Goal: Communication & Community: Answer question/provide support

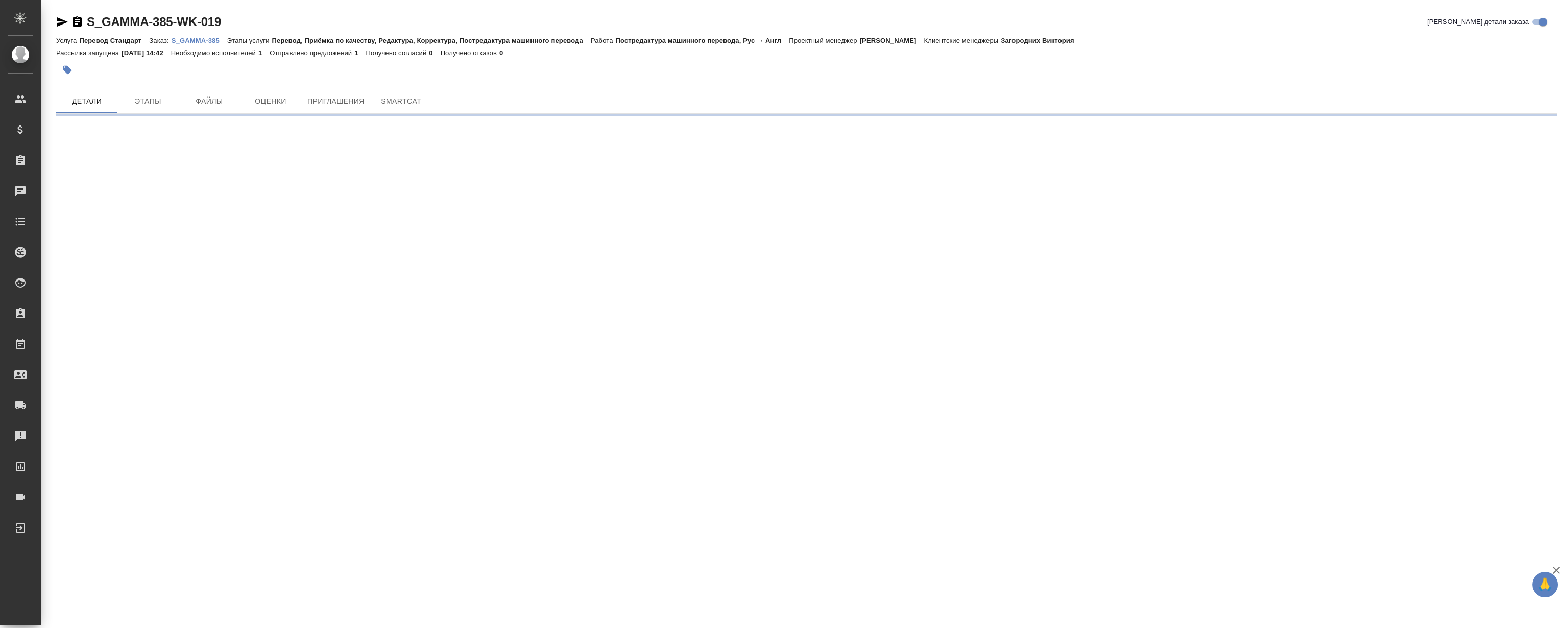
click at [190, 34] on div "Услуга Перевод Стандарт Заказ: S_GAMMA-385 Этапы услуги Перевод, Приёмка по кач…" at bounding box center [806, 40] width 1501 height 12
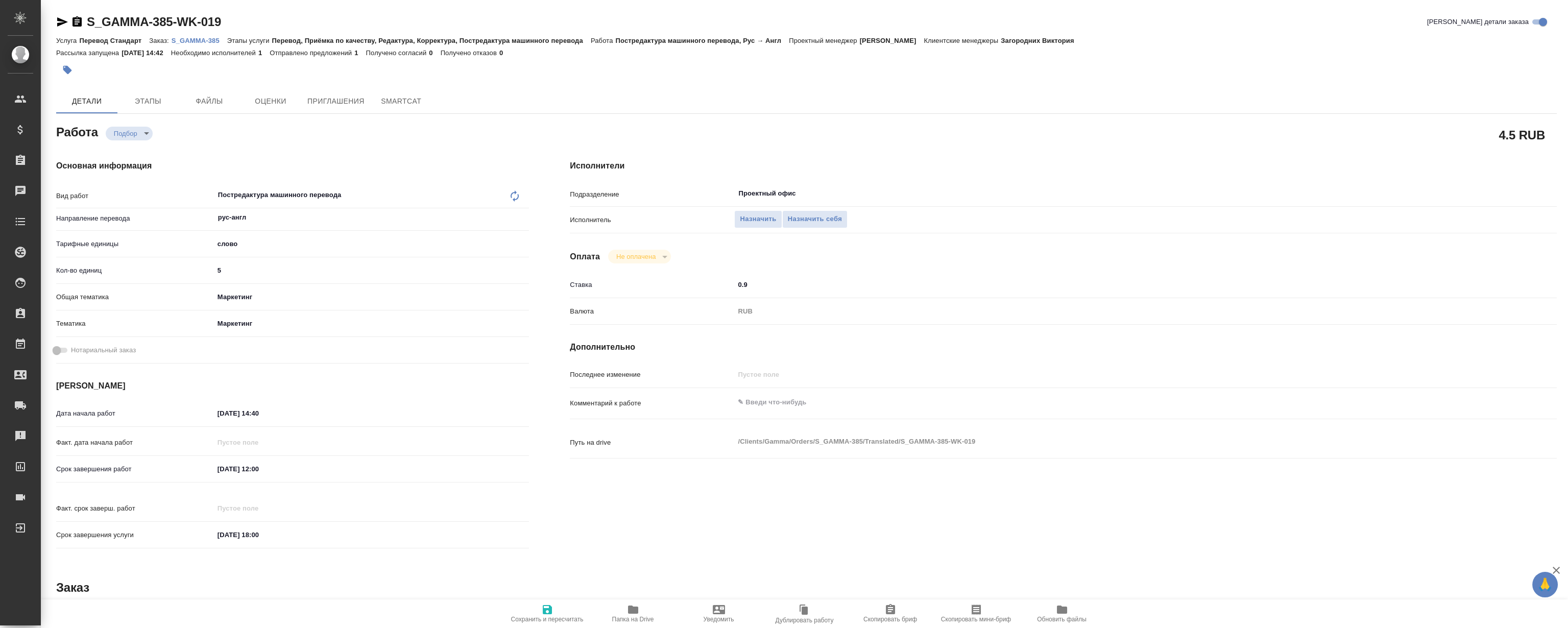
type textarea "x"
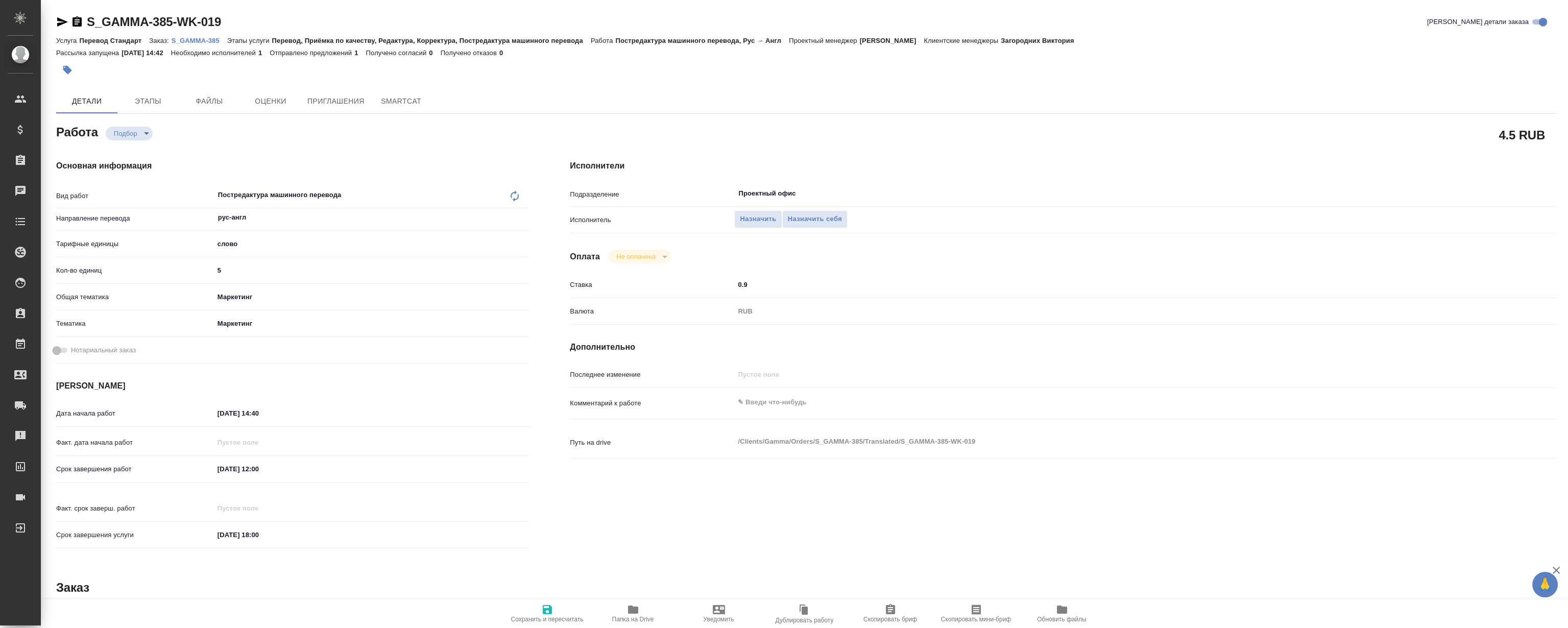
type textarea "x"
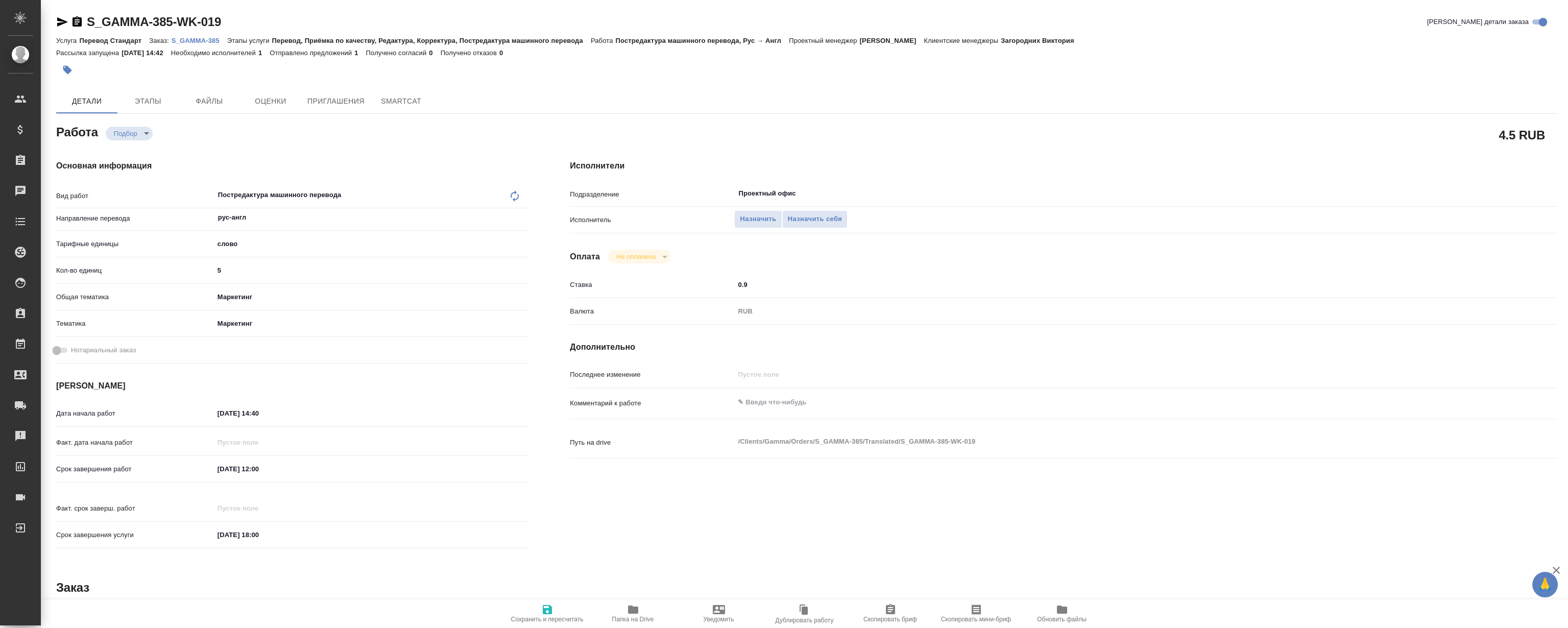
type textarea "x"
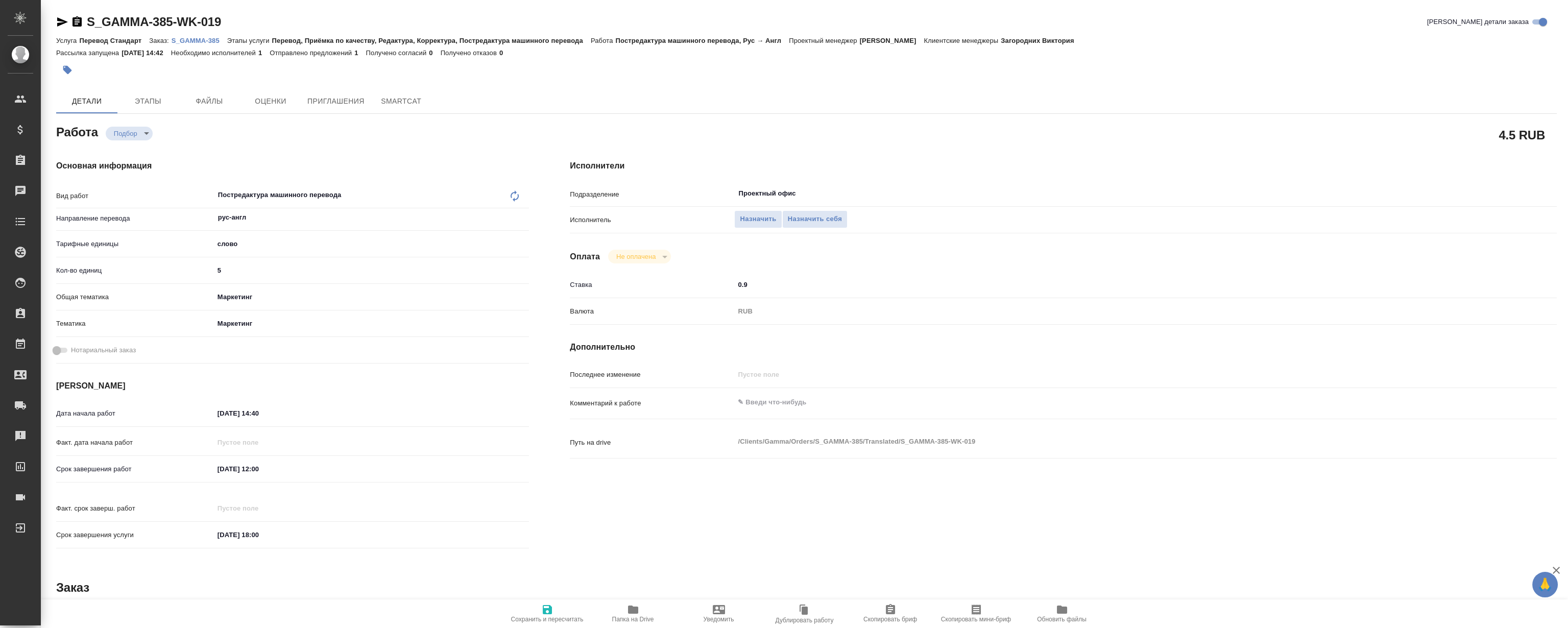
click at [191, 39] on p "S_GAMMA-385" at bounding box center [199, 41] width 56 height 8
type textarea "x"
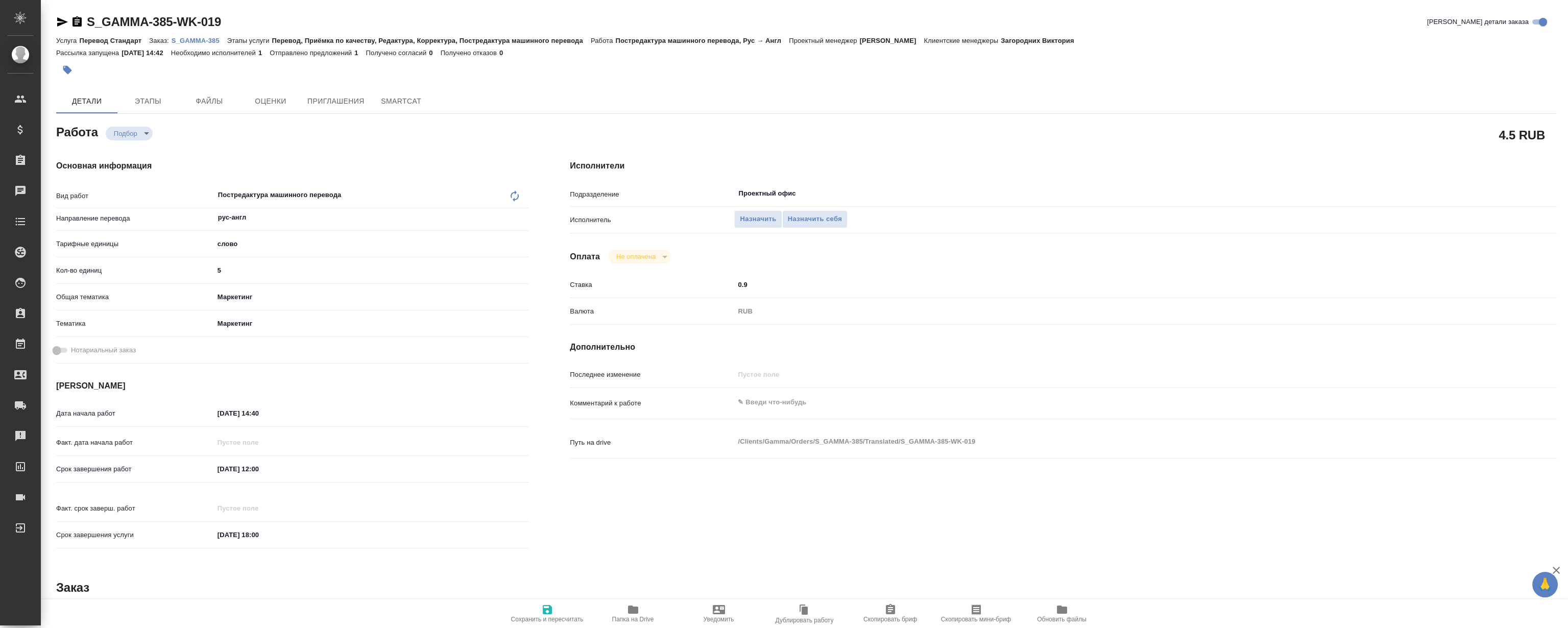
type textarea "x"
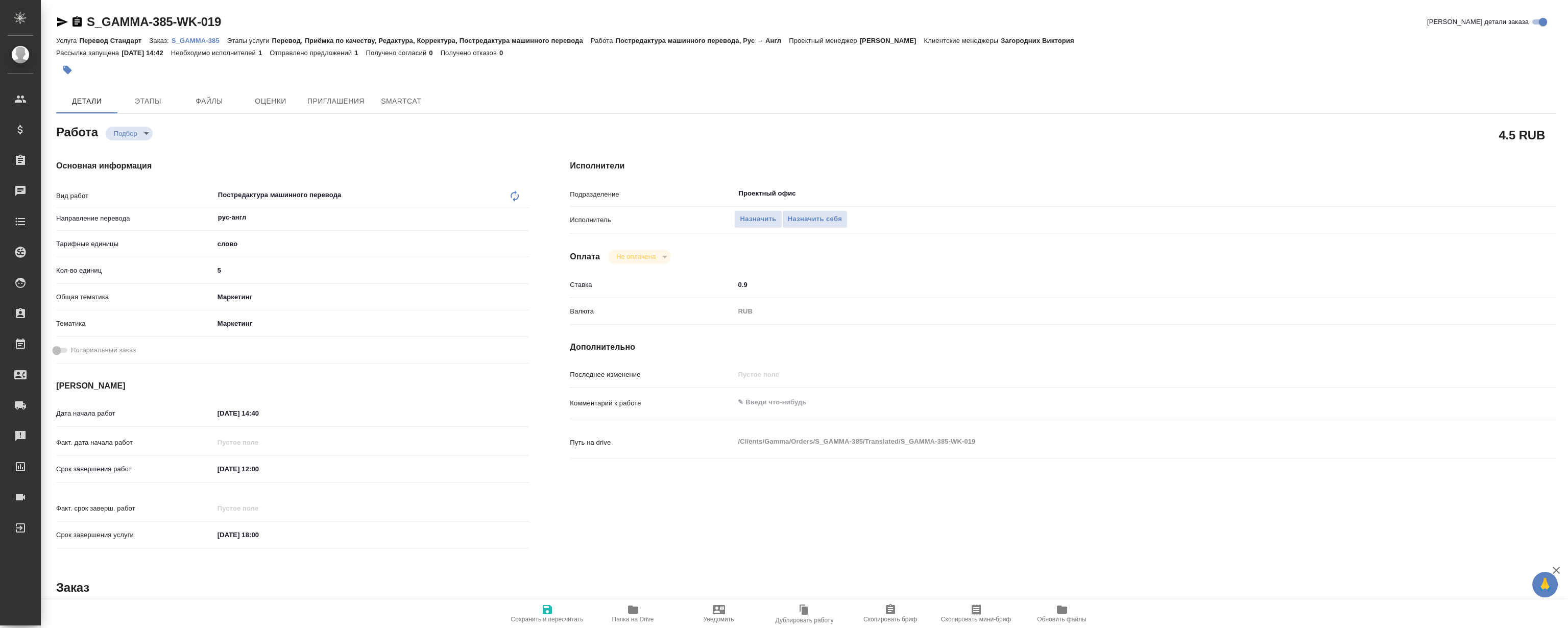
type textarea "x"
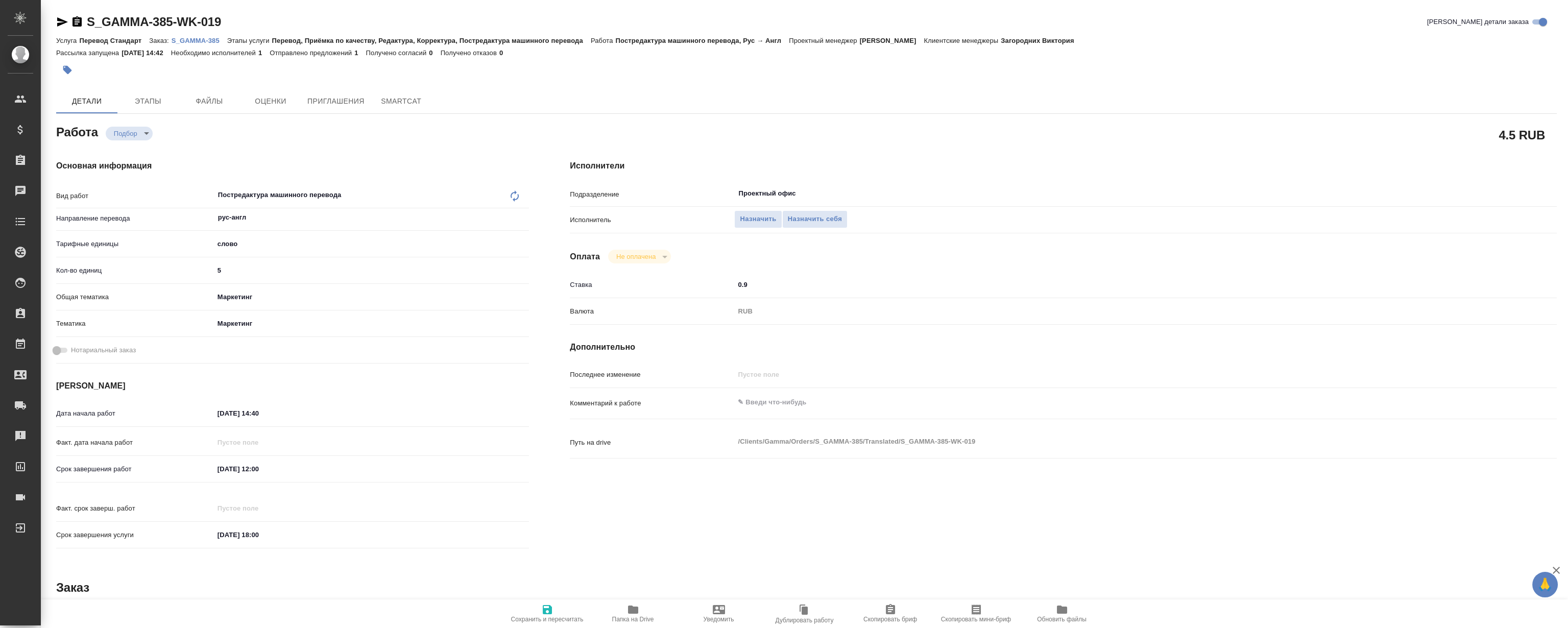
type textarea "x"
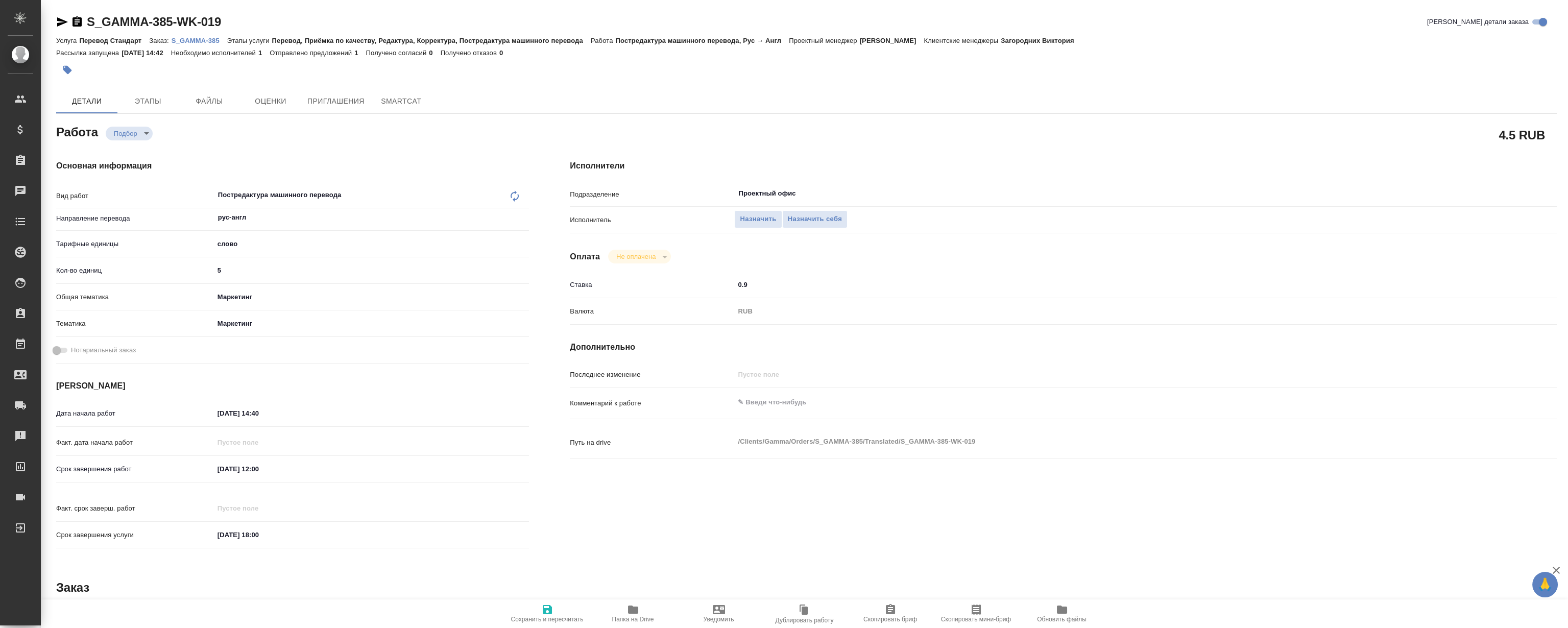
type textarea "x"
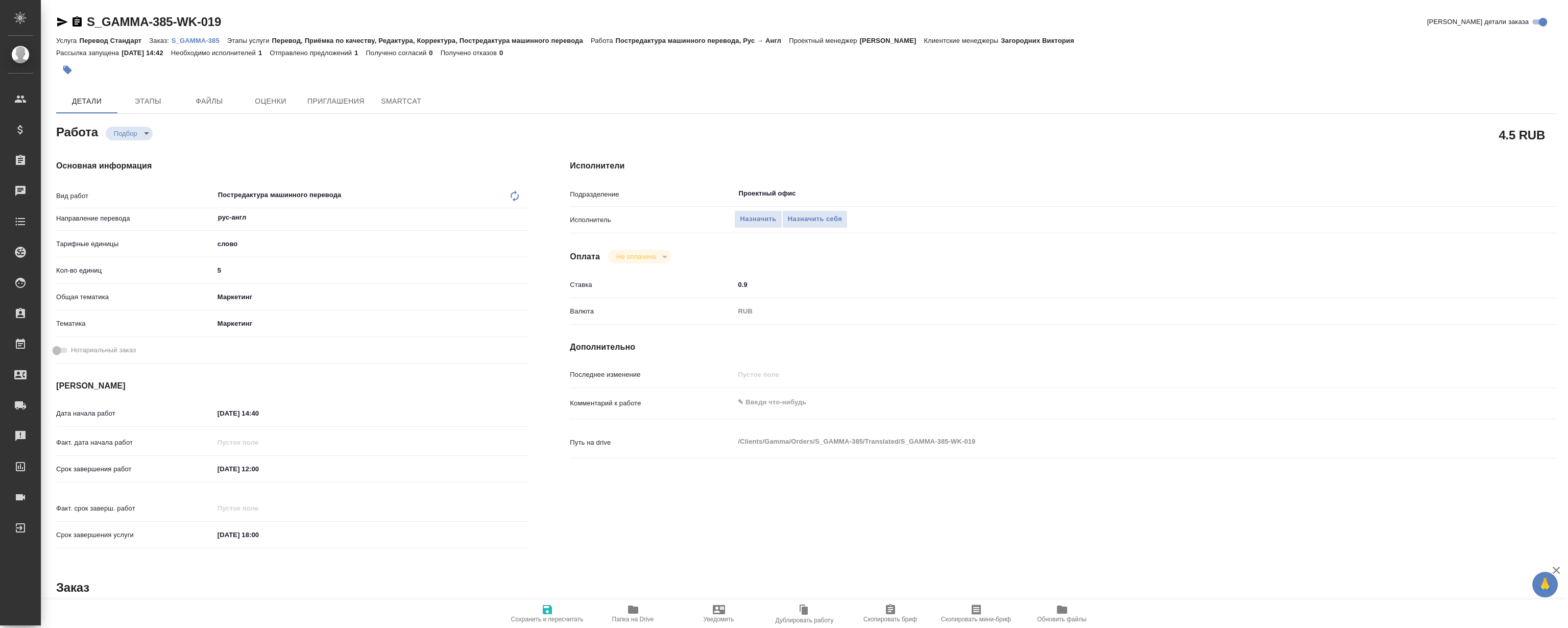
type textarea "x"
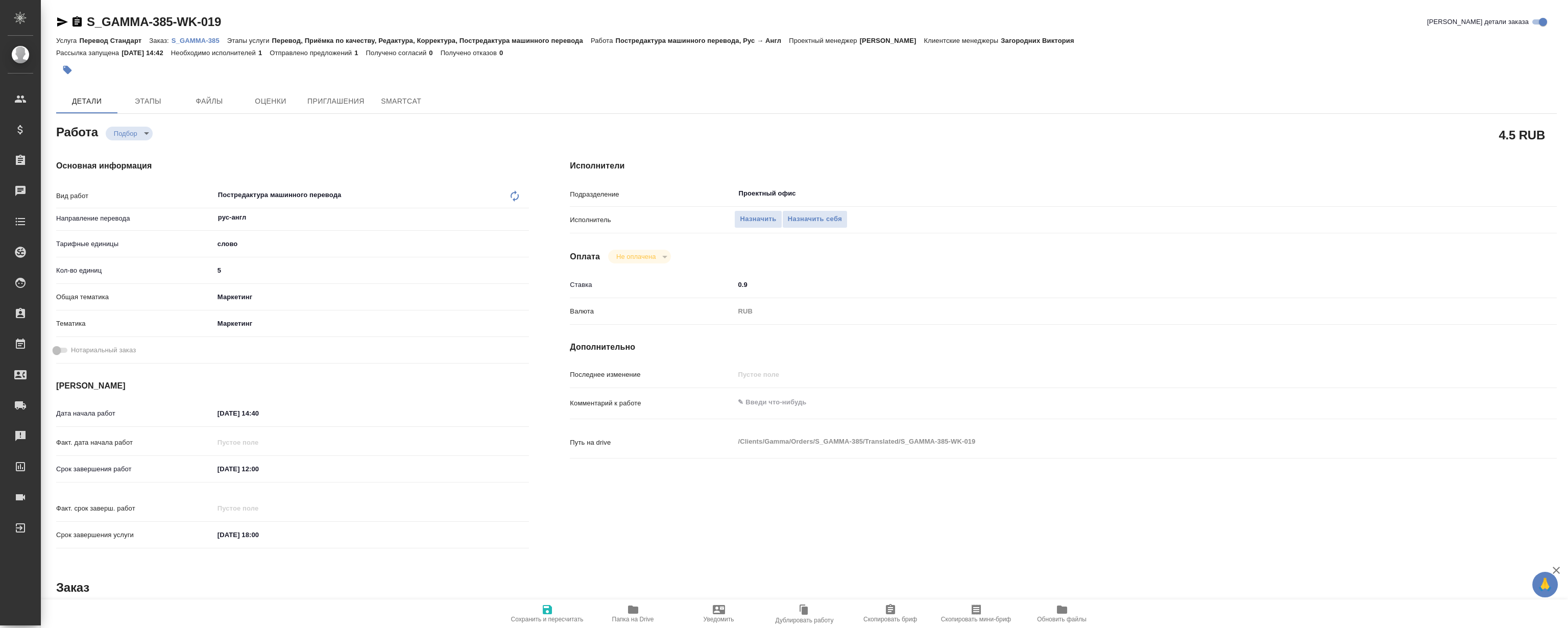
type textarea "x"
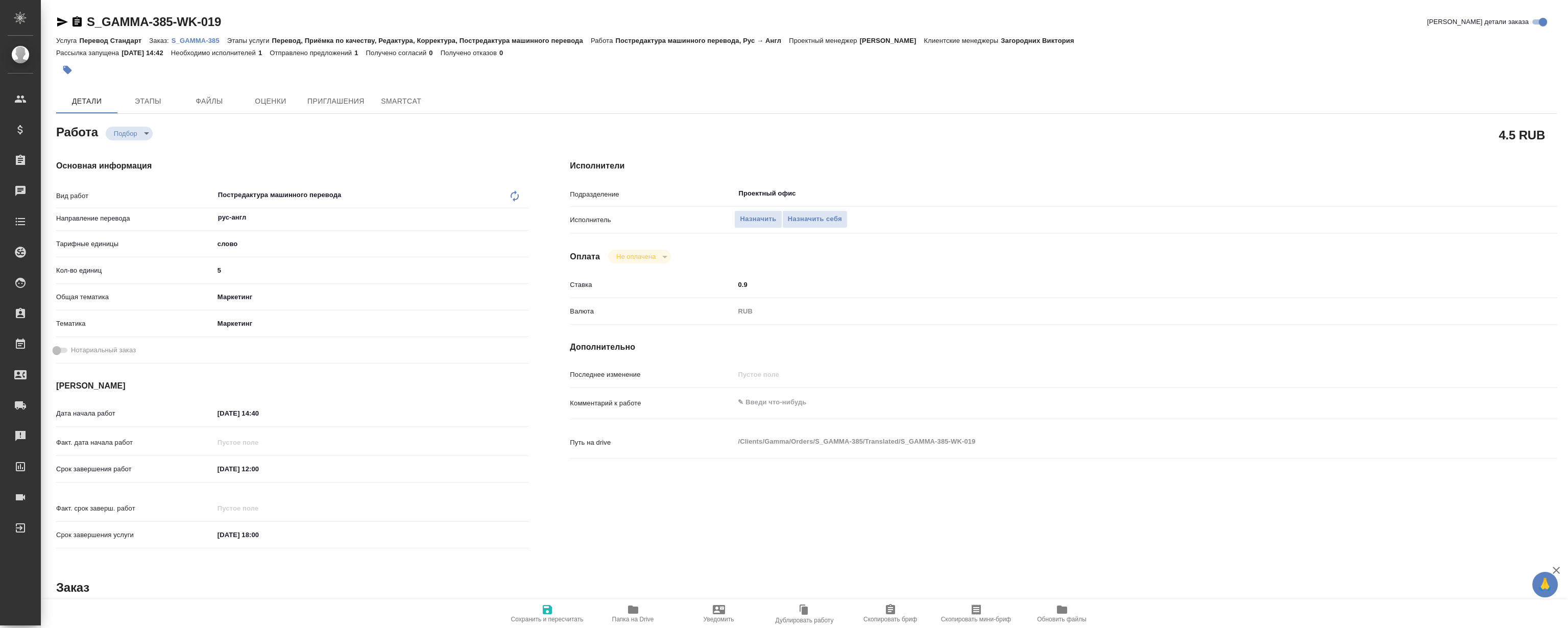
type textarea "x"
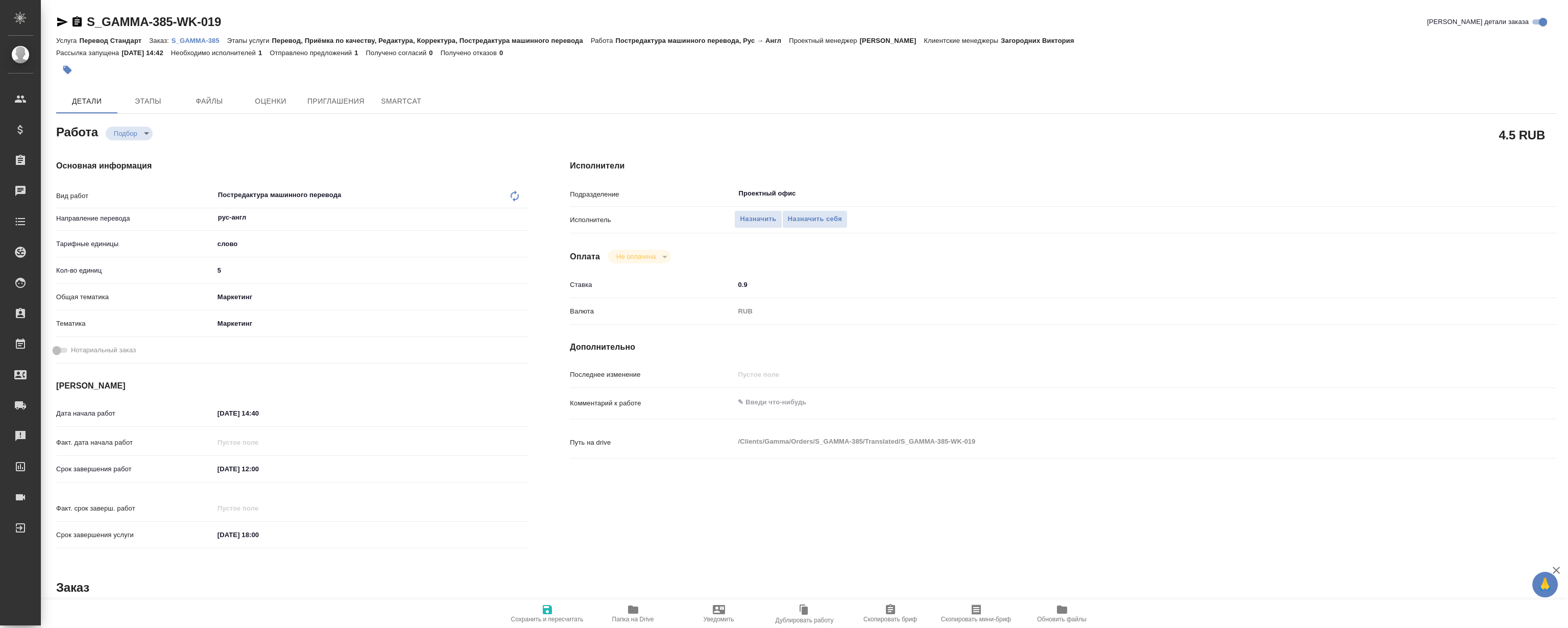
type textarea "x"
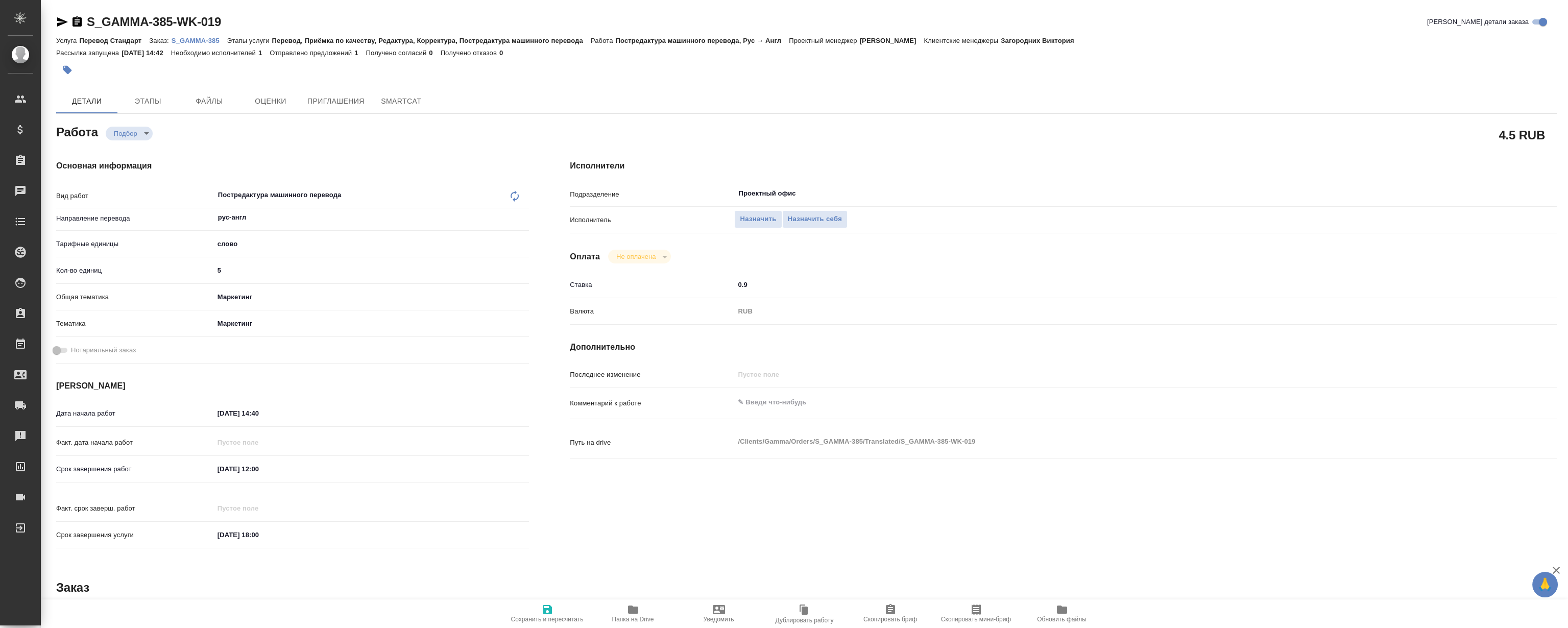
type textarea "x"
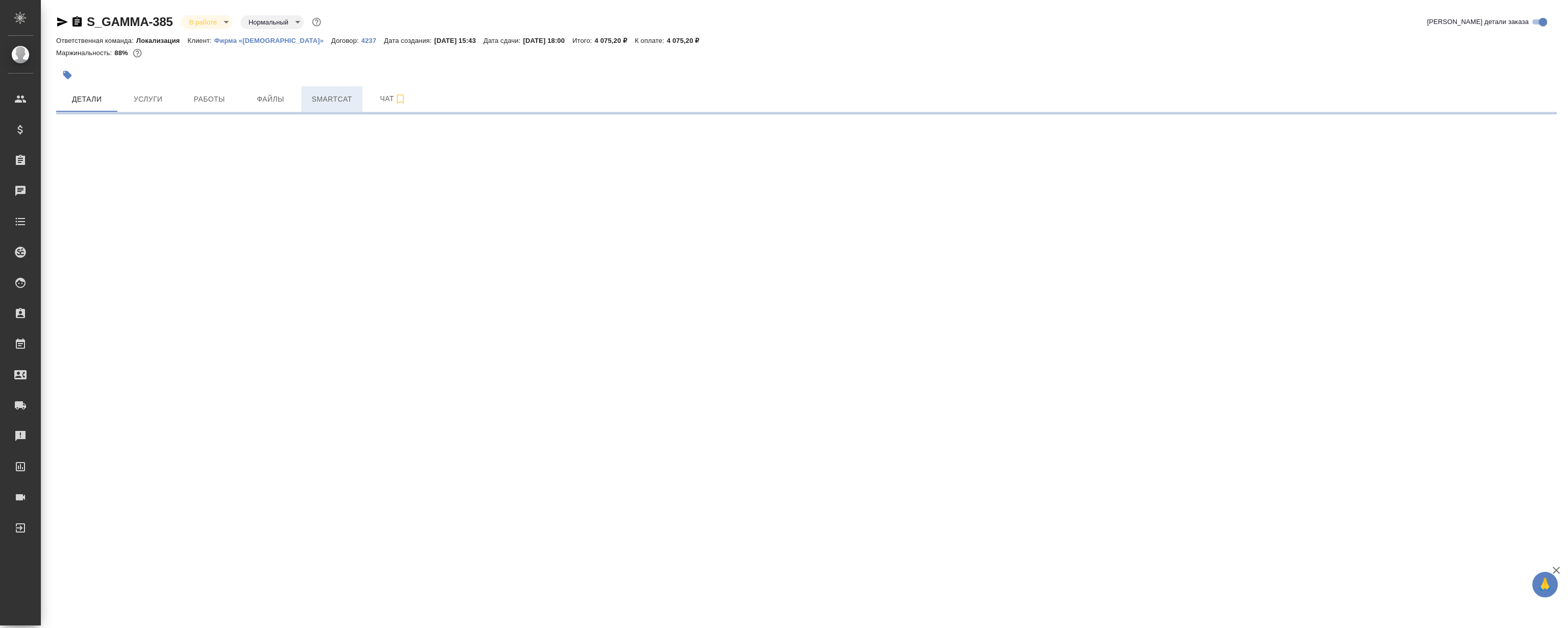
select select "RU"
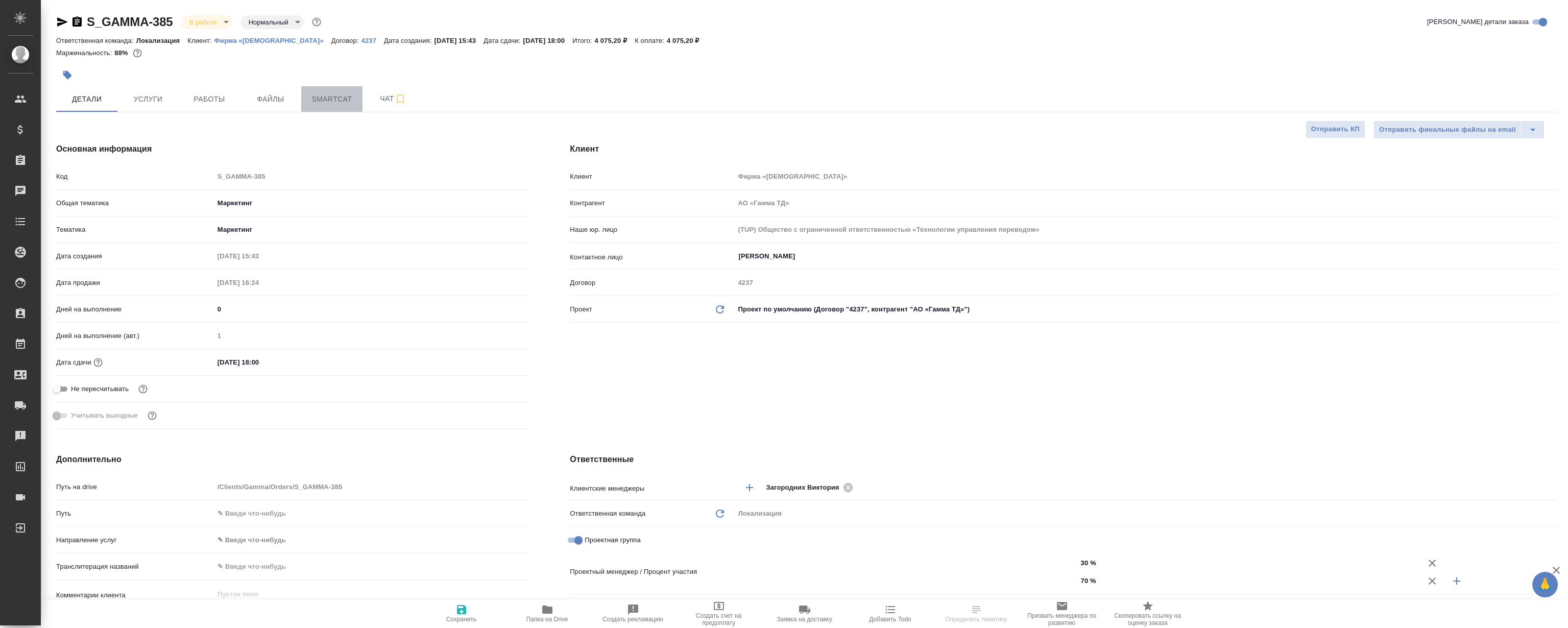
click at [346, 106] on button "Smartcat" at bounding box center [332, 99] width 61 height 25
type textarea "x"
type input "Муталимов Марк"
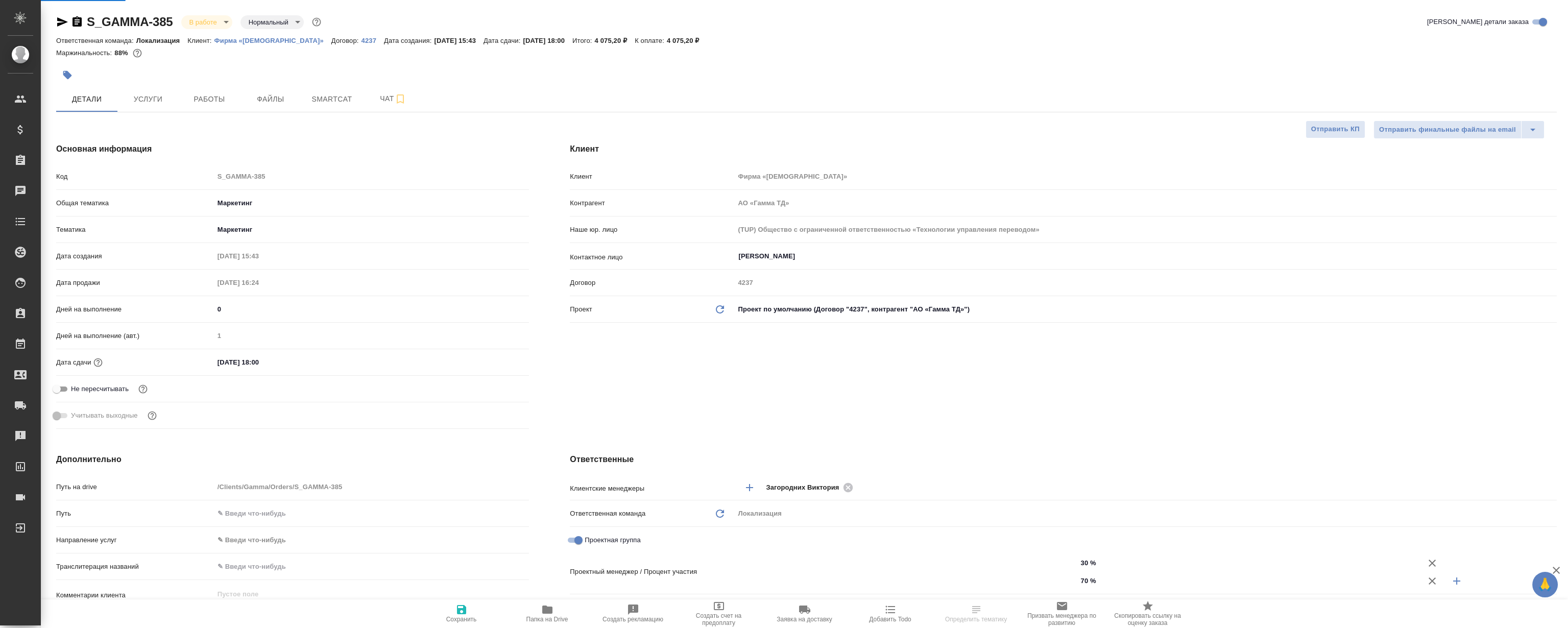
type input "Третьякова Ольга"
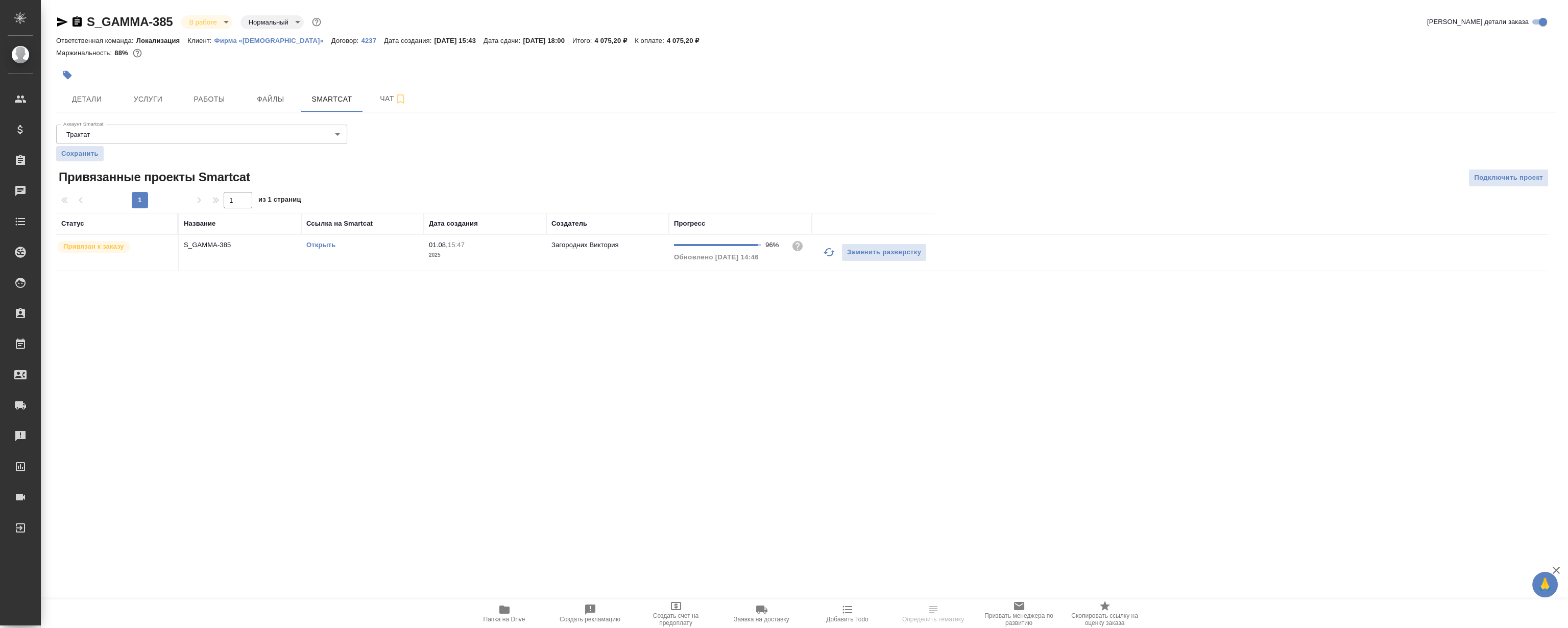
click at [332, 241] on link "Открыть" at bounding box center [321, 245] width 29 height 8
click at [1524, 598] on icon "button" at bounding box center [1529, 599] width 12 height 12
click at [219, 107] on button "Работы" at bounding box center [209, 99] width 61 height 25
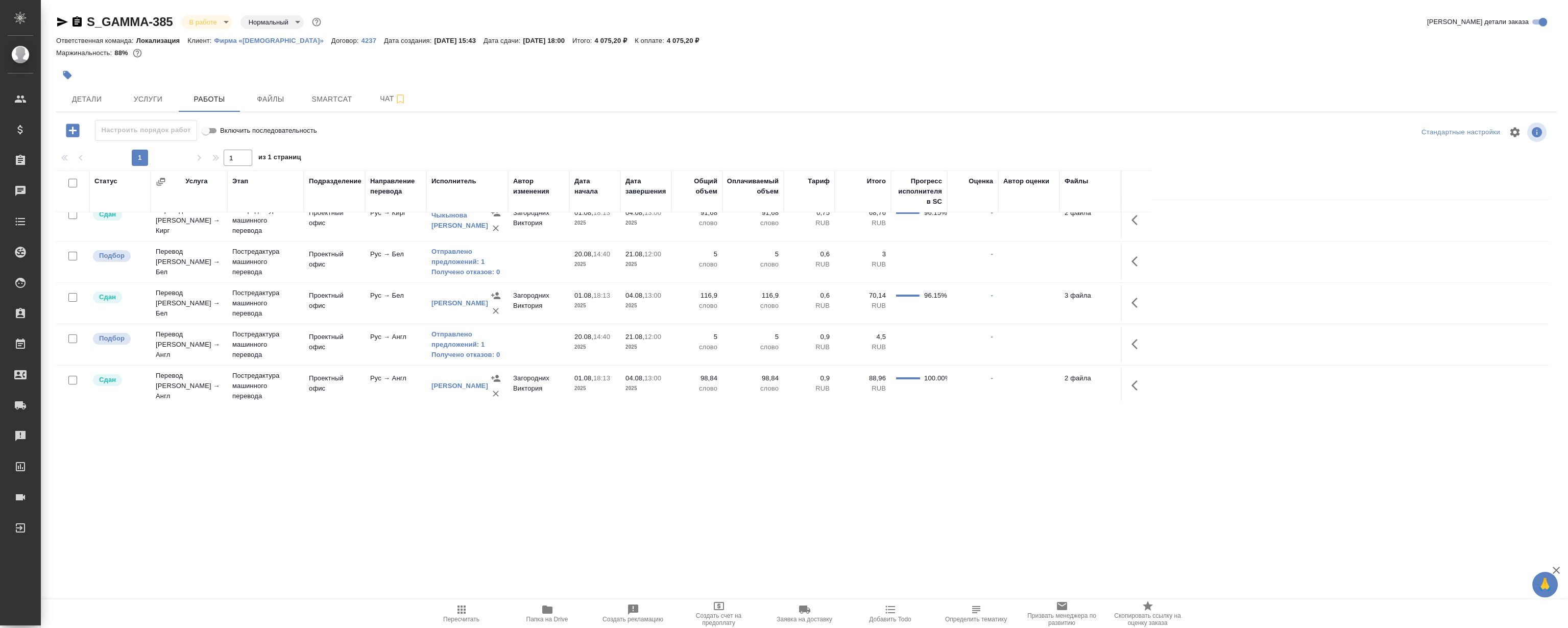
scroll to position [308, 0]
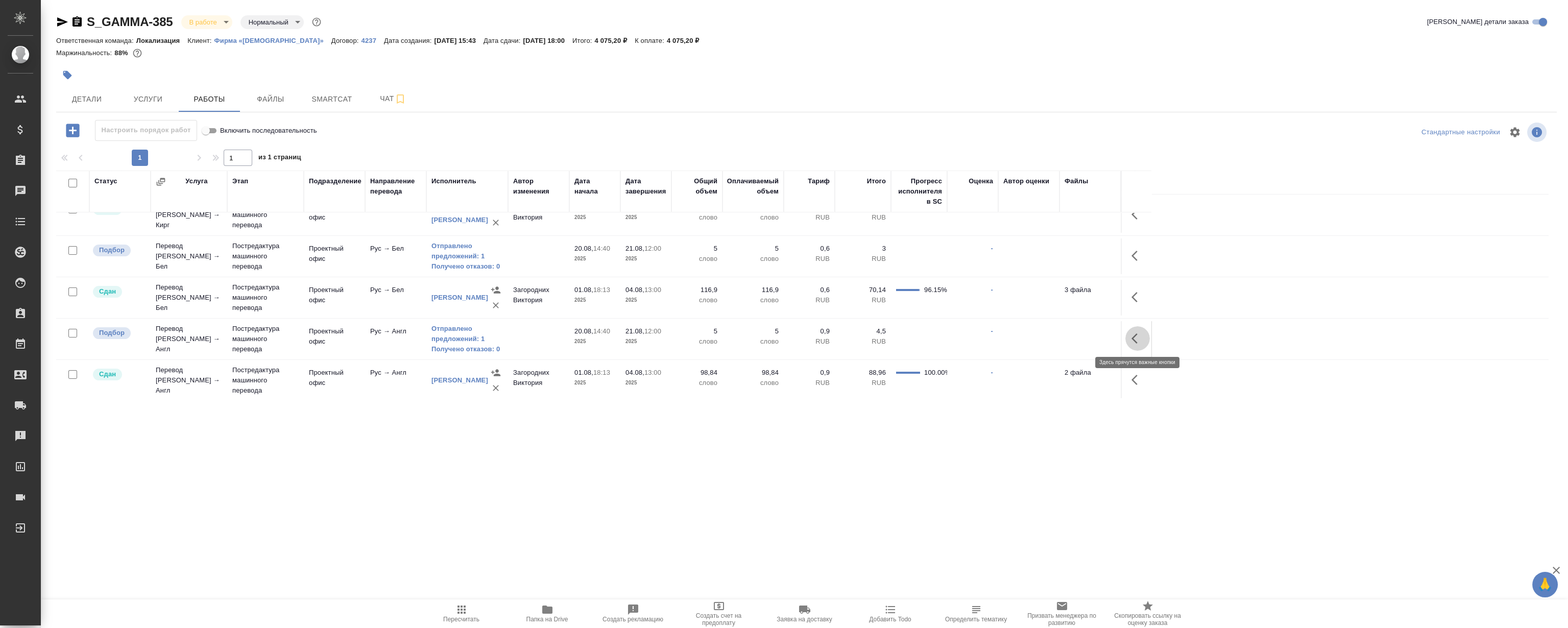
click at [1132, 335] on icon "button" at bounding box center [1137, 339] width 12 height 12
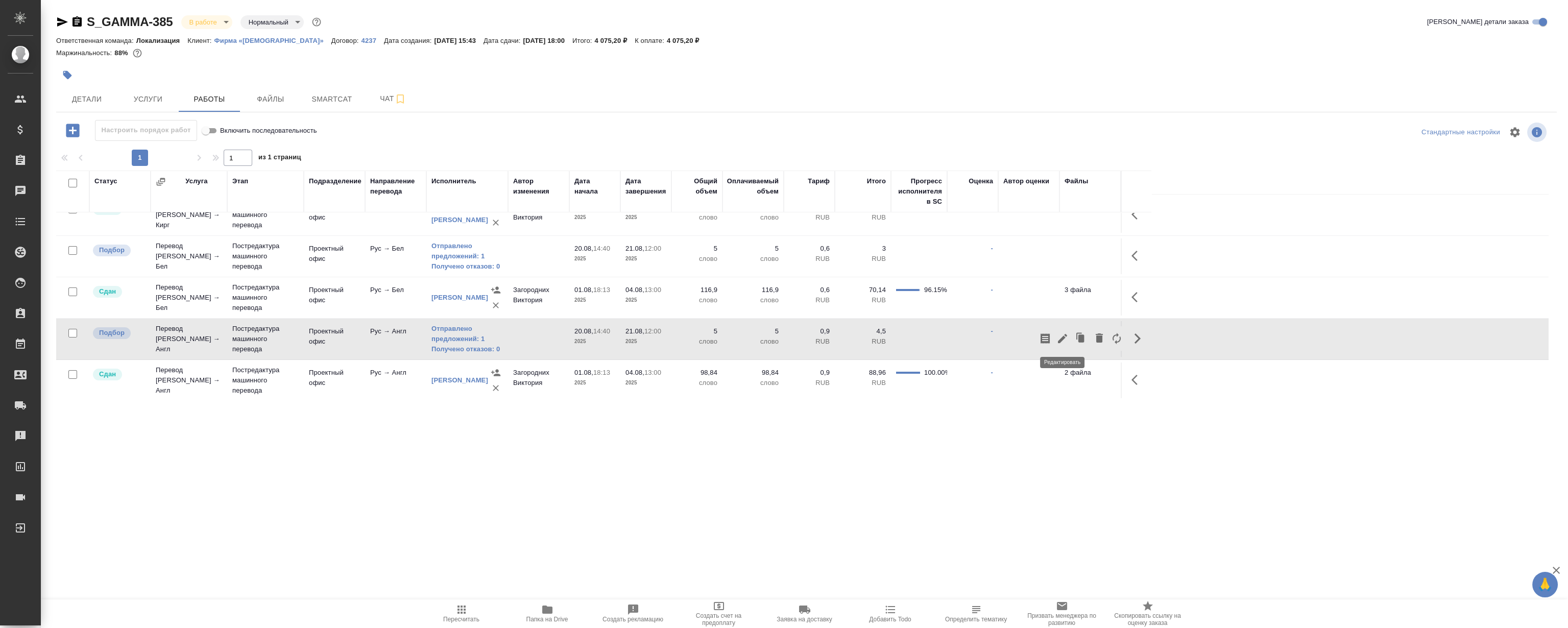
click at [1065, 338] on icon "button" at bounding box center [1062, 339] width 12 height 12
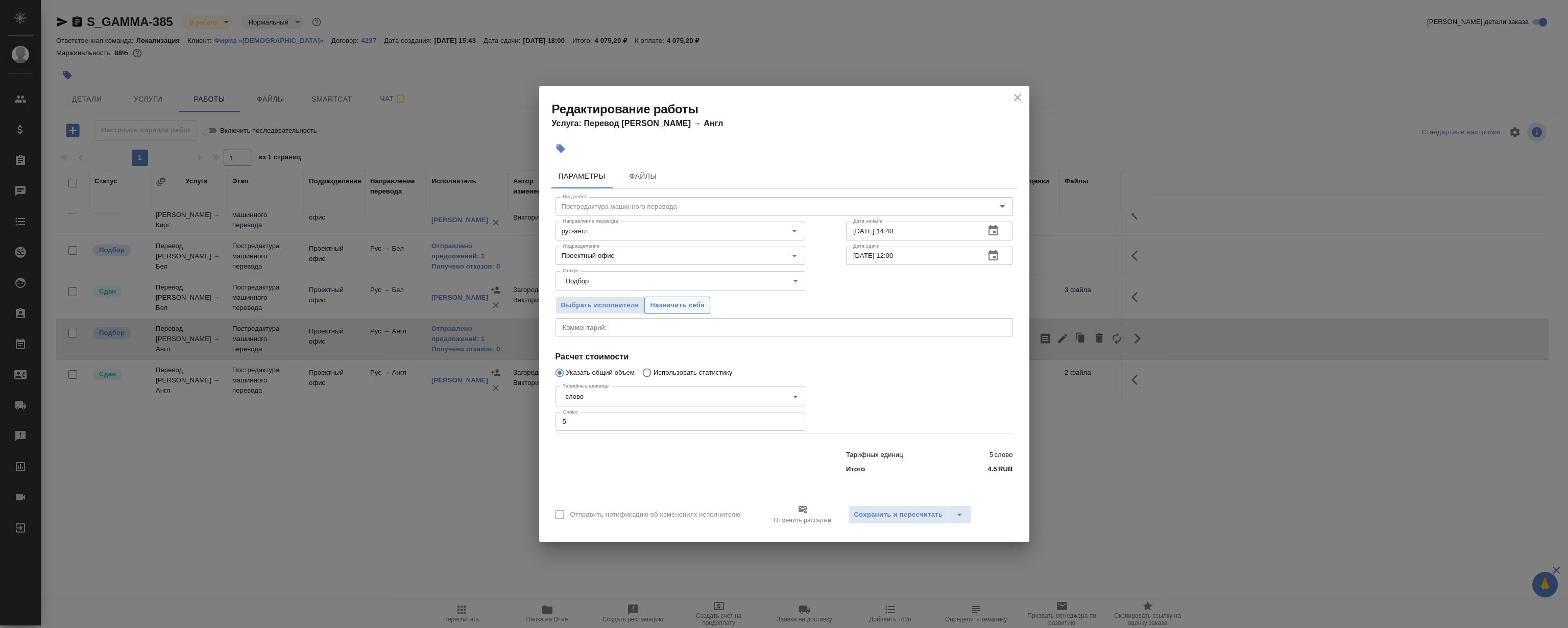
click at [683, 300] on span "Назначить себя" at bounding box center [677, 306] width 54 height 12
click at [1018, 99] on icon "close" at bounding box center [1017, 97] width 12 height 12
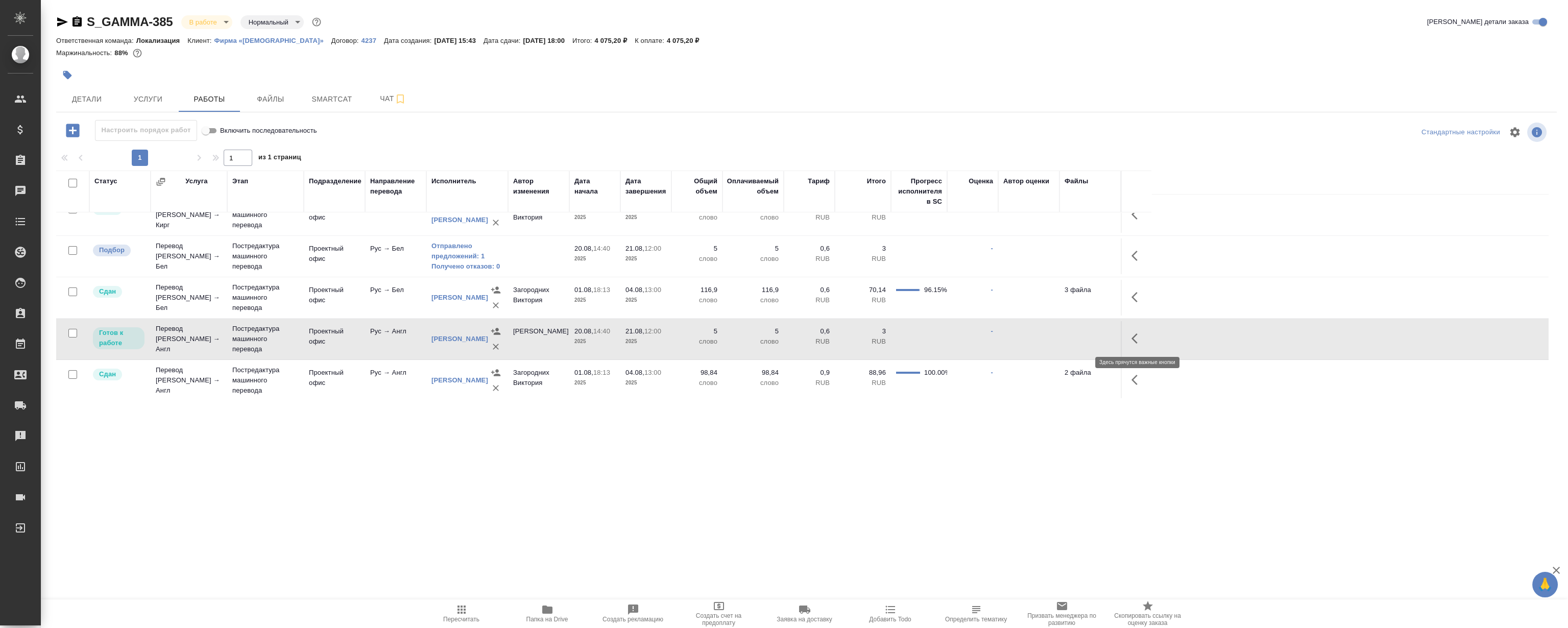
click at [1135, 337] on icon "button" at bounding box center [1137, 339] width 12 height 12
click at [1062, 337] on icon "button" at bounding box center [1062, 339] width 9 height 9
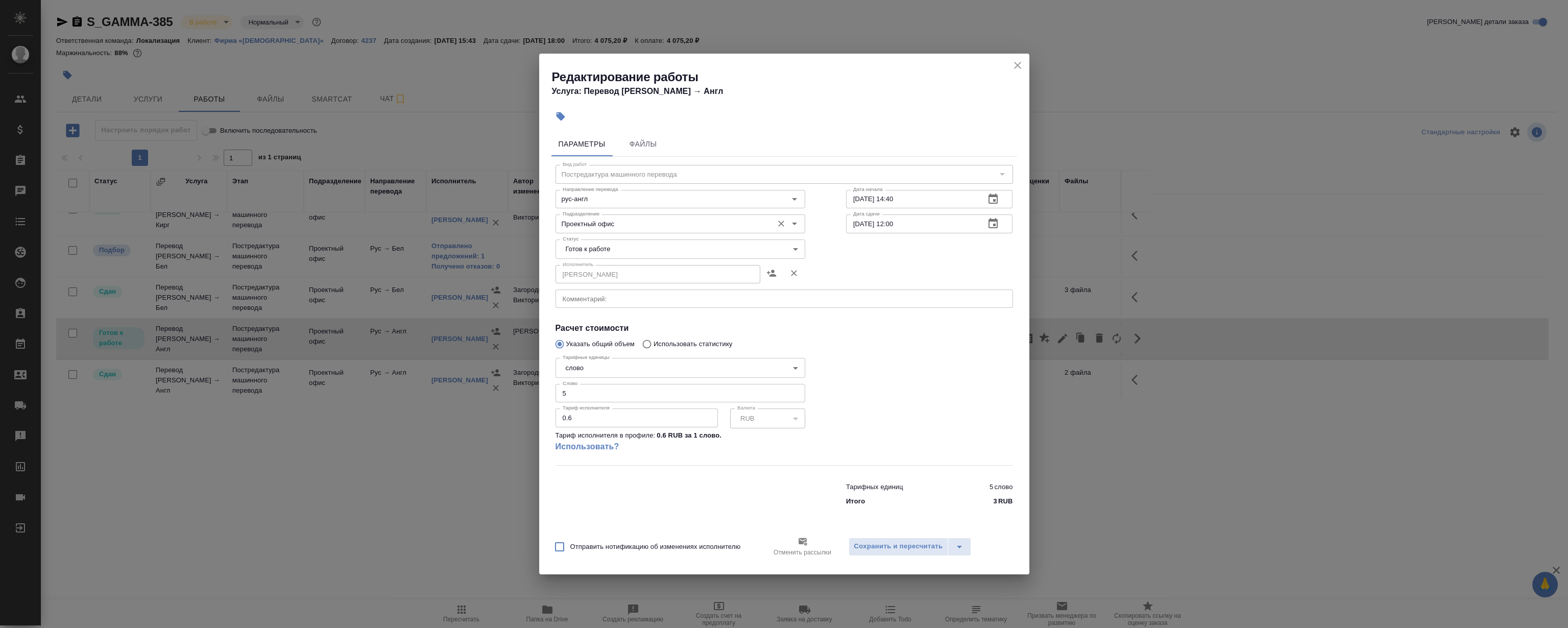
click at [625, 220] on input "Проектный офис" at bounding box center [663, 223] width 209 height 12
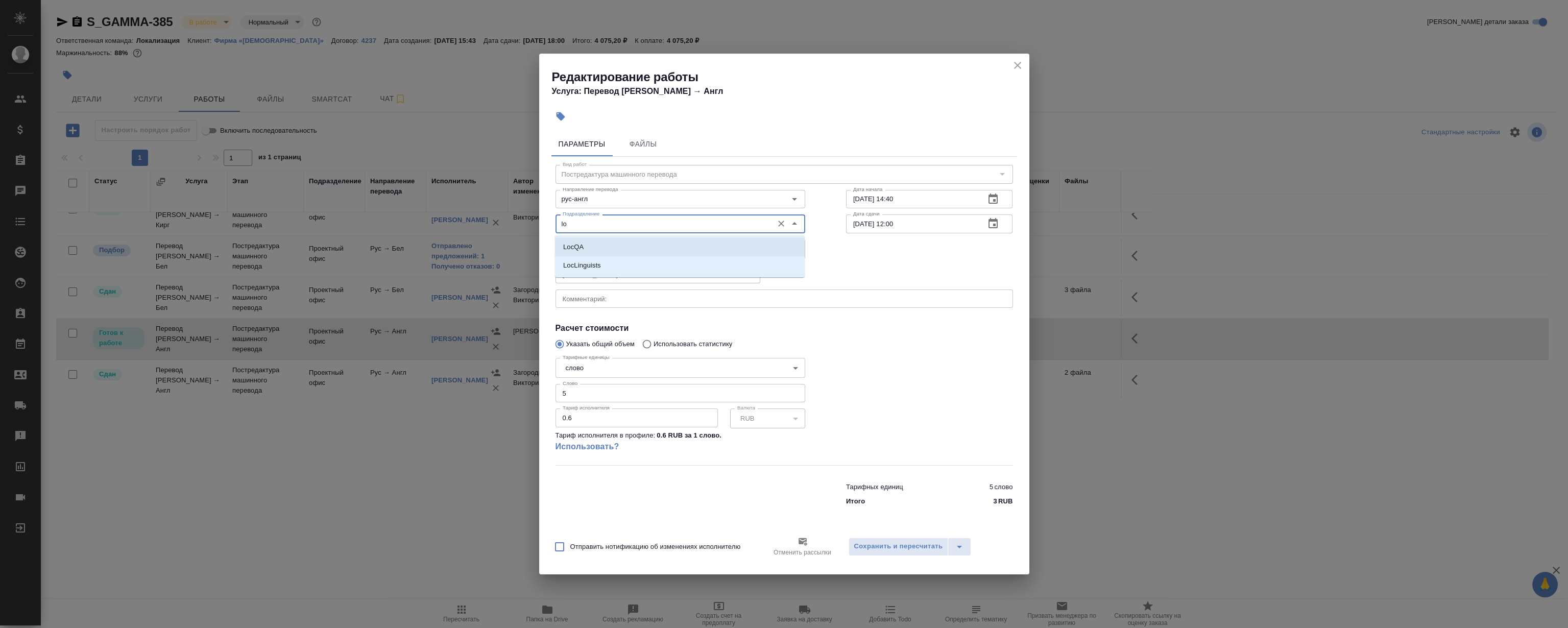
click at [606, 246] on li "LocQA" at bounding box center [679, 247] width 250 height 18
type input "LocQA"
click at [576, 247] on body "🙏 .cls-1 fill:#fff; AWATERA Magerramov Ruslan Клиенты Спецификации Заказы 0 Чат…" at bounding box center [784, 314] width 1568 height 628
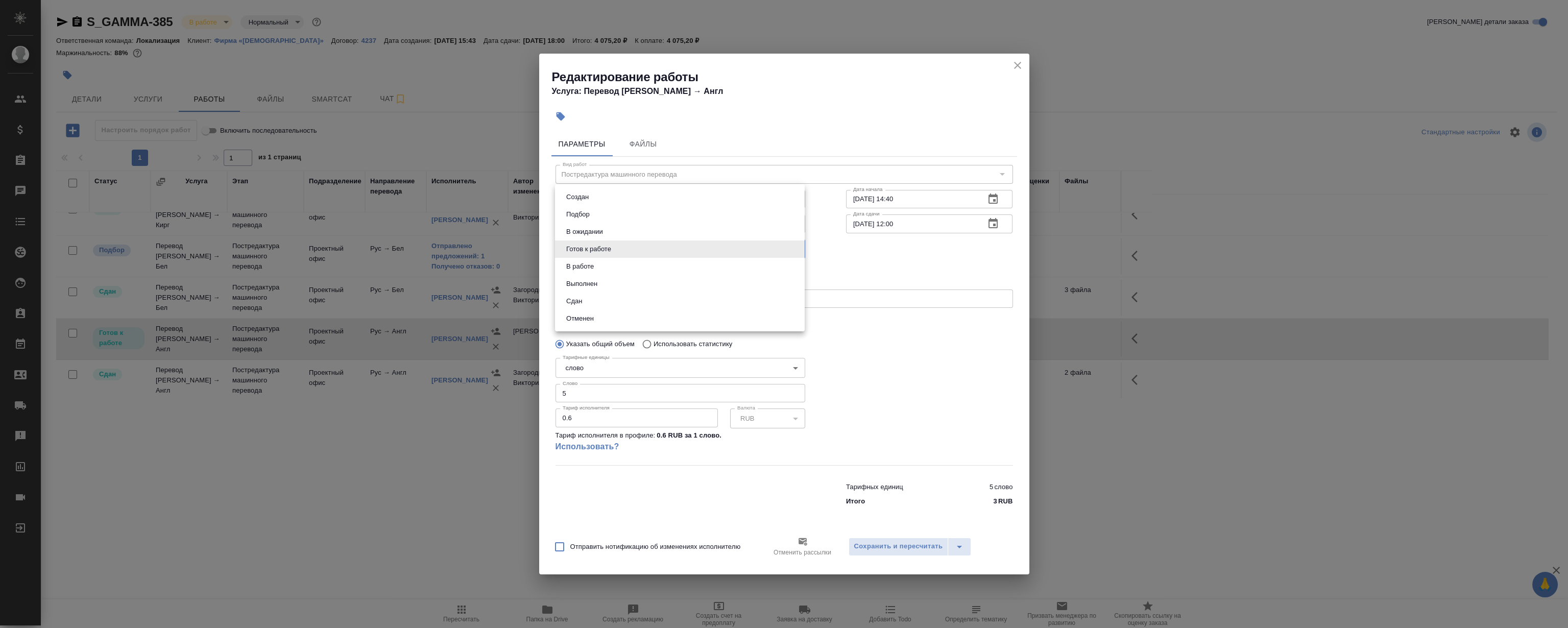
click at [599, 301] on li "Сдан" at bounding box center [679, 301] width 250 height 18
type input "closed"
click at [893, 541] on span "Сохранить и пересчитать" at bounding box center [898, 547] width 89 height 12
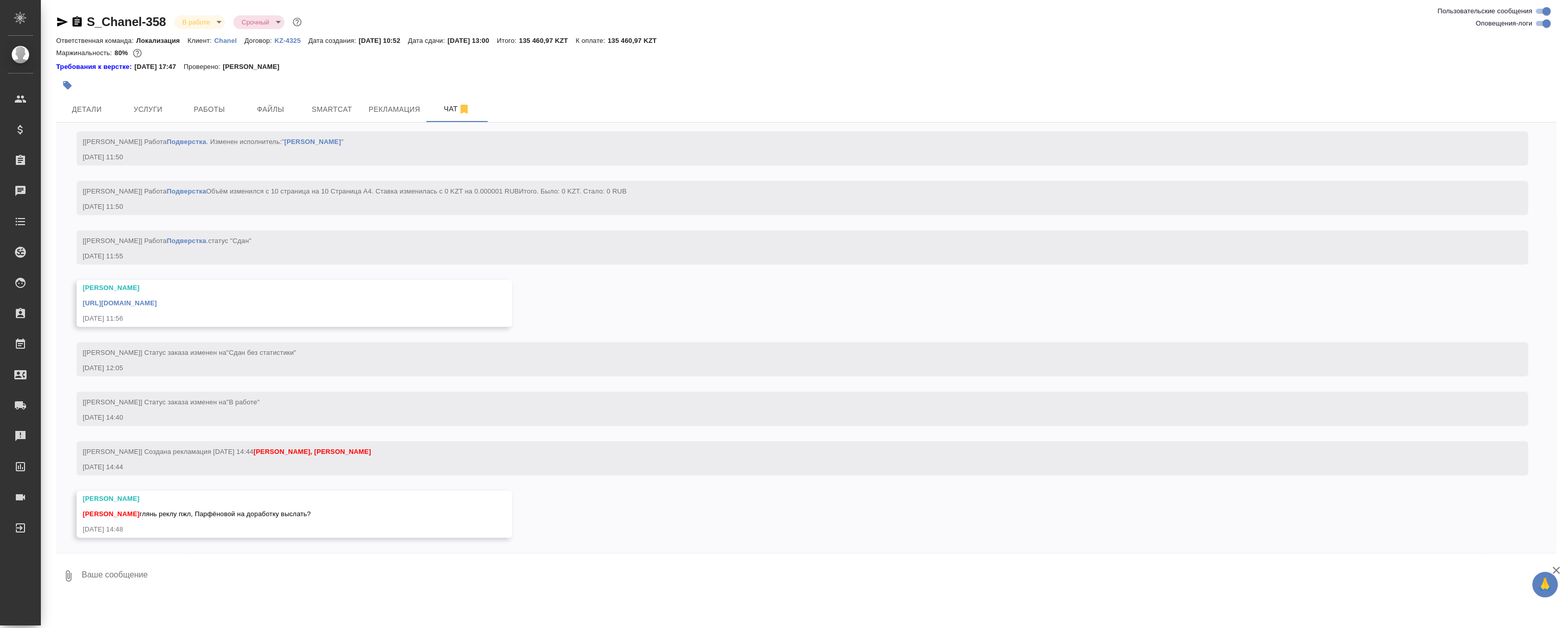
scroll to position [2411, 0]
click at [678, 325] on div "18.08, [DATE] [[PERSON_NAME]] Создана работа Постредактура машинного перевода (…" at bounding box center [806, 338] width 1501 height 431
click at [390, 103] on span "Рекламация" at bounding box center [394, 110] width 52 height 13
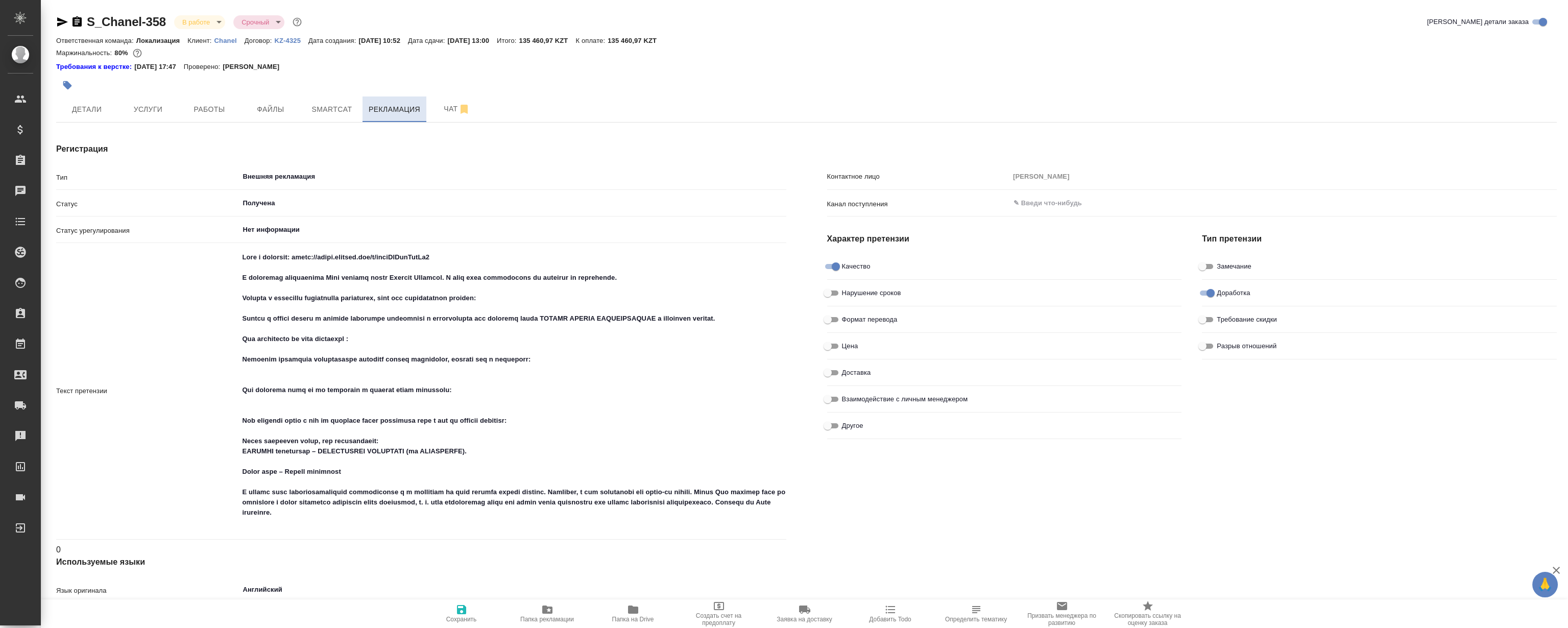
type textarea "x"
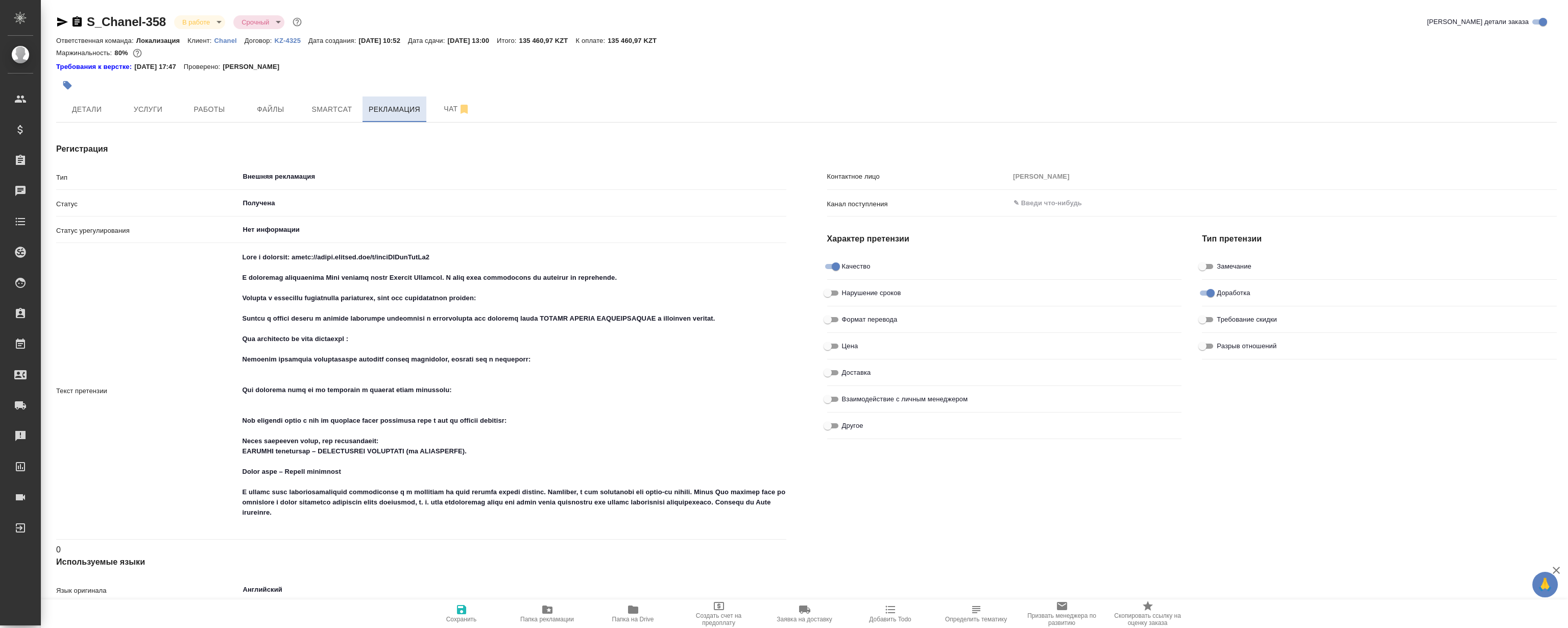
type textarea "x"
click at [458, 110] on icon "button" at bounding box center [464, 109] width 12 height 12
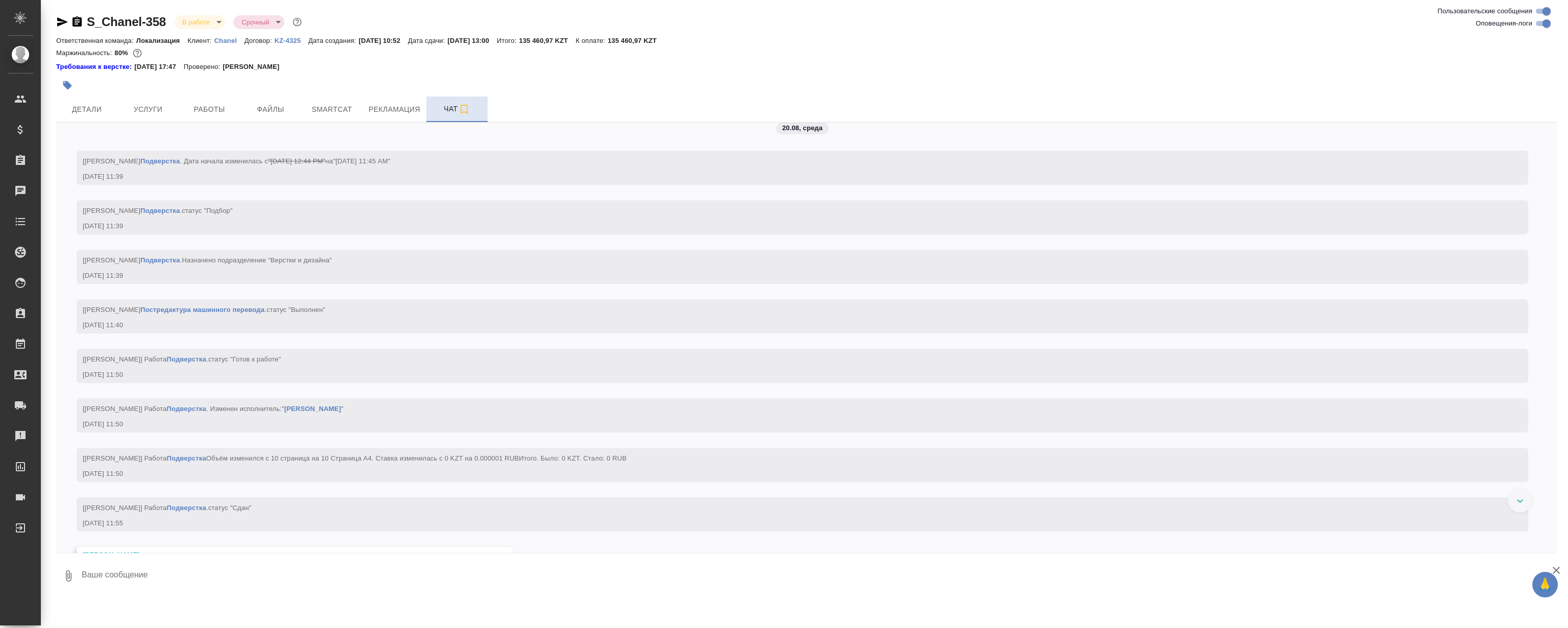
click at [489, 567] on textarea at bounding box center [818, 576] width 1476 height 35
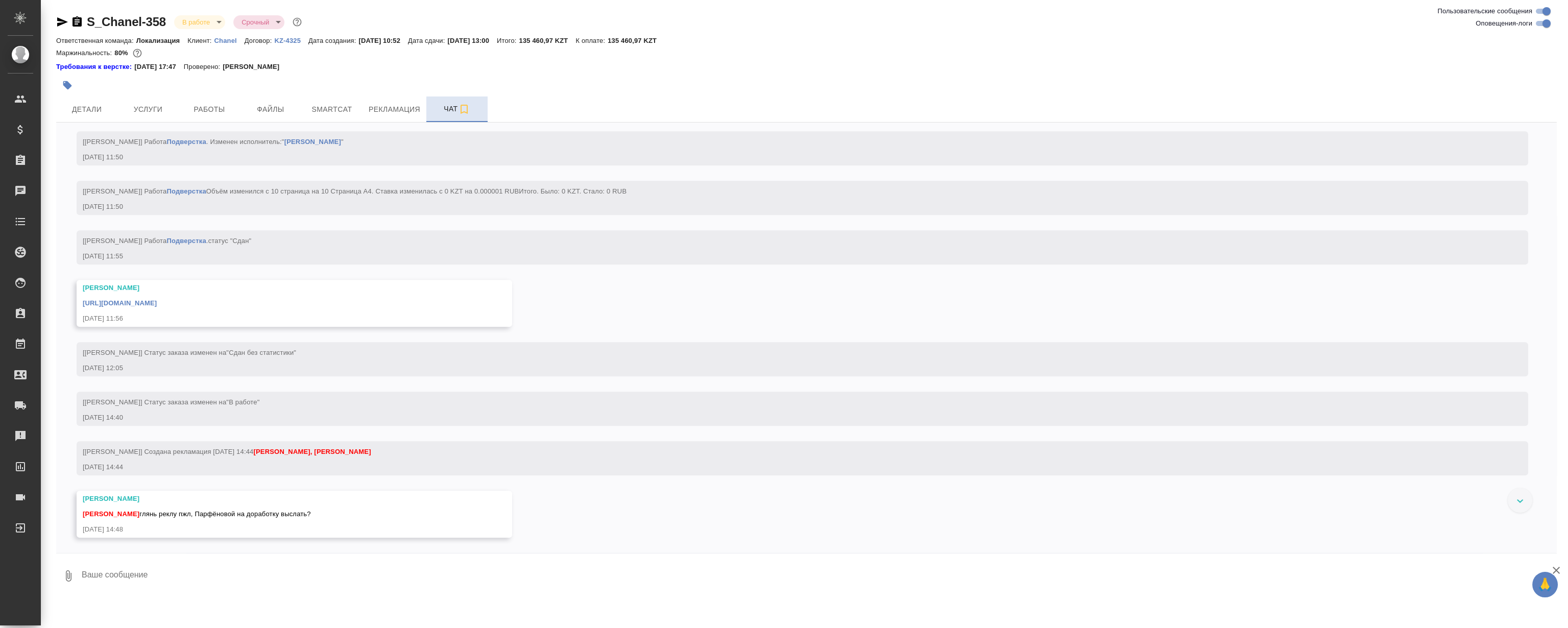
scroll to position [2411, 0]
type textarea "Смотрю"
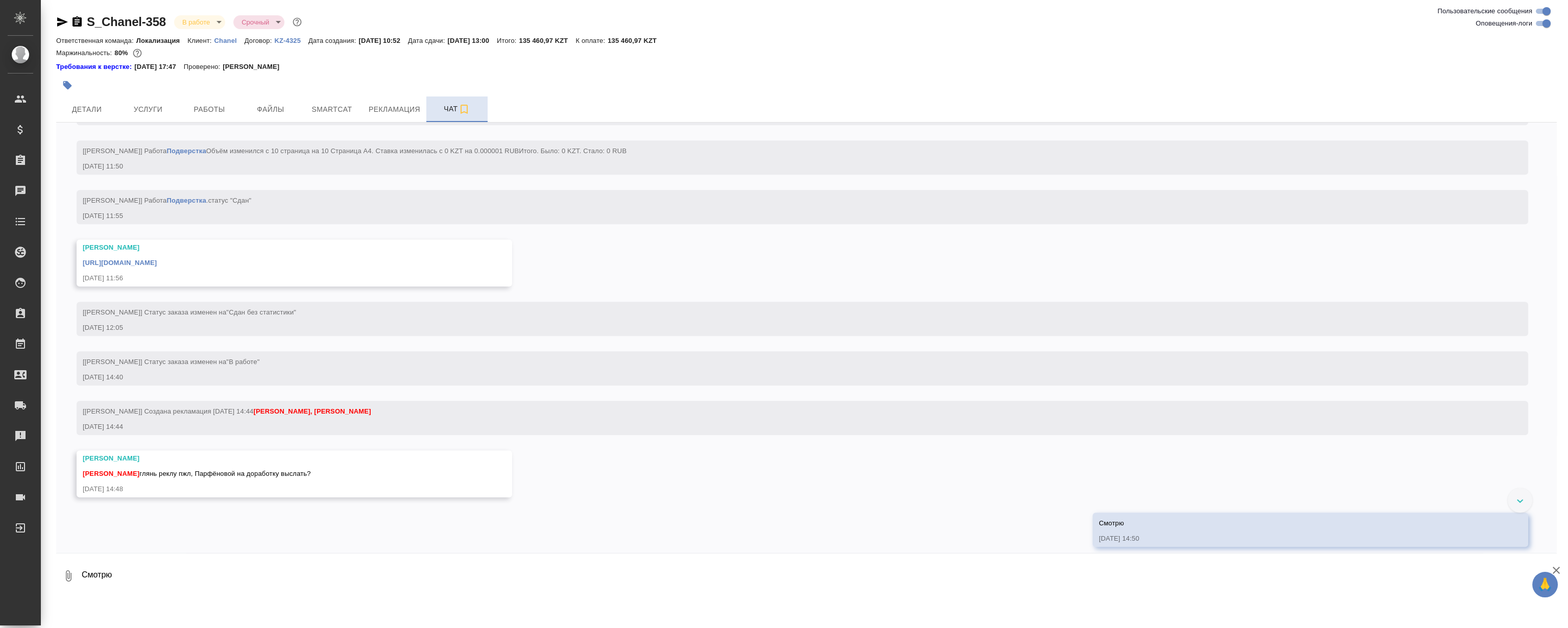
scroll to position [2461, 0]
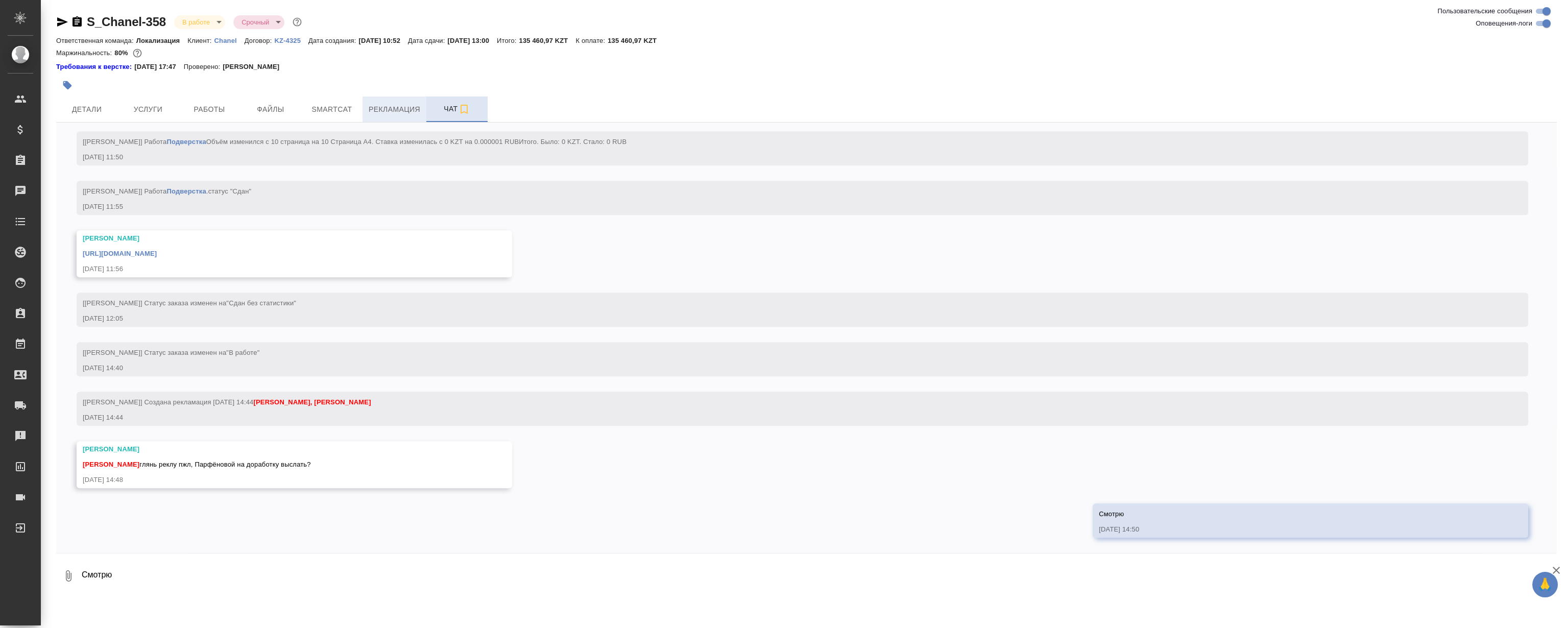
click at [387, 112] on span "Рекламация" at bounding box center [394, 110] width 52 height 13
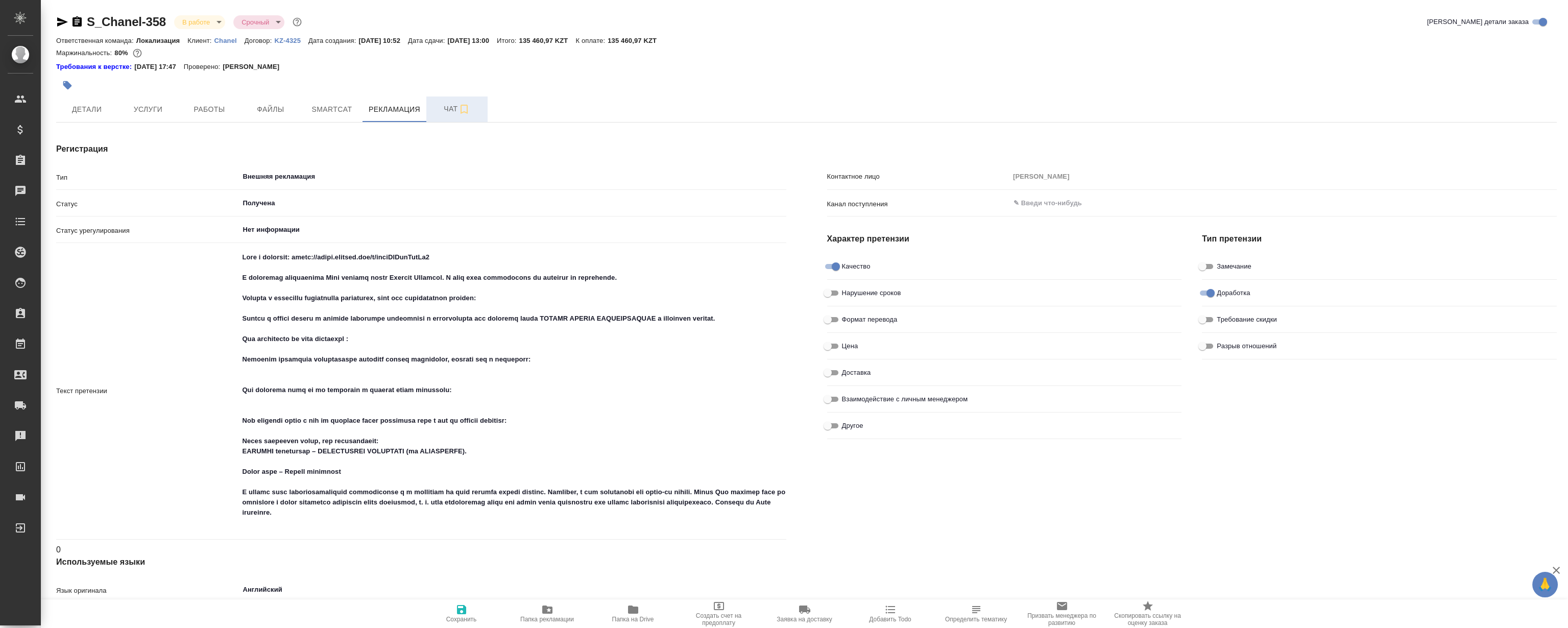
type textarea "x"
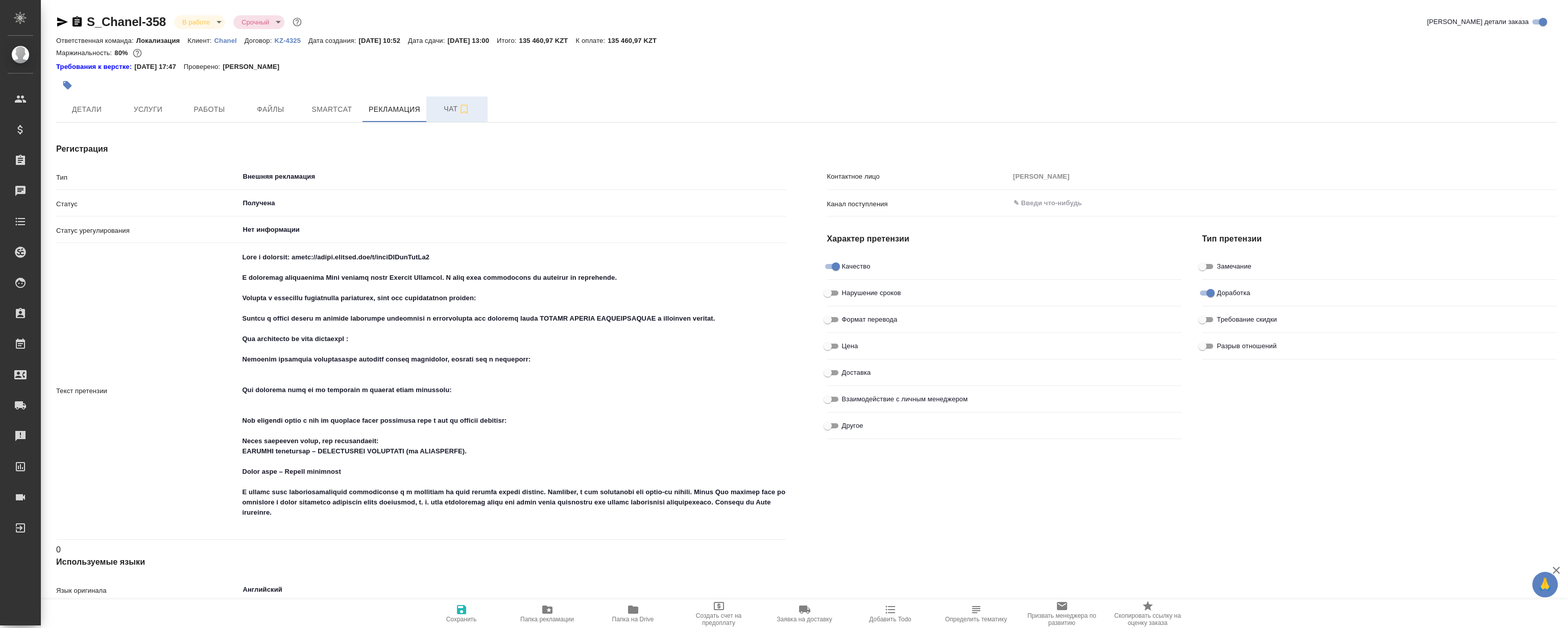
type textarea "x"
click at [415, 258] on textarea at bounding box center [512, 390] width 546 height 283
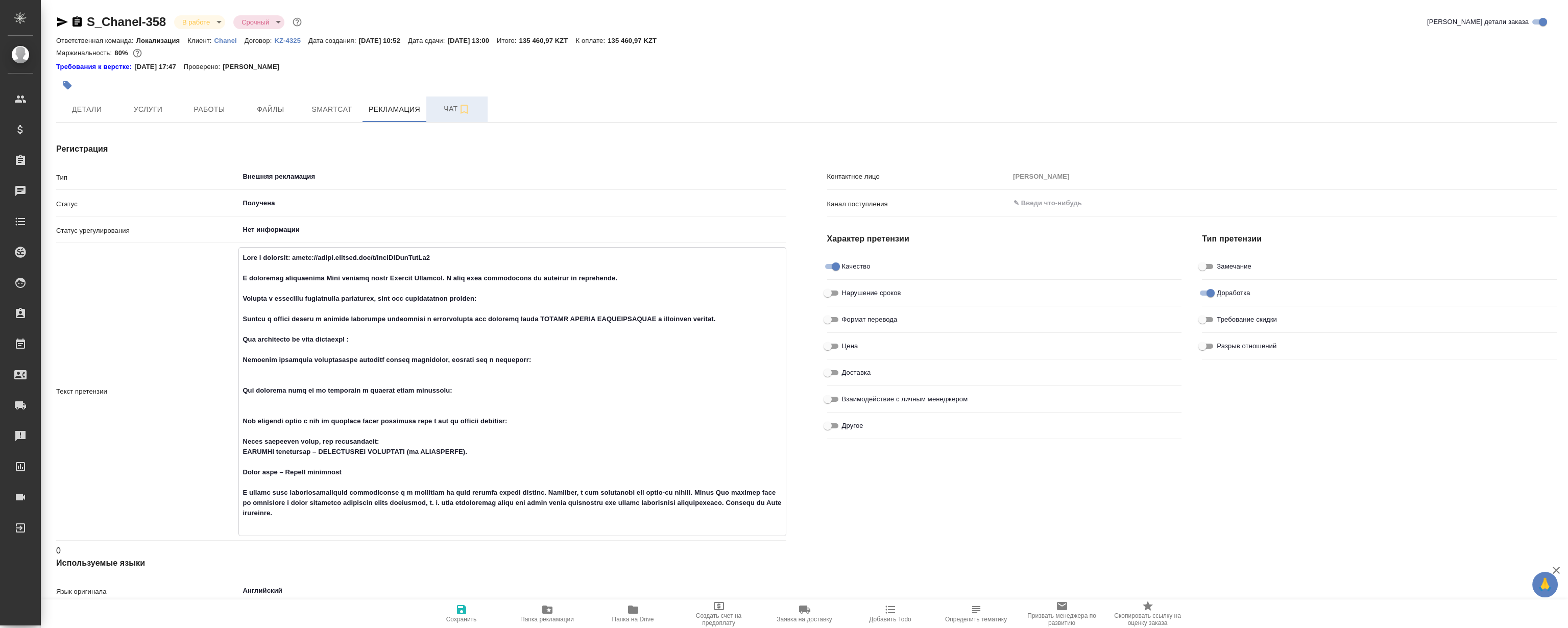
click at [403, 257] on textarea at bounding box center [512, 390] width 546 height 283
type textarea "x"
click at [572, 141] on div "Регистрация Тип Внешняя рекламация ​ Статус Получена ​ Статус урегулирования Не…" at bounding box center [421, 493] width 771 height 742
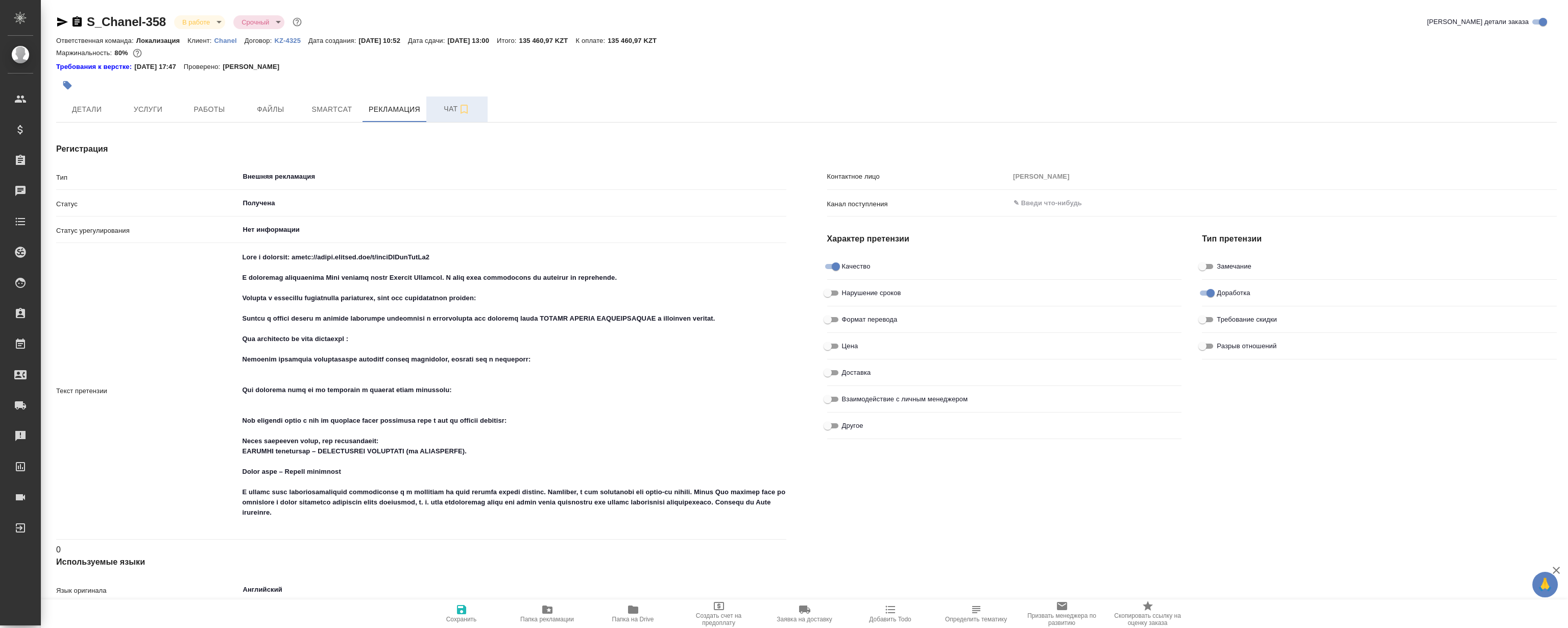
click at [572, 141] on div "Регистрация Тип Внешняя рекламация ​ Статус Получена ​ Статус урегулирования Не…" at bounding box center [421, 493] width 771 height 742
click at [220, 113] on span "Работы" at bounding box center [209, 110] width 49 height 13
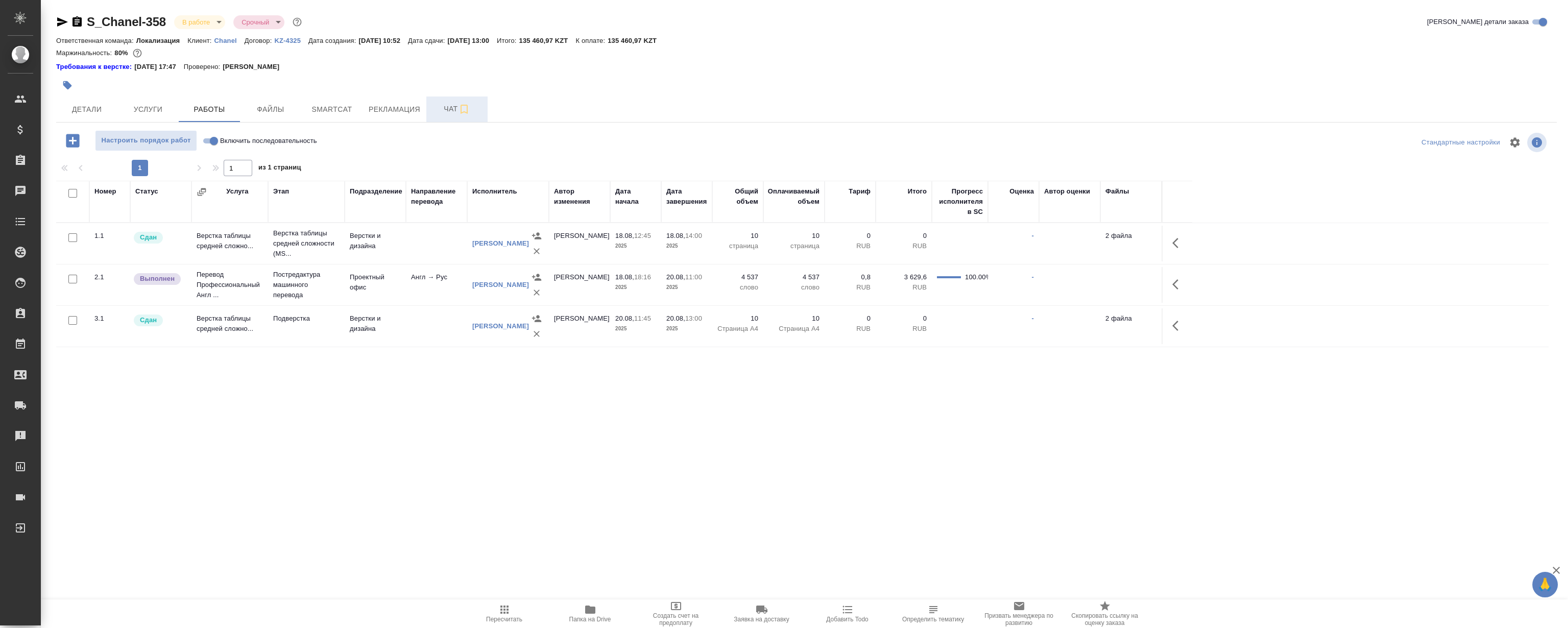
click at [470, 440] on div ".cls-1 fill:#fff; AWATERA Magerramov Ruslan Клиенты Спецификации Заказы 0 Чаты …" at bounding box center [784, 314] width 1568 height 628
click at [469, 422] on div "S_Chanel-358 В работе inProgress Срочный urgent Кратко детали заказа Ответствен…" at bounding box center [806, 218] width 1512 height 437
click at [464, 422] on div "S_Chanel-358 В работе inProgress Срочный urgent Кратко детали заказа Ответствен…" at bounding box center [806, 218] width 1512 height 437
click at [522, 430] on div "S_Chanel-358 В работе inProgress Срочный urgent Кратко детали заказа Ответствен…" at bounding box center [806, 218] width 1512 height 437
click at [496, 431] on div "S_Chanel-358 В работе inProgress Срочный urgent Кратко детали заказа Ответствен…" at bounding box center [806, 218] width 1512 height 437
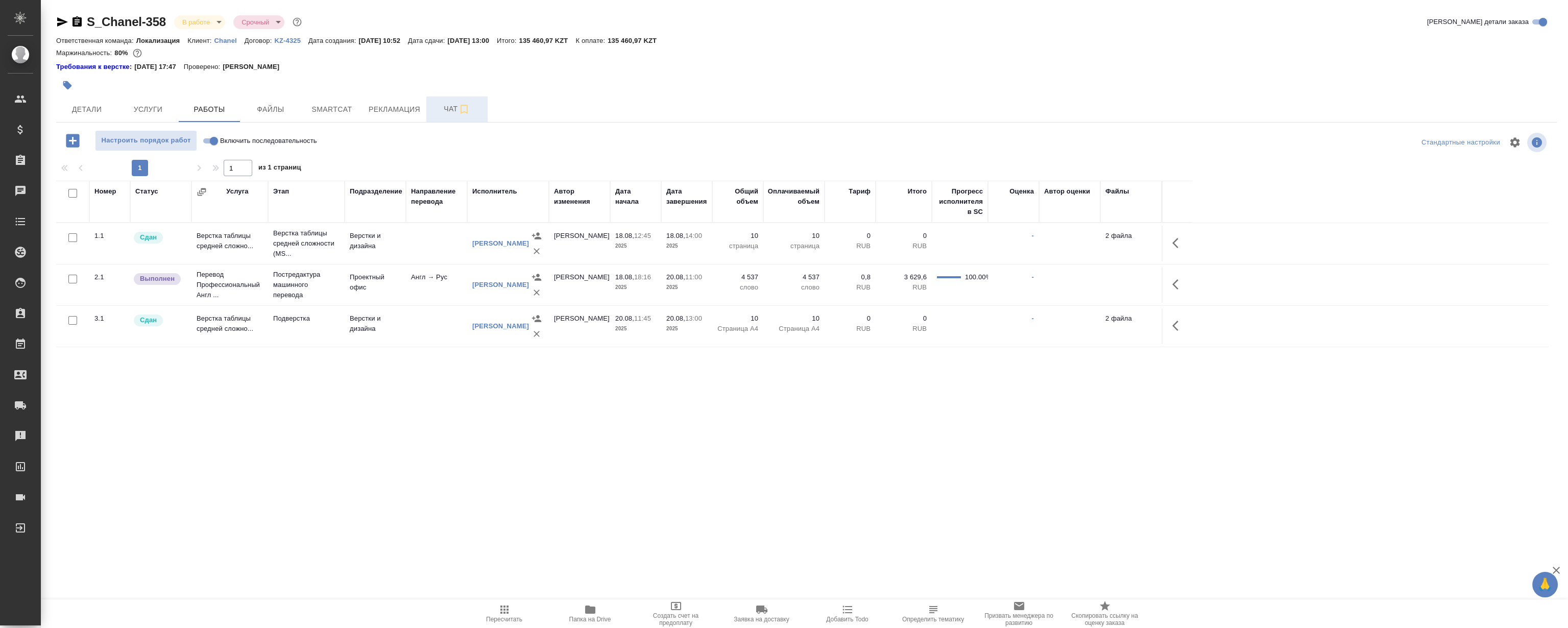
click at [480, 431] on div "S_Chanel-358 В работе inProgress Срочный urgent Кратко детали заказа Ответствен…" at bounding box center [806, 218] width 1512 height 437
click at [387, 105] on span "Рекламация" at bounding box center [394, 110] width 52 height 13
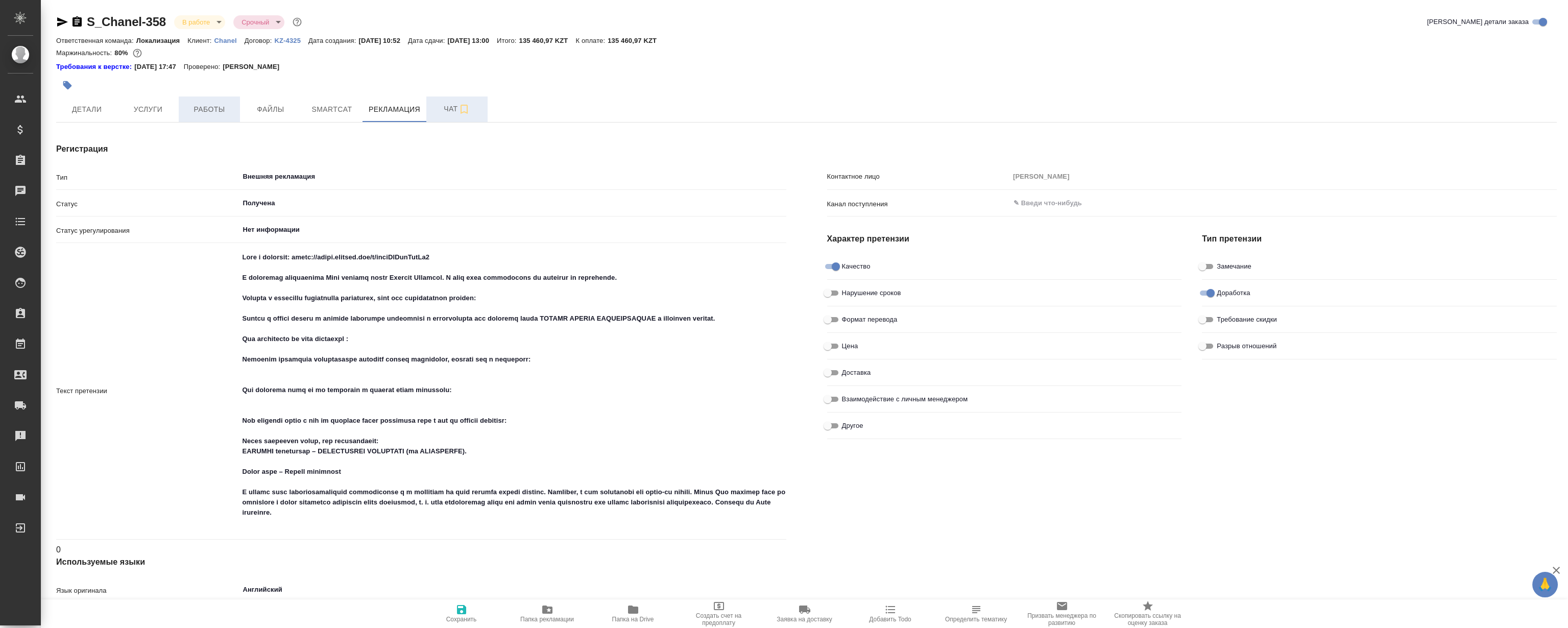
type textarea "x"
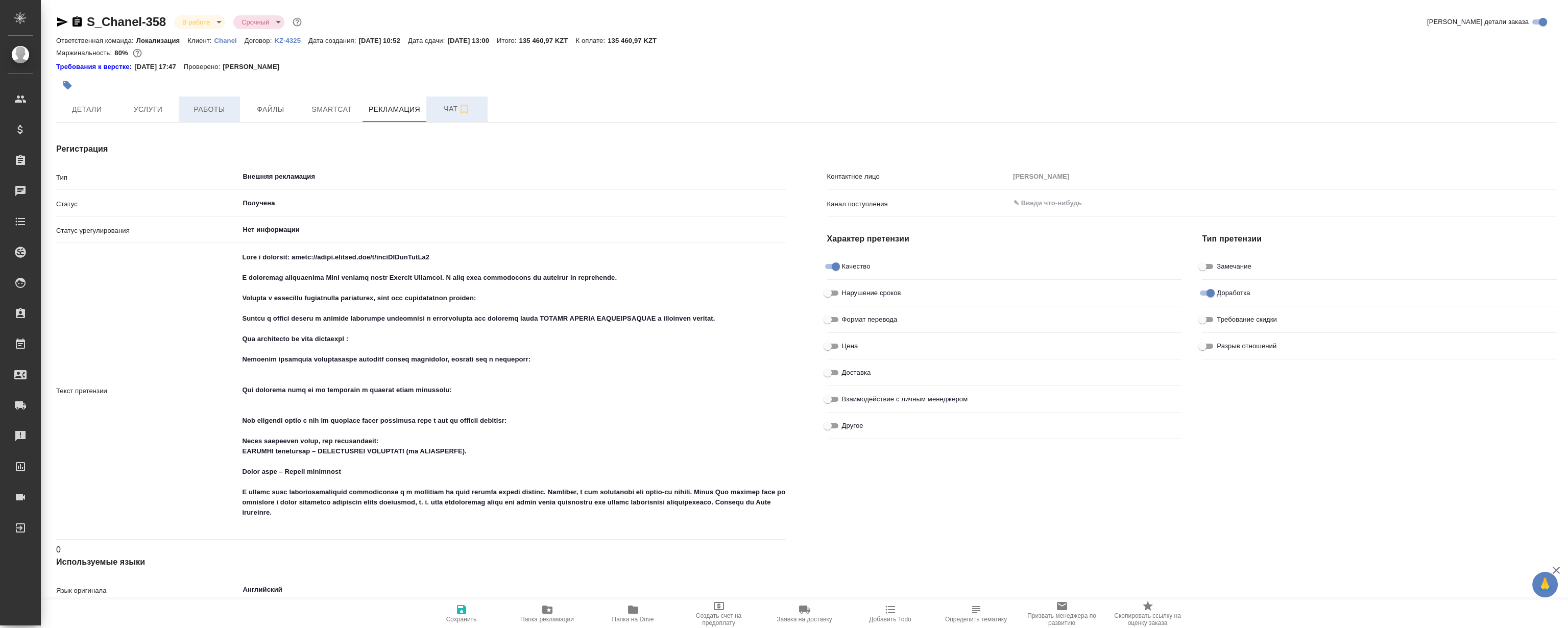
type textarea "x"
click at [287, 110] on span "Файлы" at bounding box center [270, 110] width 49 height 13
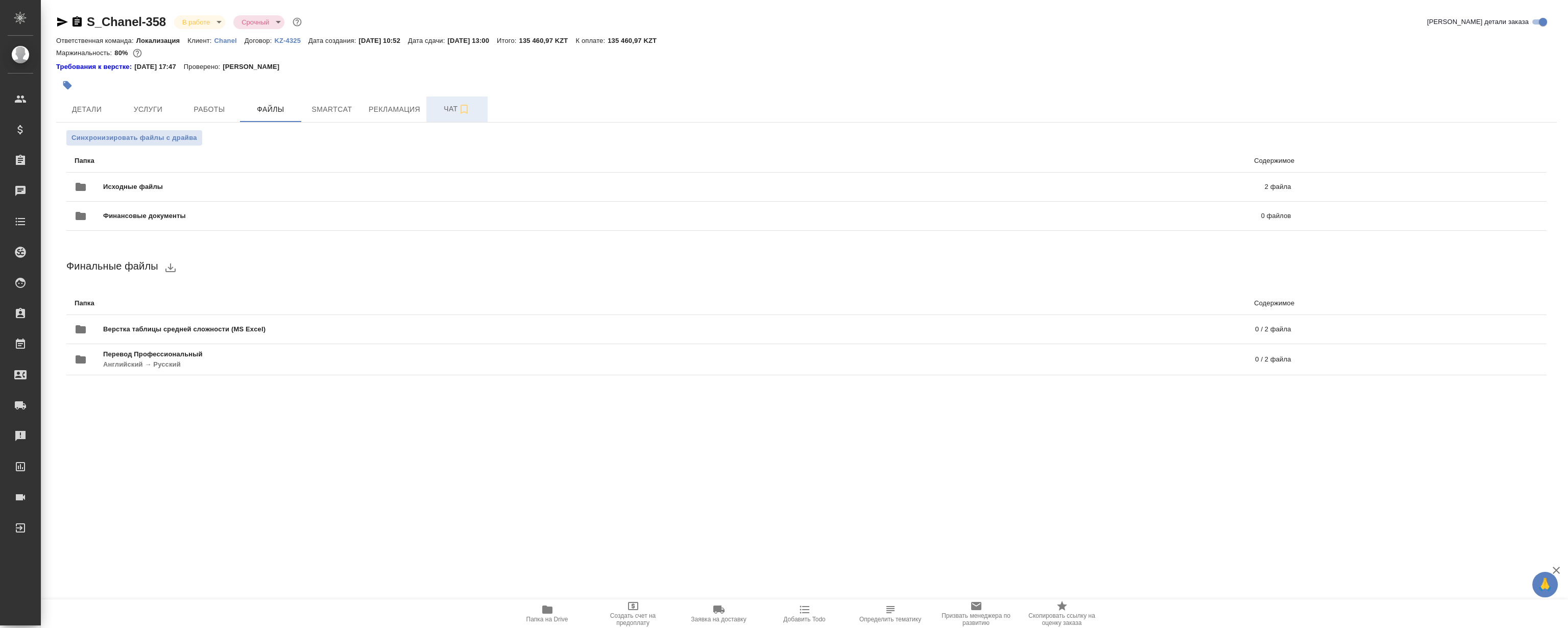
click at [556, 612] on span "Папка на Drive" at bounding box center [547, 614] width 74 height 20
click at [78, 117] on button "Детали" at bounding box center [87, 109] width 61 height 25
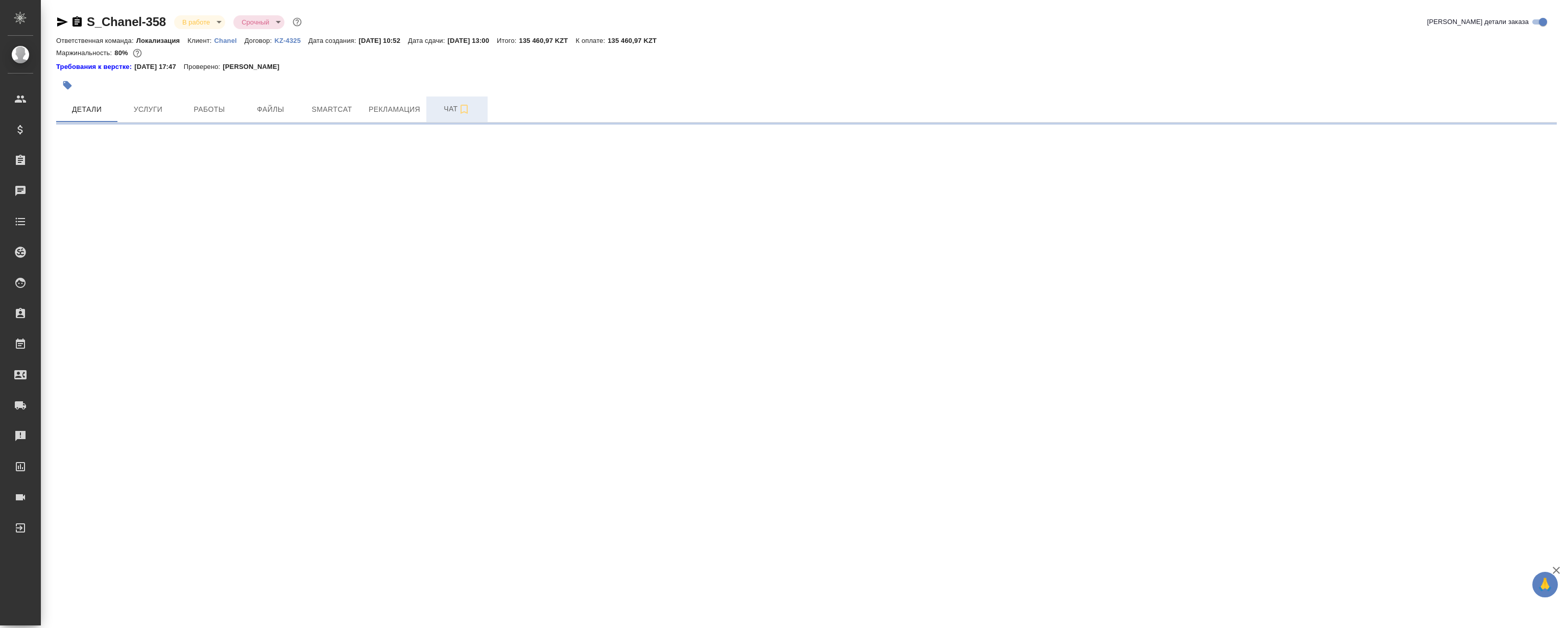
select select "RU"
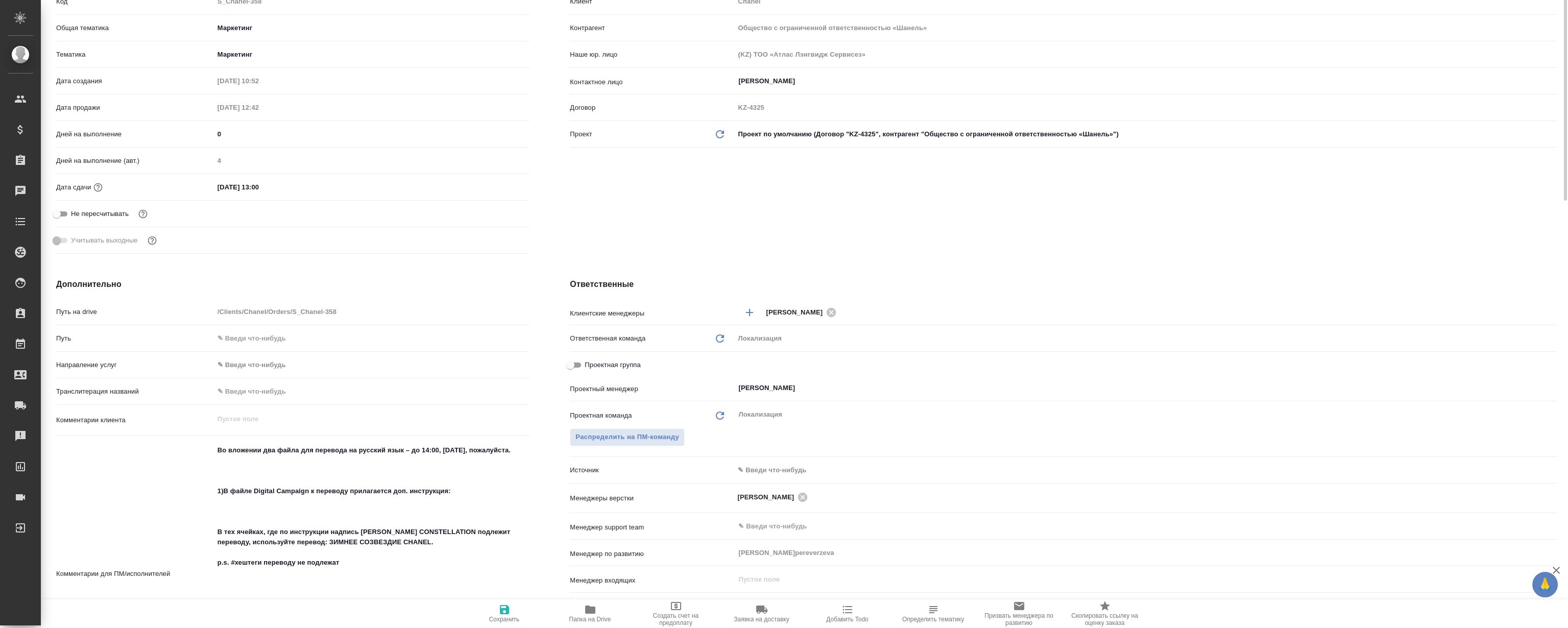
type textarea "x"
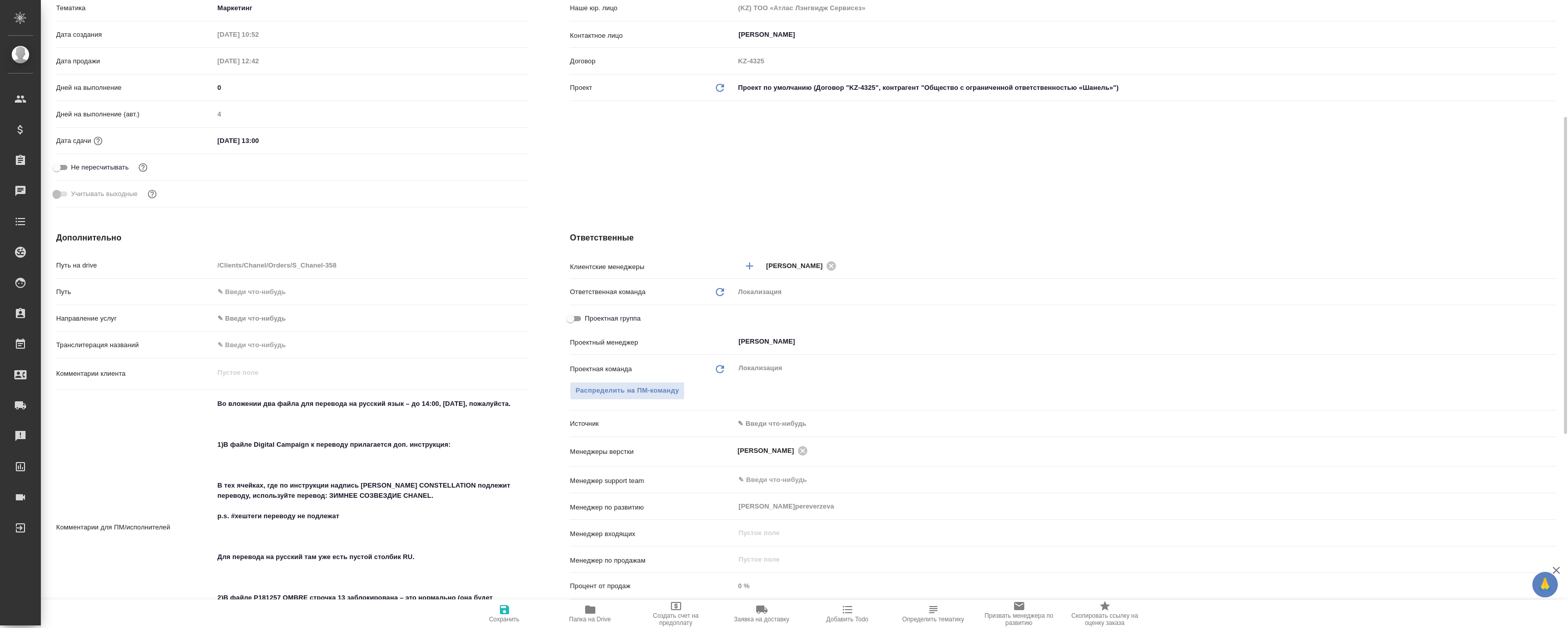
scroll to position [371, 0]
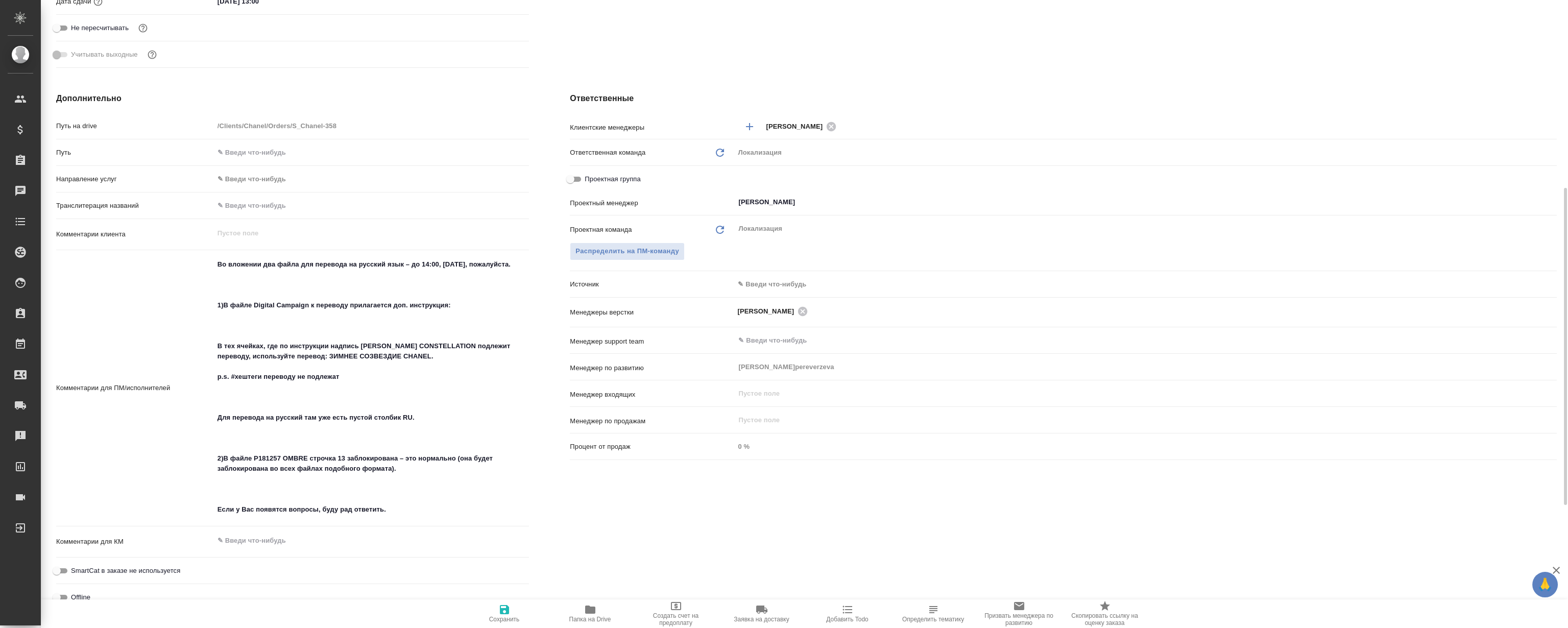
type textarea "x"
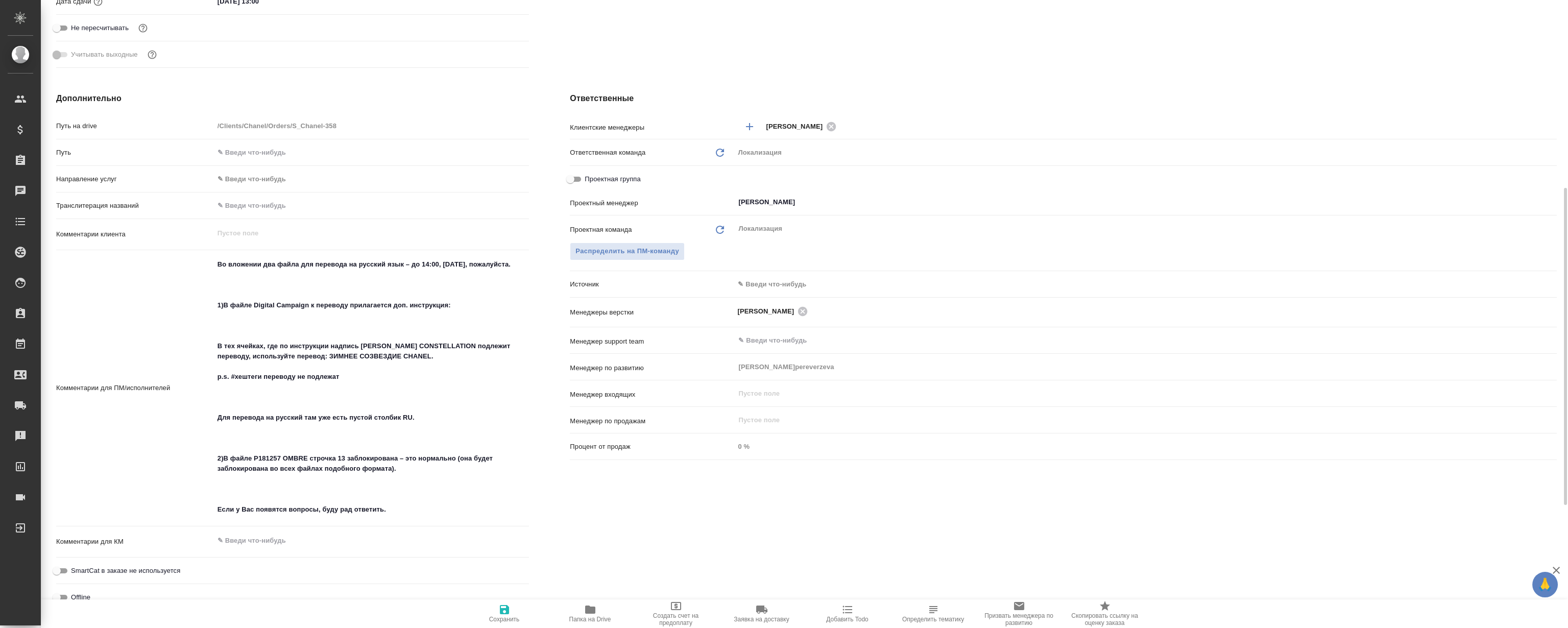
type textarea "x"
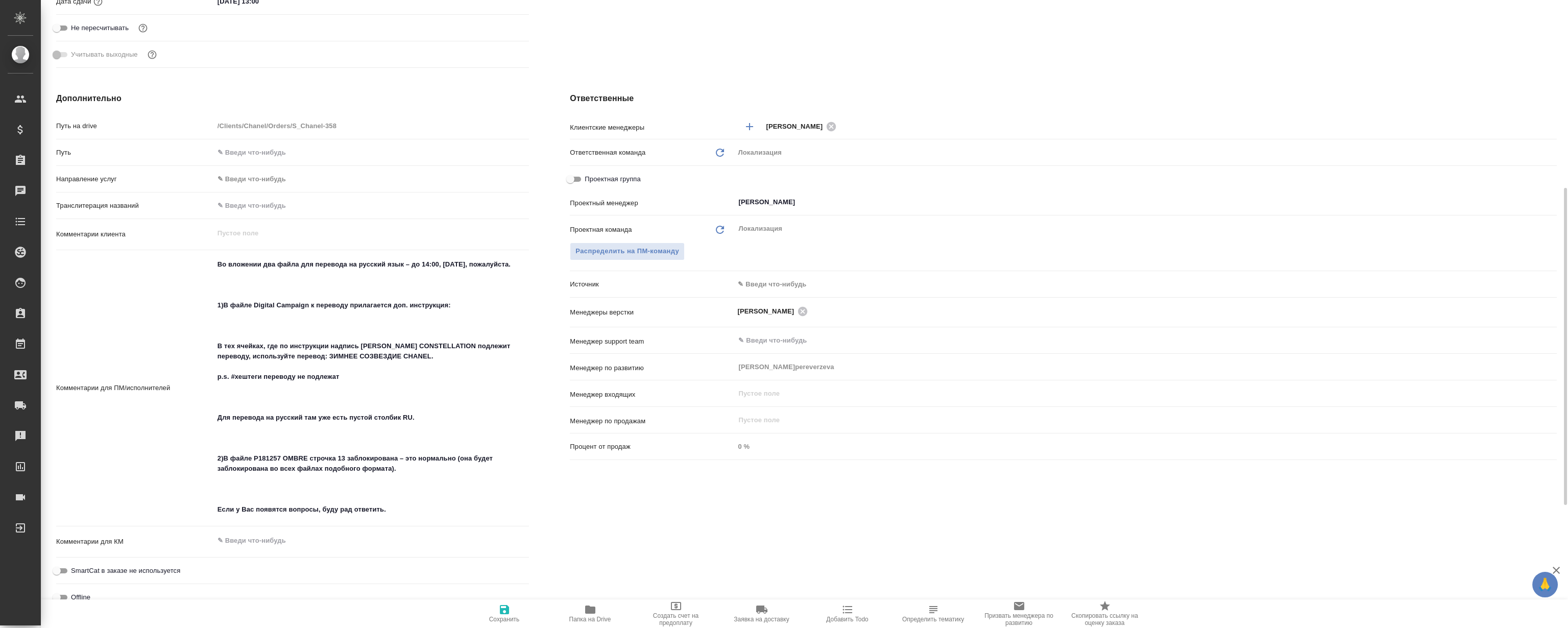
type textarea "x"
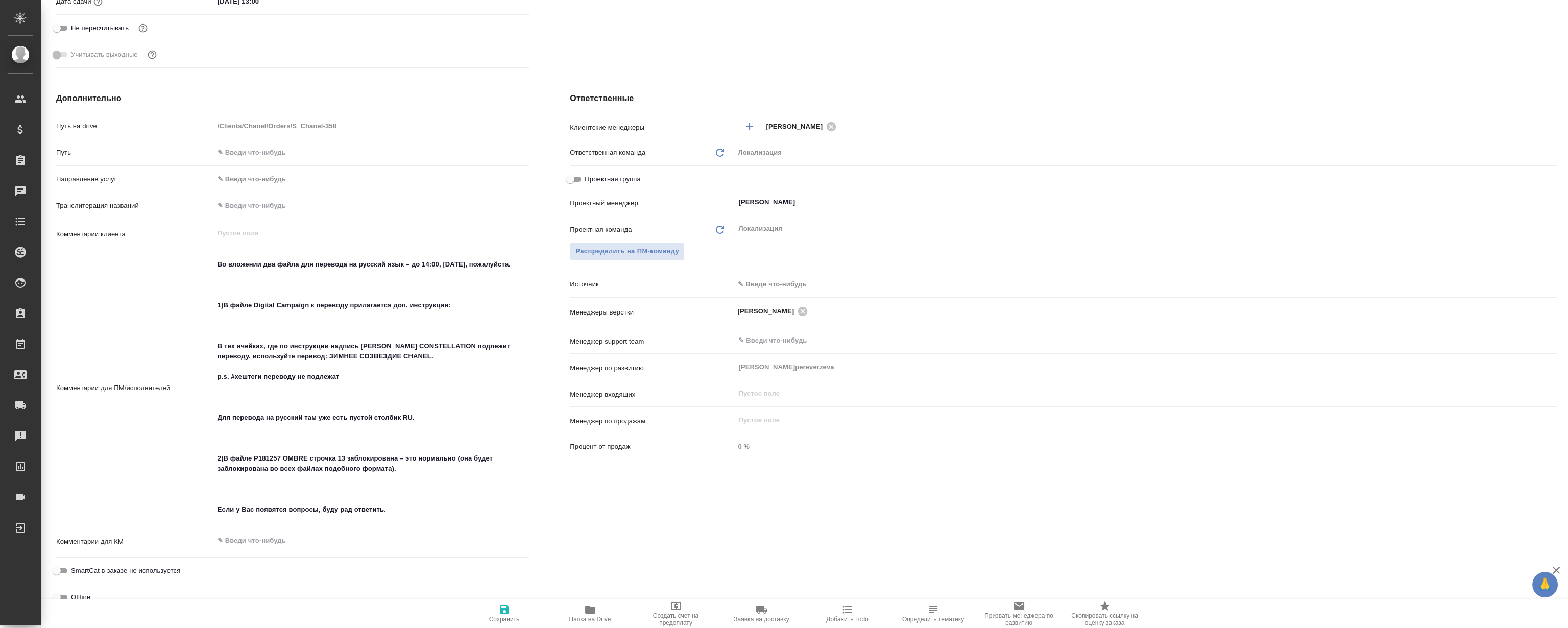
type textarea "x"
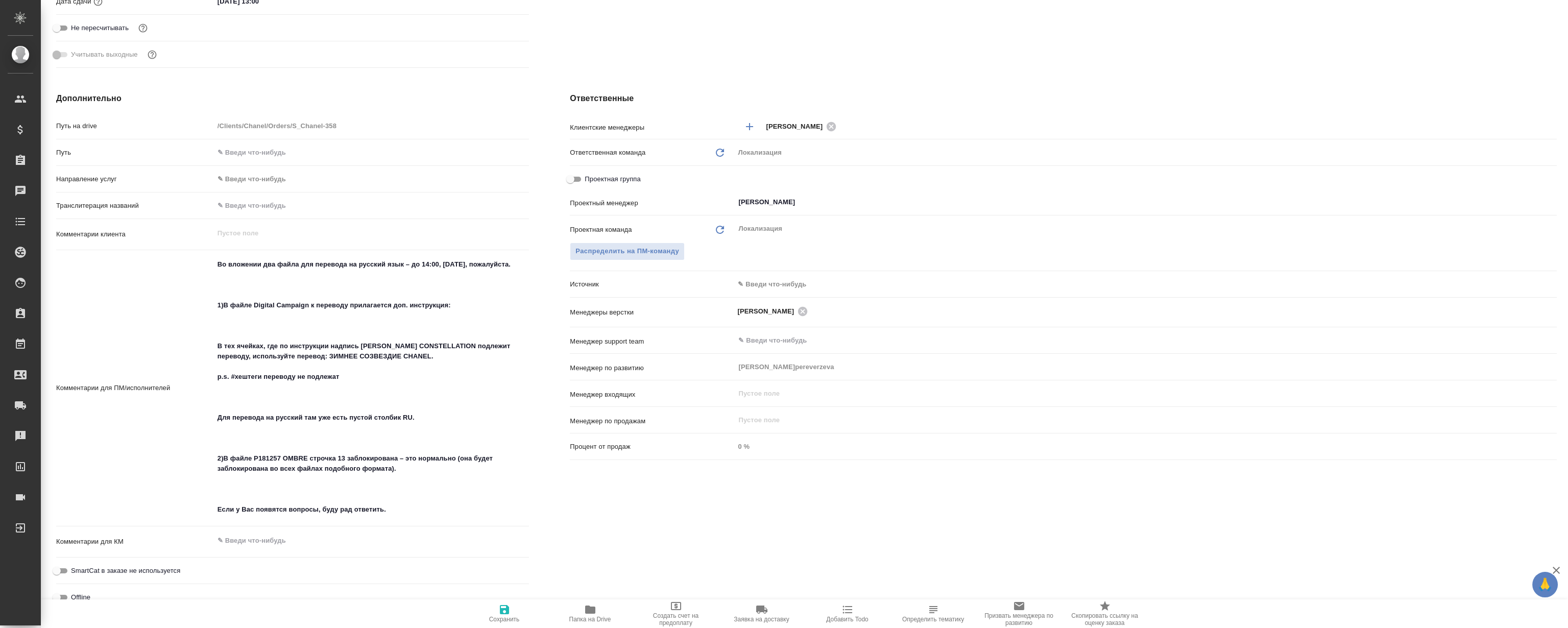
type textarea "x"
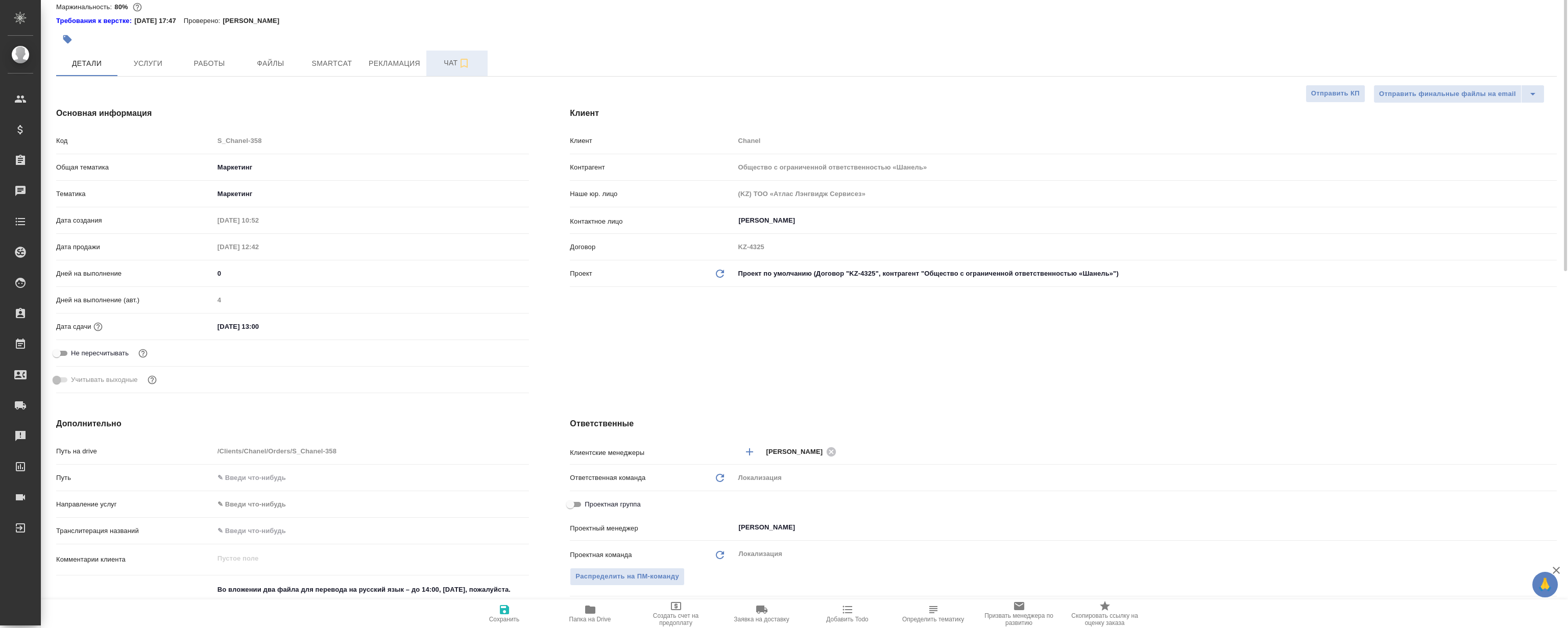
scroll to position [0, 0]
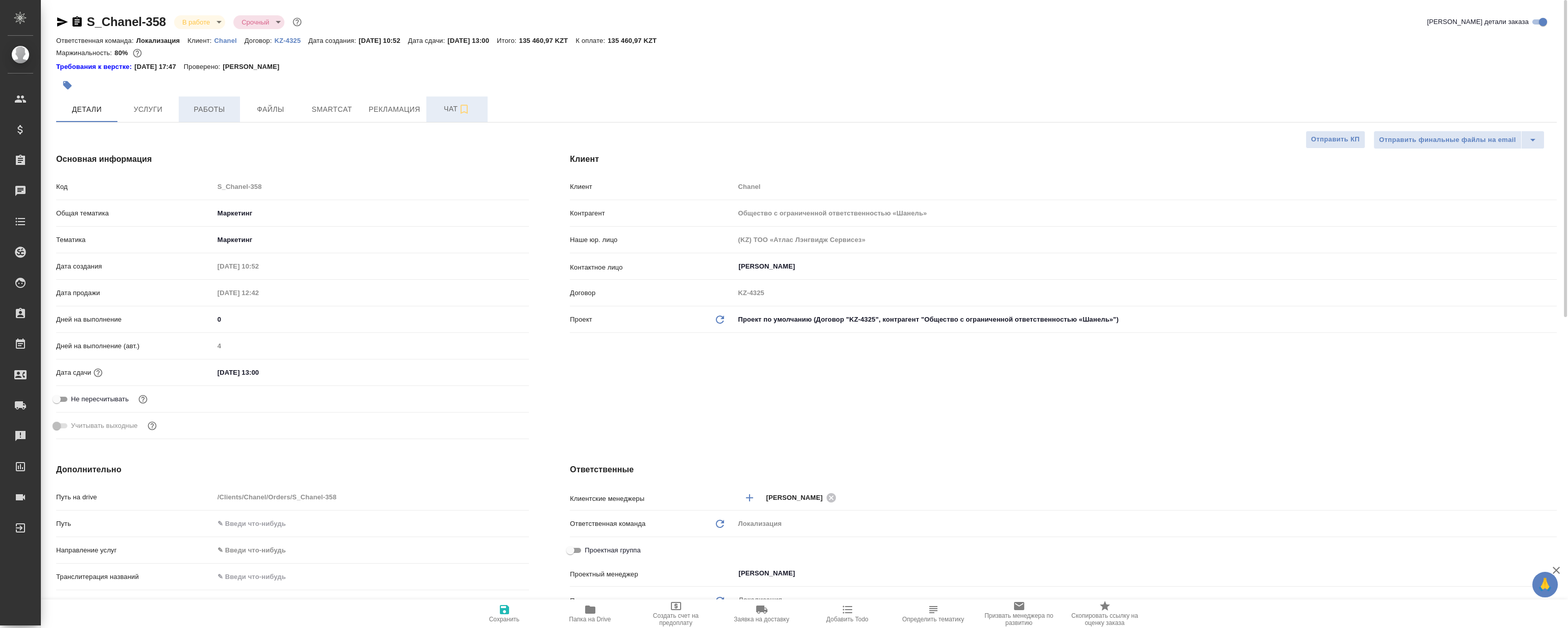
click at [218, 112] on span "Работы" at bounding box center [209, 110] width 49 height 13
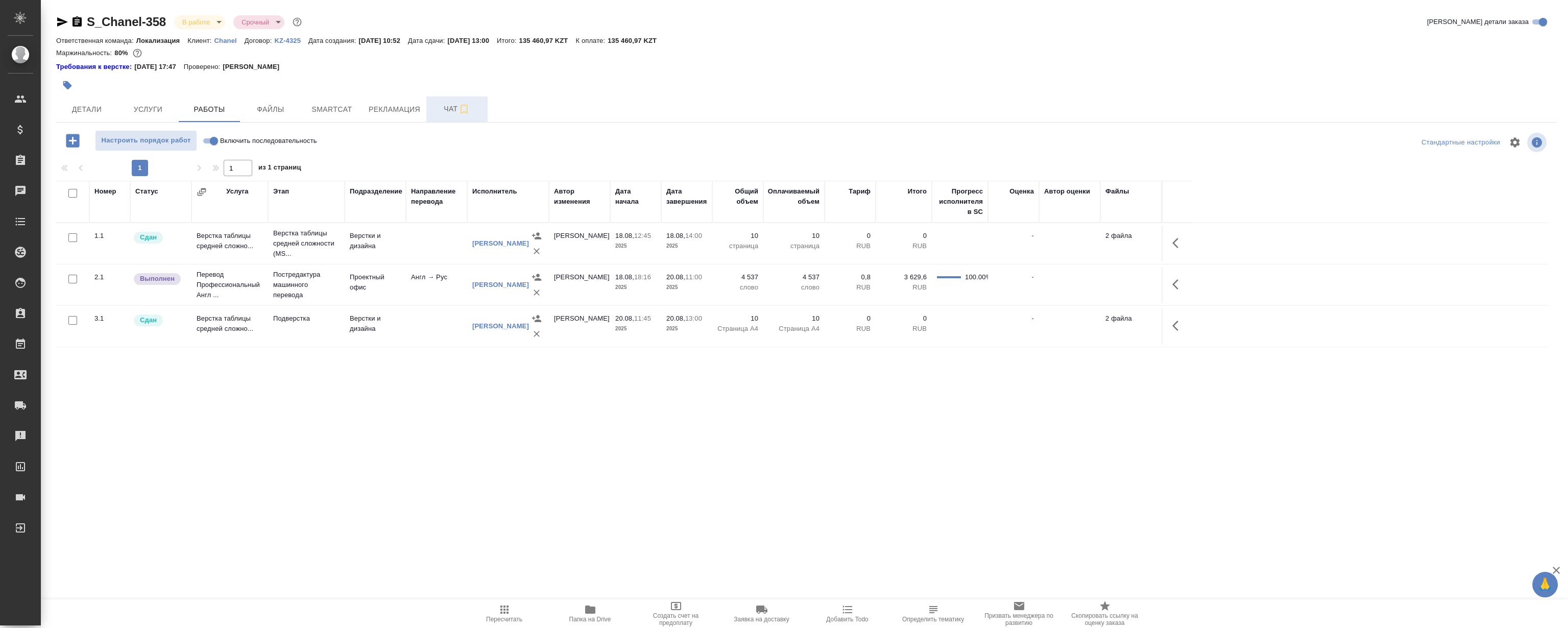
click at [475, 437] on div ".cls-1 fill:#fff; AWATERA Magerramov Ruslan Клиенты Спецификации Заказы 0 Чаты …" at bounding box center [784, 314] width 1568 height 628
click at [389, 458] on div ".cls-1 fill:#fff; AWATERA Magerramov Ruslan Клиенты Спецификации Заказы 0 Чаты …" at bounding box center [784, 314] width 1568 height 628
click at [325, 426] on div "S_Chanel-358 В работе inProgress Срочный urgent Кратко детали заказа Ответствен…" at bounding box center [806, 218] width 1512 height 437
click at [412, 112] on span "Рекламация" at bounding box center [394, 110] width 52 height 13
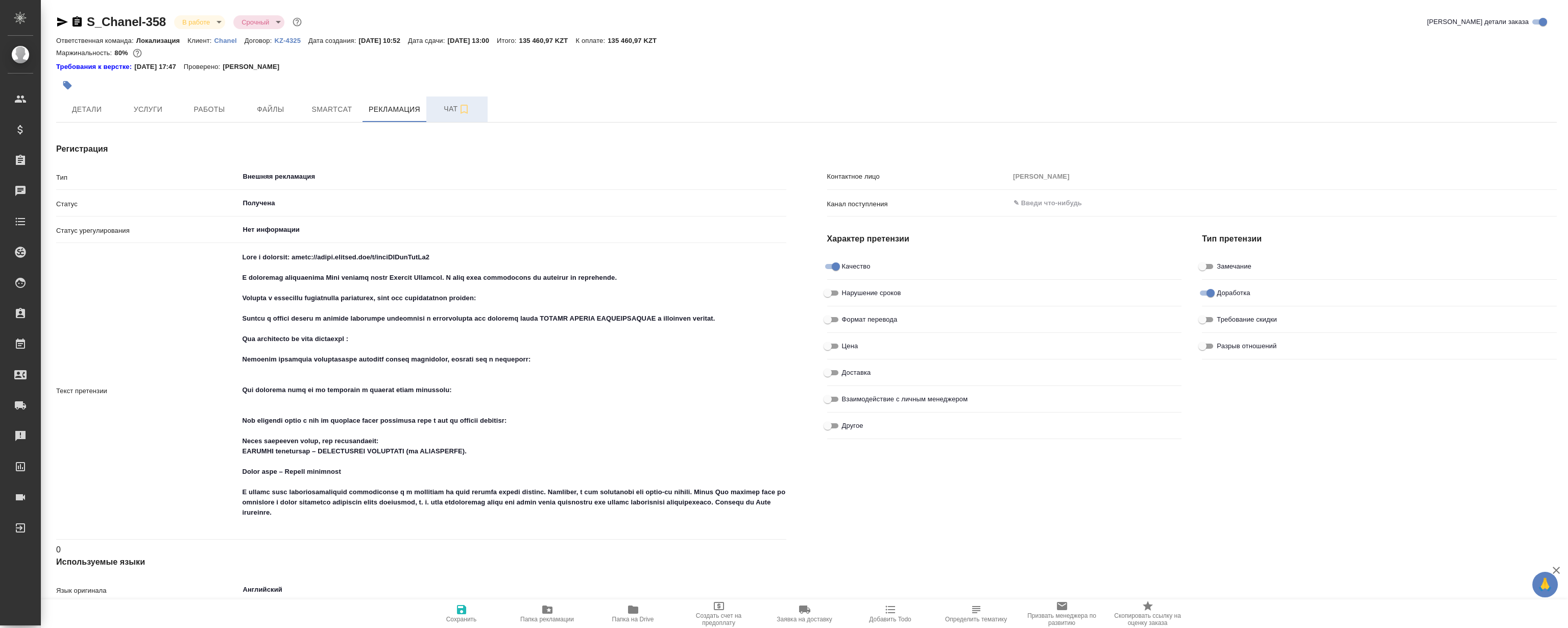
click at [541, 278] on textarea at bounding box center [512, 390] width 547 height 283
click at [541, 278] on textarea at bounding box center [512, 390] width 546 height 283
click at [519, 277] on textarea at bounding box center [512, 390] width 546 height 283
click at [508, 322] on textarea at bounding box center [512, 390] width 546 height 283
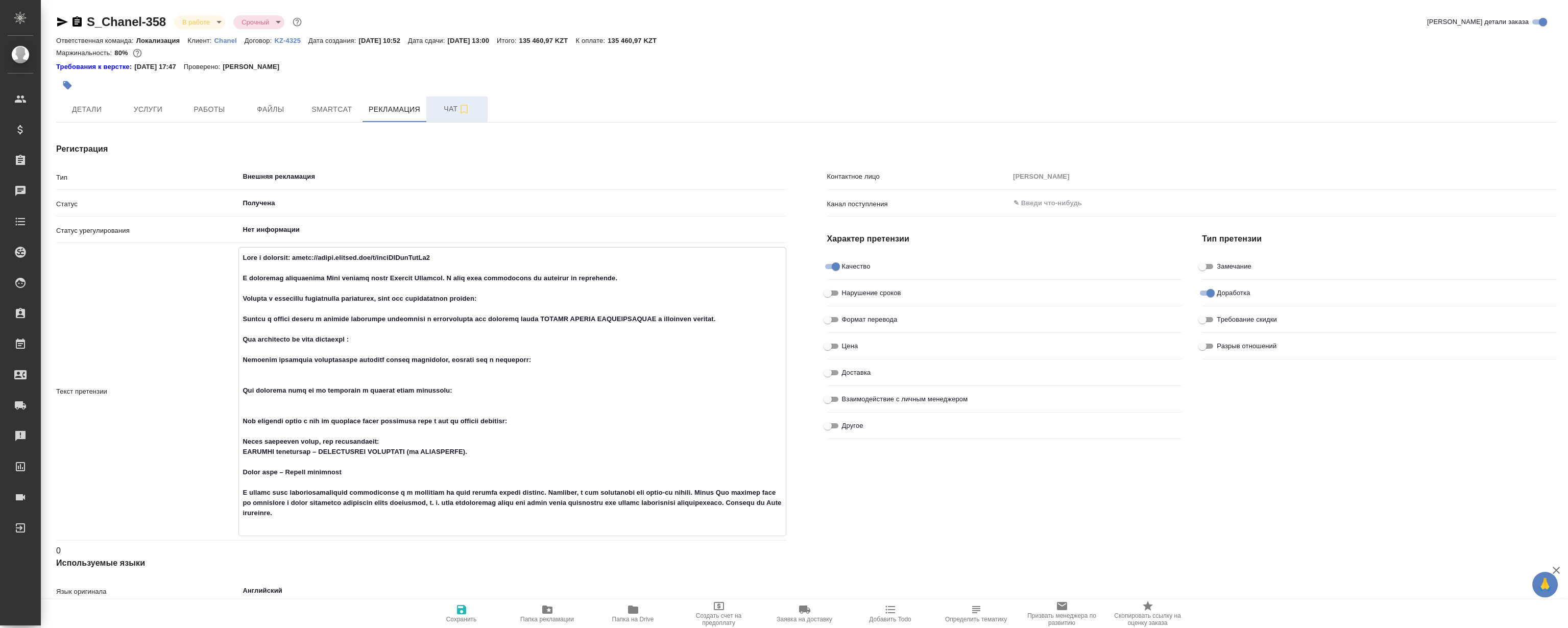
click at [508, 322] on textarea at bounding box center [512, 390] width 546 height 283
click at [449, 318] on textarea at bounding box center [512, 390] width 546 height 283
type textarea "x"
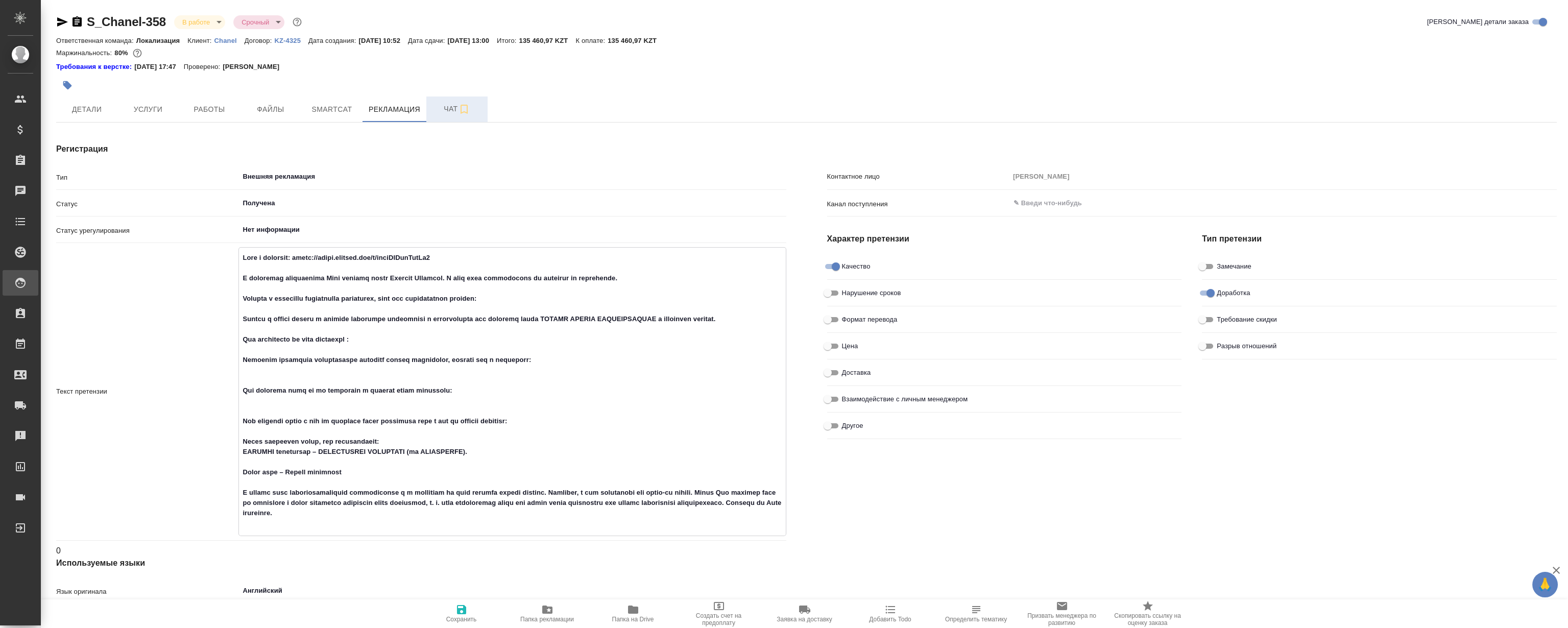
type textarea "x"
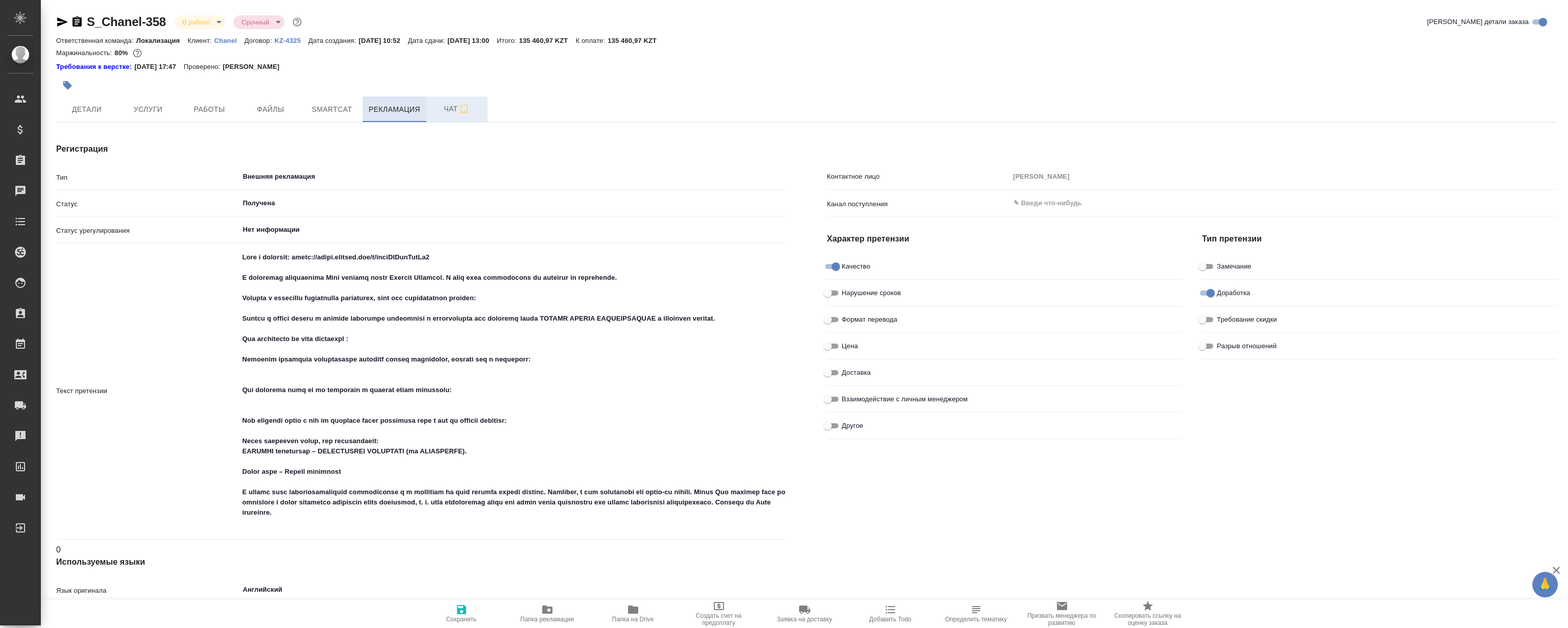
type textarea "x"
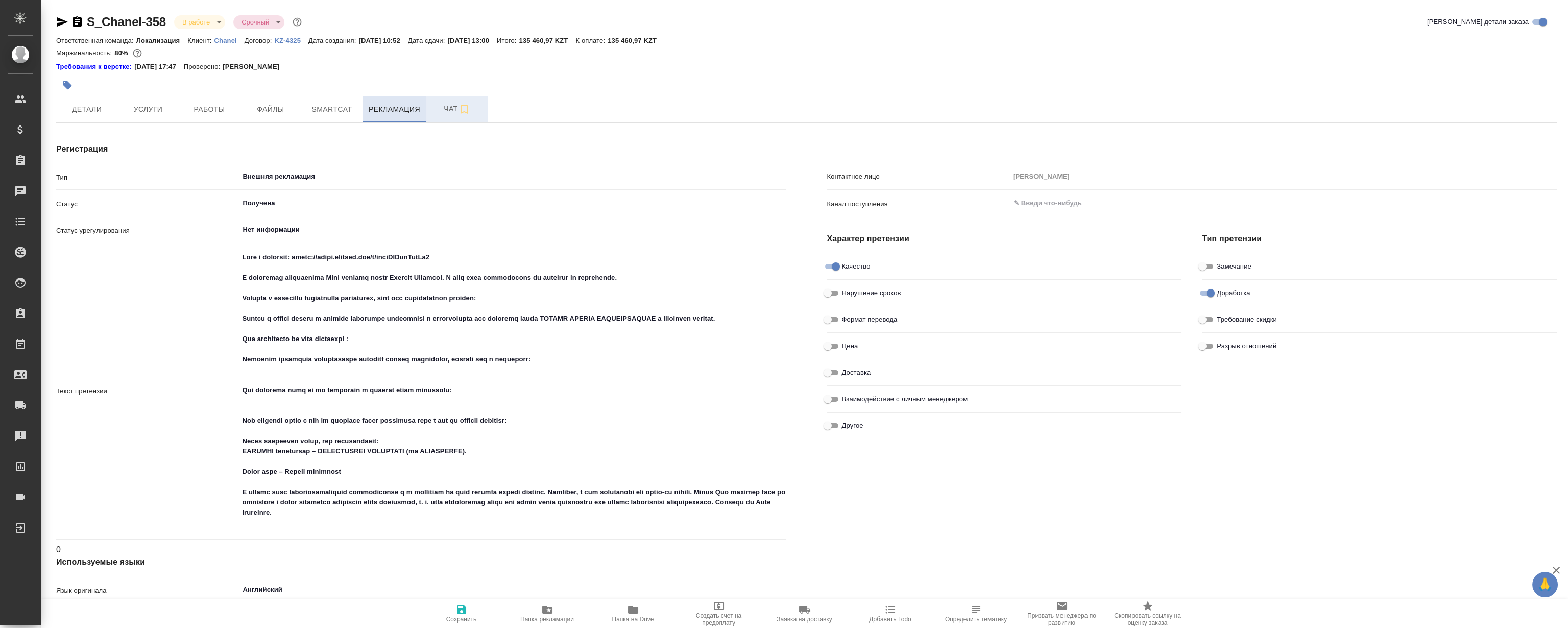
type textarea "x"
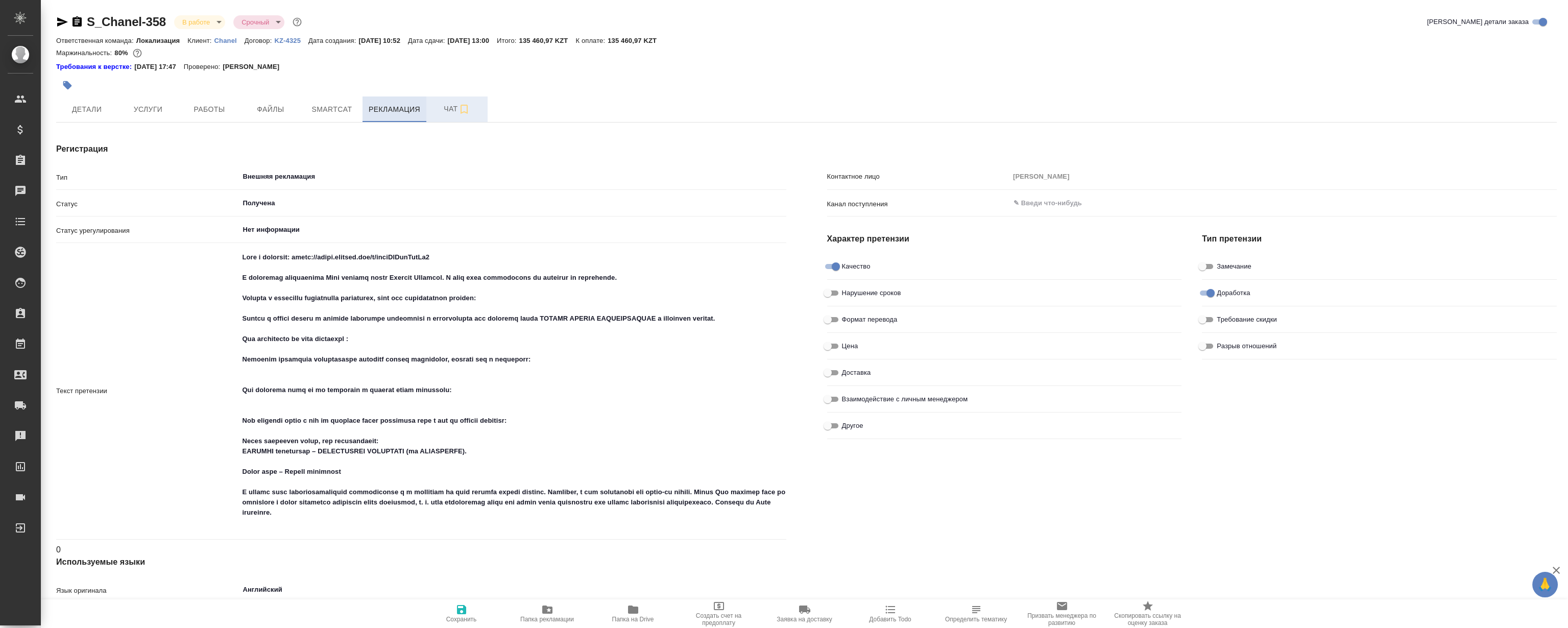
type textarea "x"
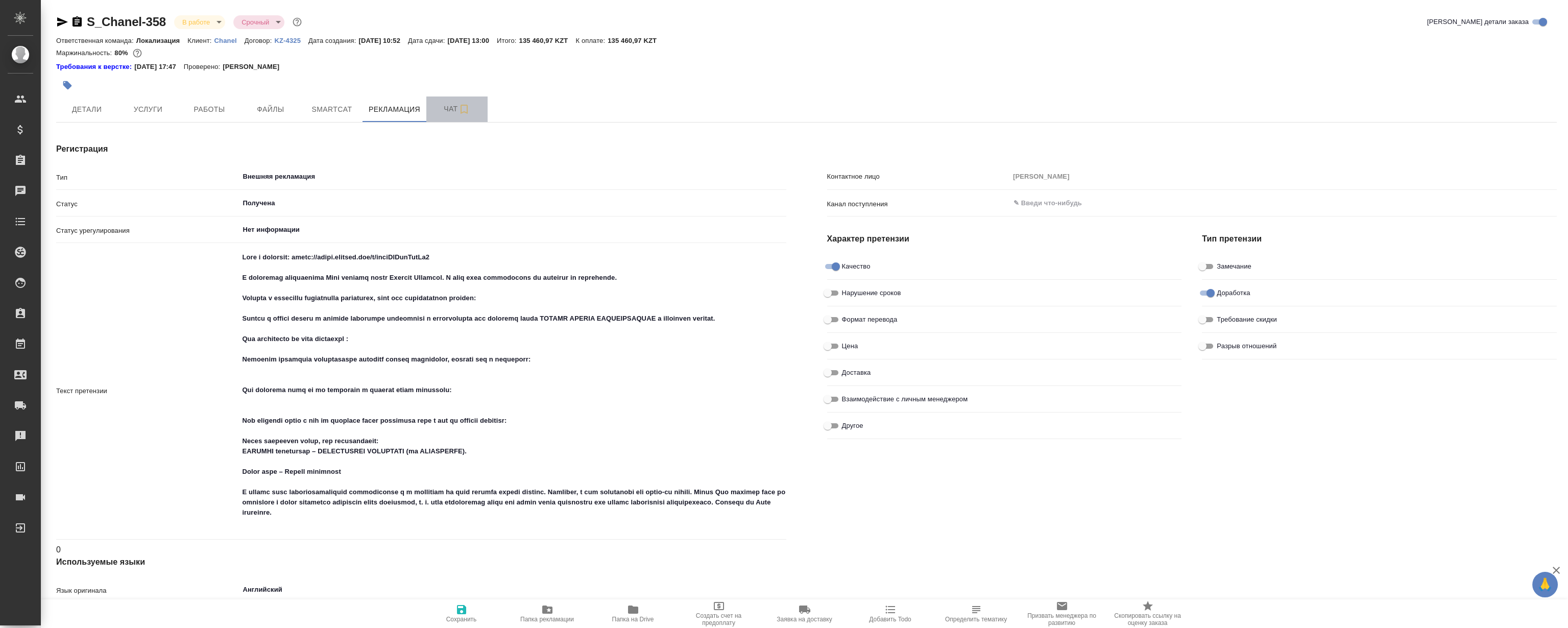
click at [442, 112] on span "Чат" at bounding box center [457, 109] width 49 height 13
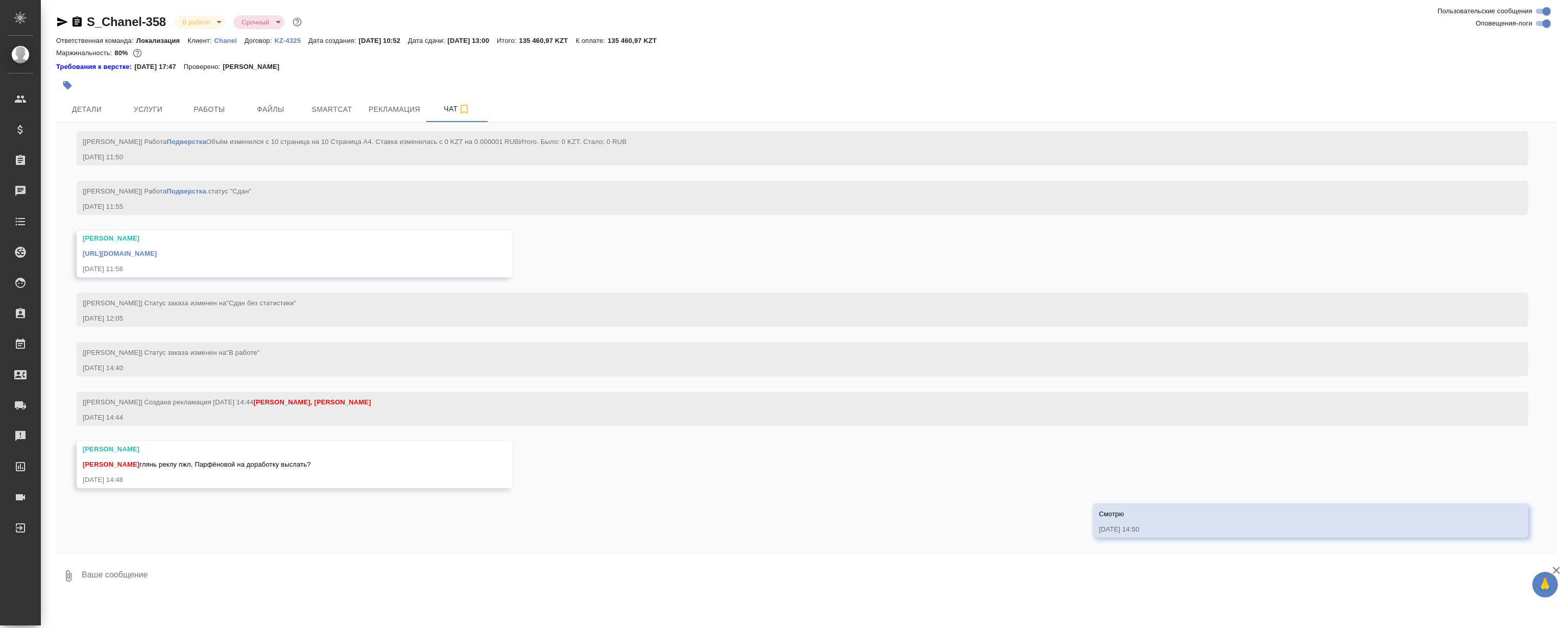
scroll to position [2461, 0]
click at [371, 567] on textarea at bounding box center [818, 576] width 1476 height 35
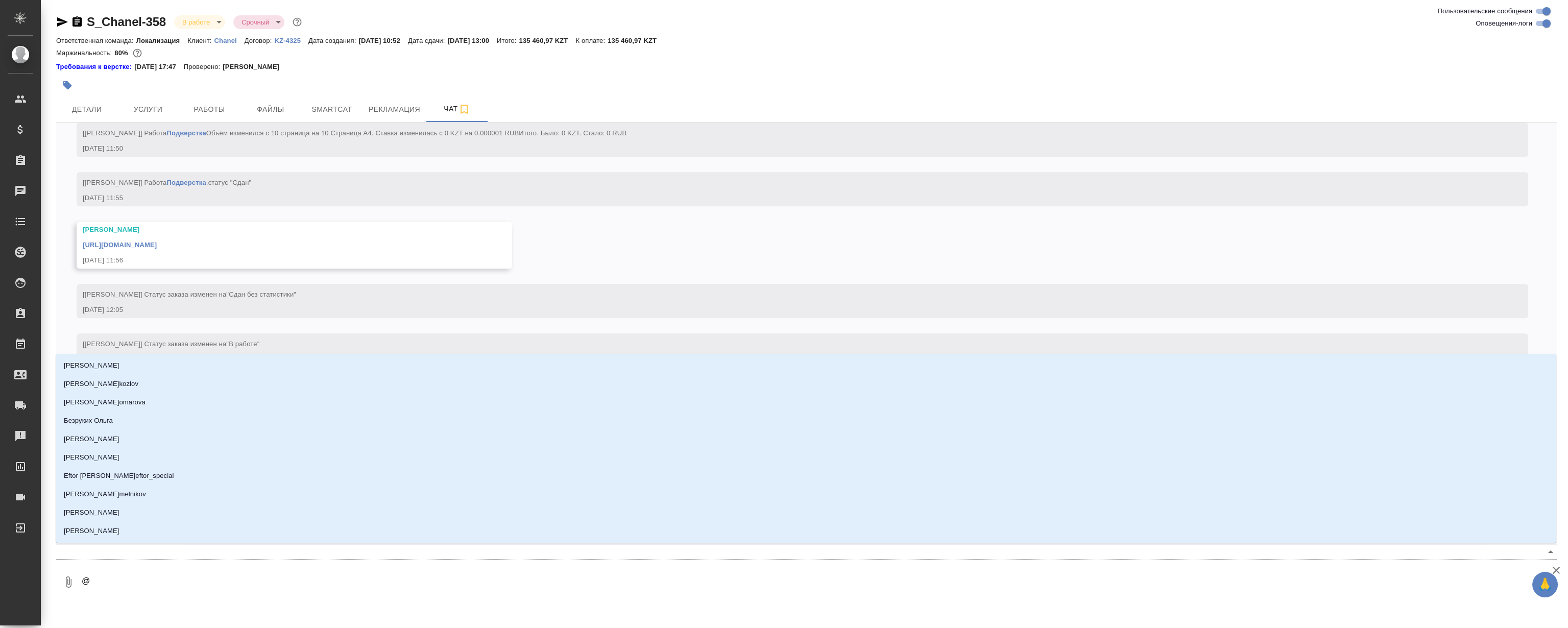
type textarea "@М"
type input "М"
type textarea "@Му"
type input "Му"
type textarea "@Мут"
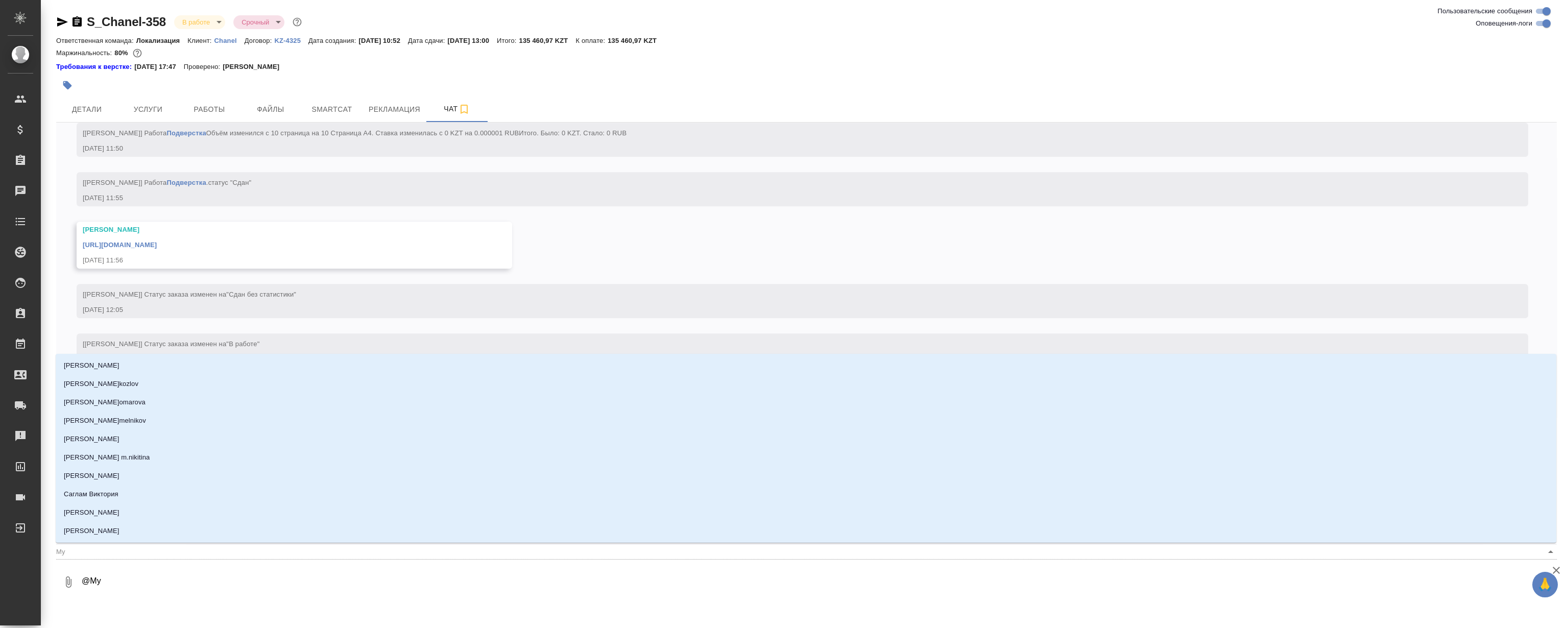
type input "Мут"
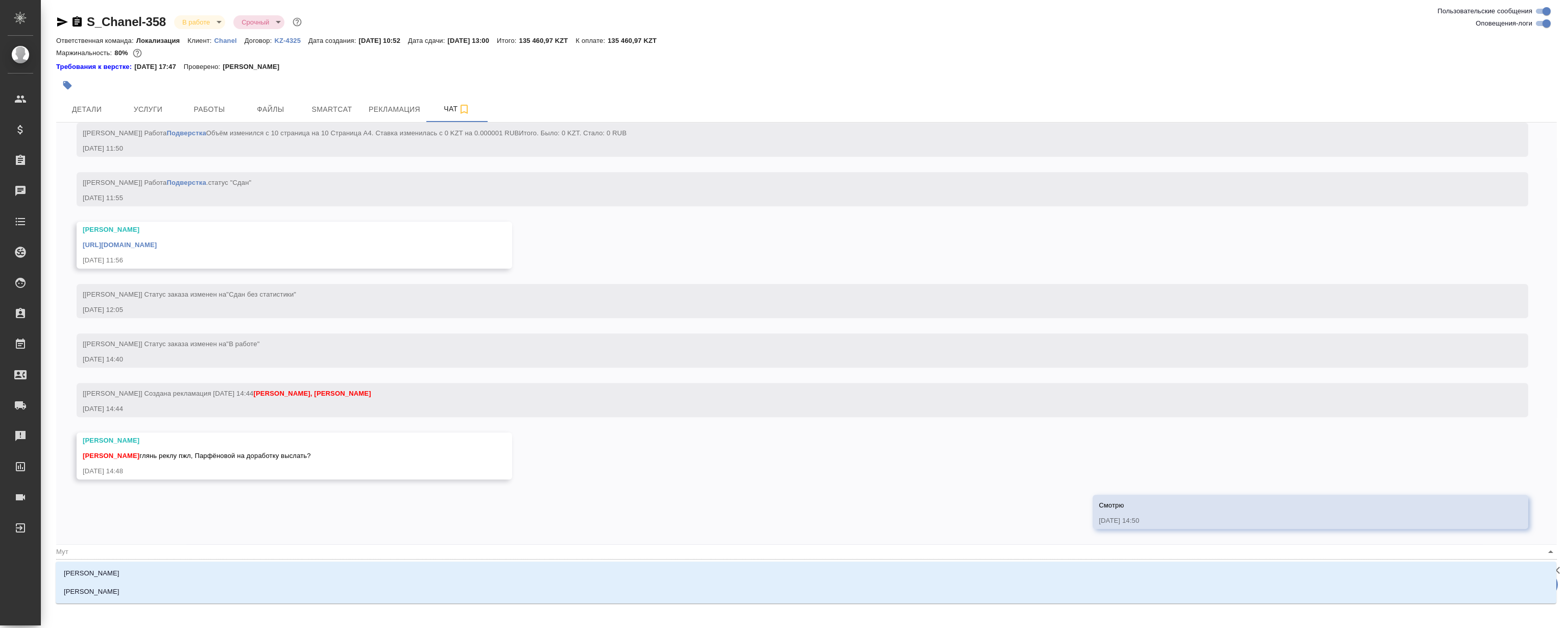
type textarea "@Мута"
type input "Мута"
type textarea "@Мутал"
type input "Мутал"
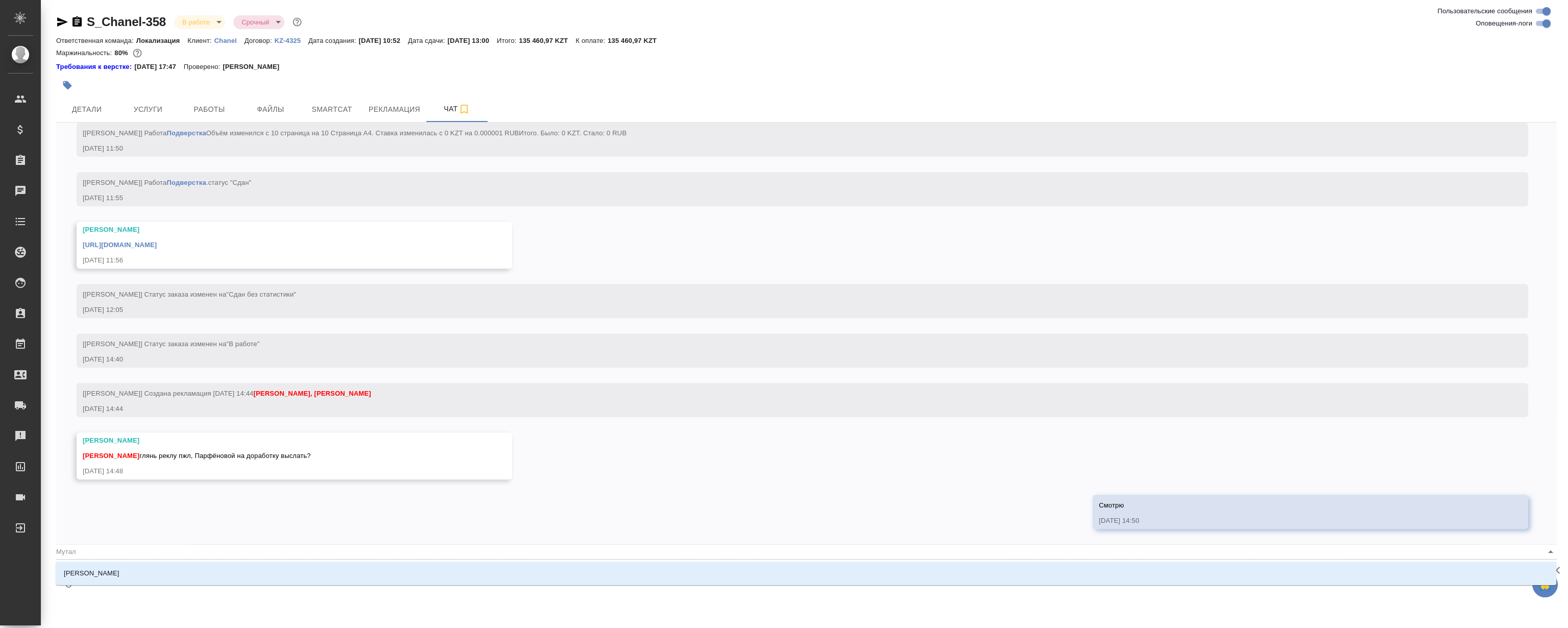
type textarea "@Мутали"
type input "Мутали"
type textarea "@Муталим"
type input "Муталим"
type textarea "@Муталимо"
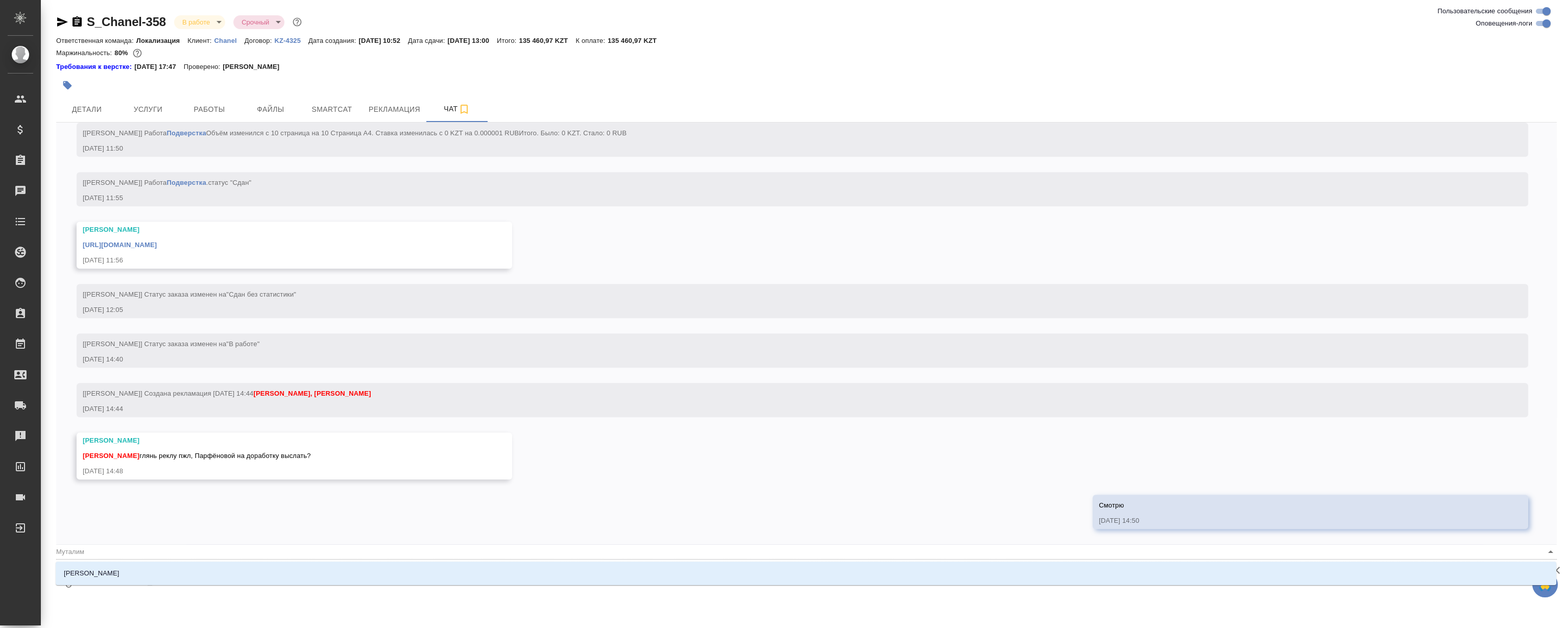
type input "Муталимо"
click at [256, 572] on li "Муталимов Марк" at bounding box center [806, 573] width 1501 height 18
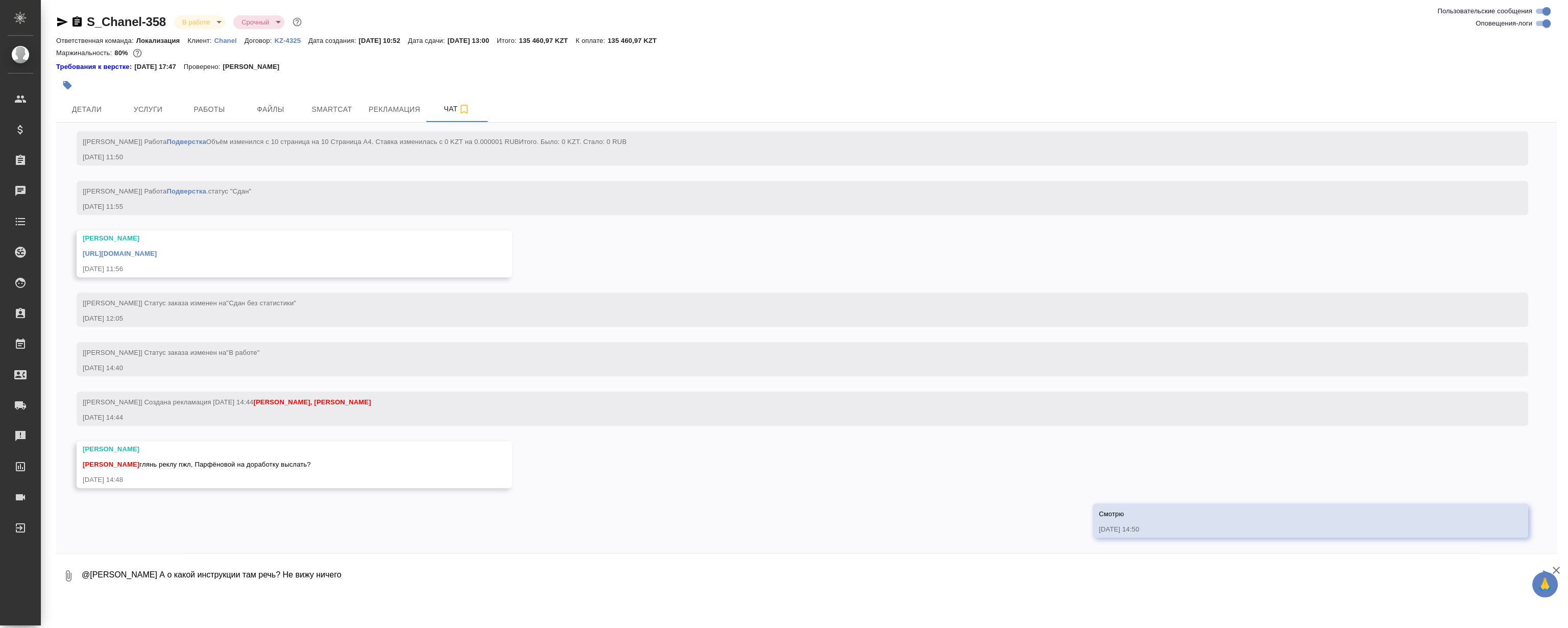
drag, startPoint x: 372, startPoint y: 567, endPoint x: 380, endPoint y: 558, distance: 12.0
click at [375, 567] on textarea "@Муталимов Марк А о какой инструкции там речь? Не вижу ничего" at bounding box center [809, 576] width 1459 height 35
type textarea "@Муталимов Марк А о какой инструкции там речь? Не вижу ничего кроме двух этих ф…"
click at [403, 107] on span "Рекламация" at bounding box center [394, 110] width 52 height 13
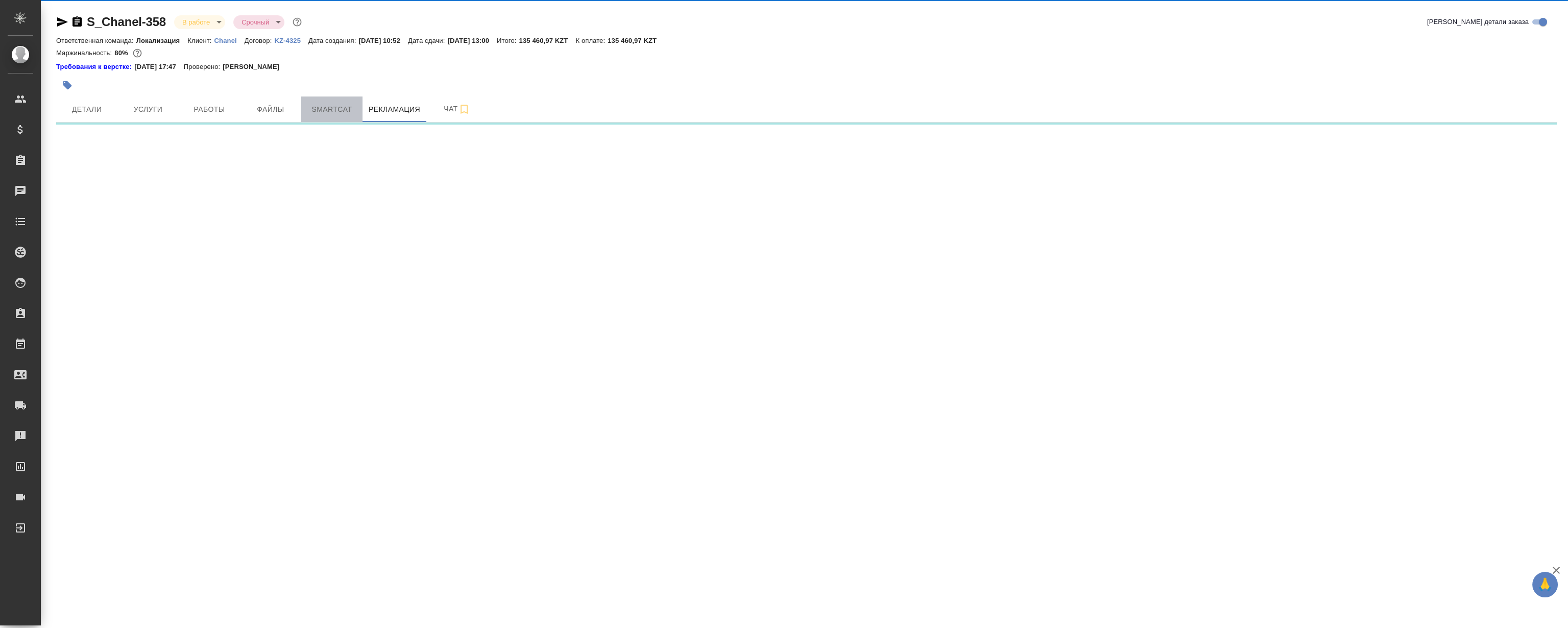
click at [331, 108] on span "Smartcat" at bounding box center [331, 110] width 49 height 13
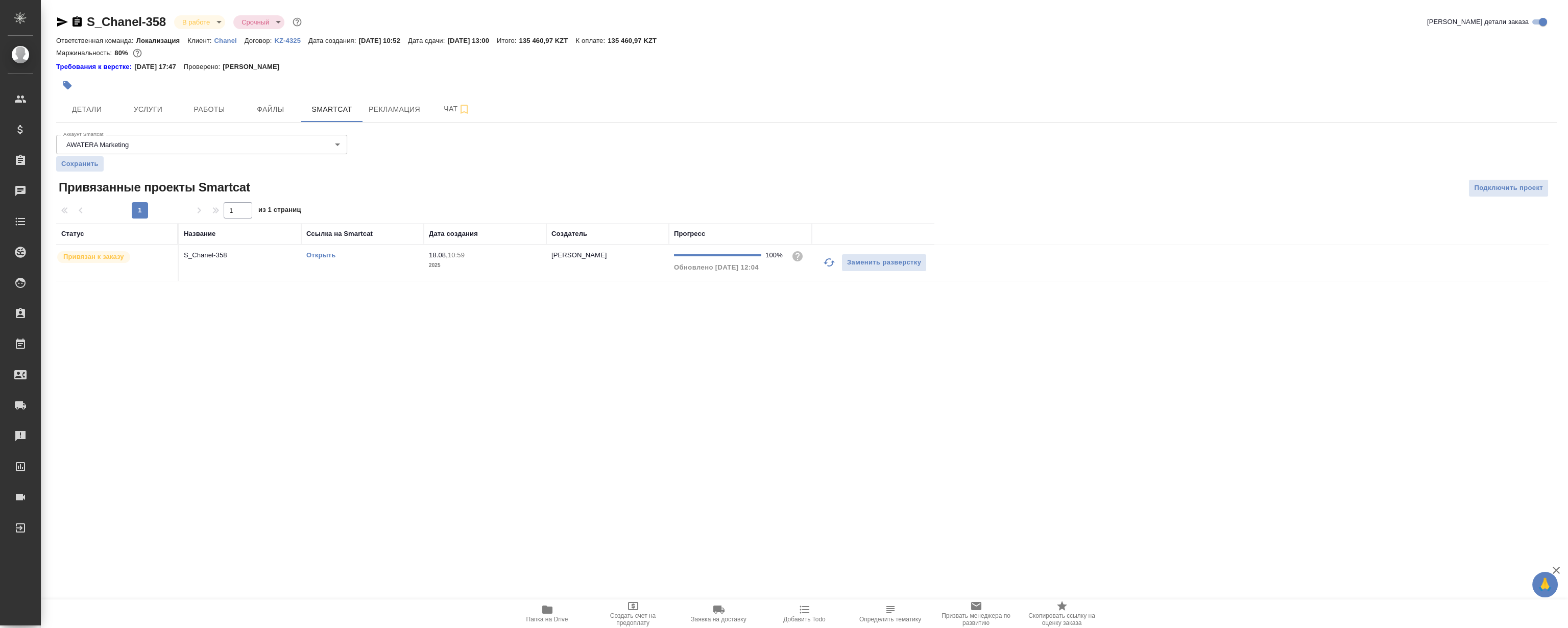
click at [329, 252] on link "Открыть" at bounding box center [321, 255] width 29 height 8
click at [431, 108] on button "Чат" at bounding box center [457, 109] width 61 height 25
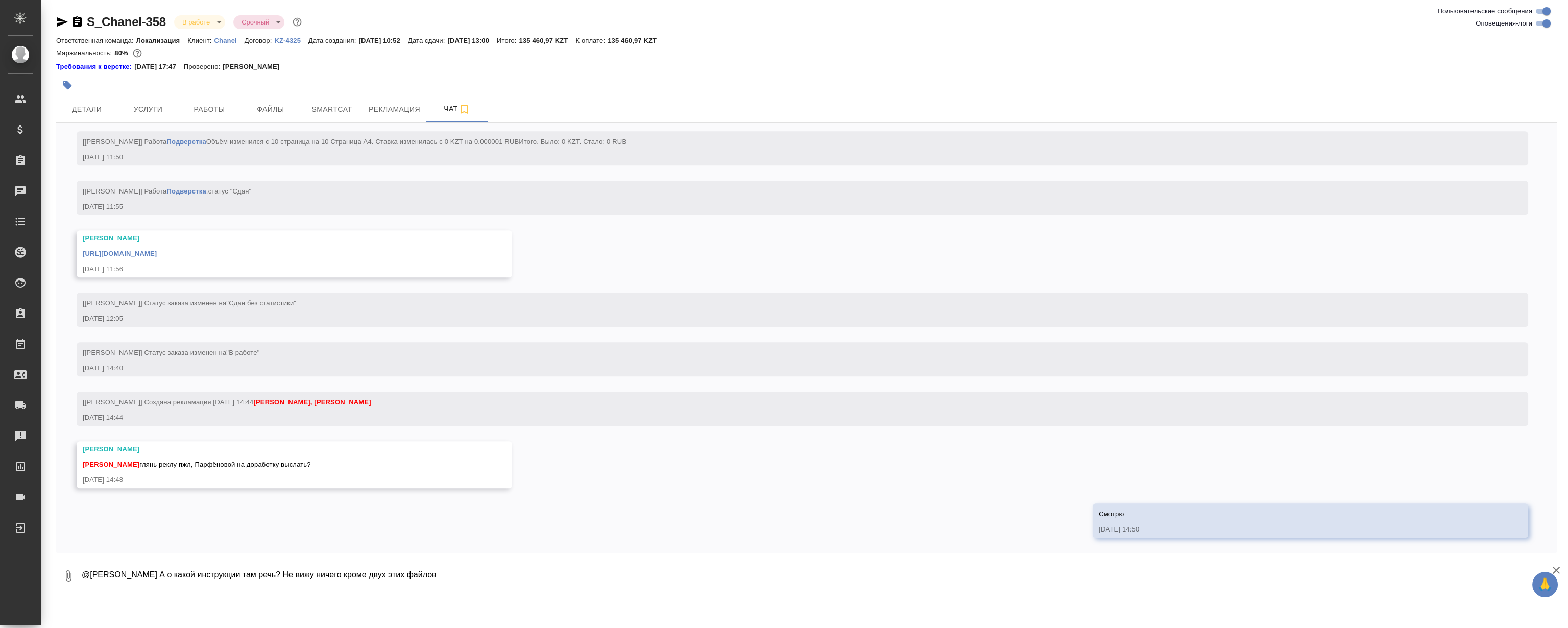
scroll to position [2461, 0]
click at [1133, 576] on textarea "@Муталимов Марк А о какой инструкции там речь? Не вижу ничего кроме двух этих ф…" at bounding box center [818, 576] width 1476 height 35
type textarea "@Муталимов Марк А о какой инструкции там речь? Не вижу ничего кроме двух этих ф…"
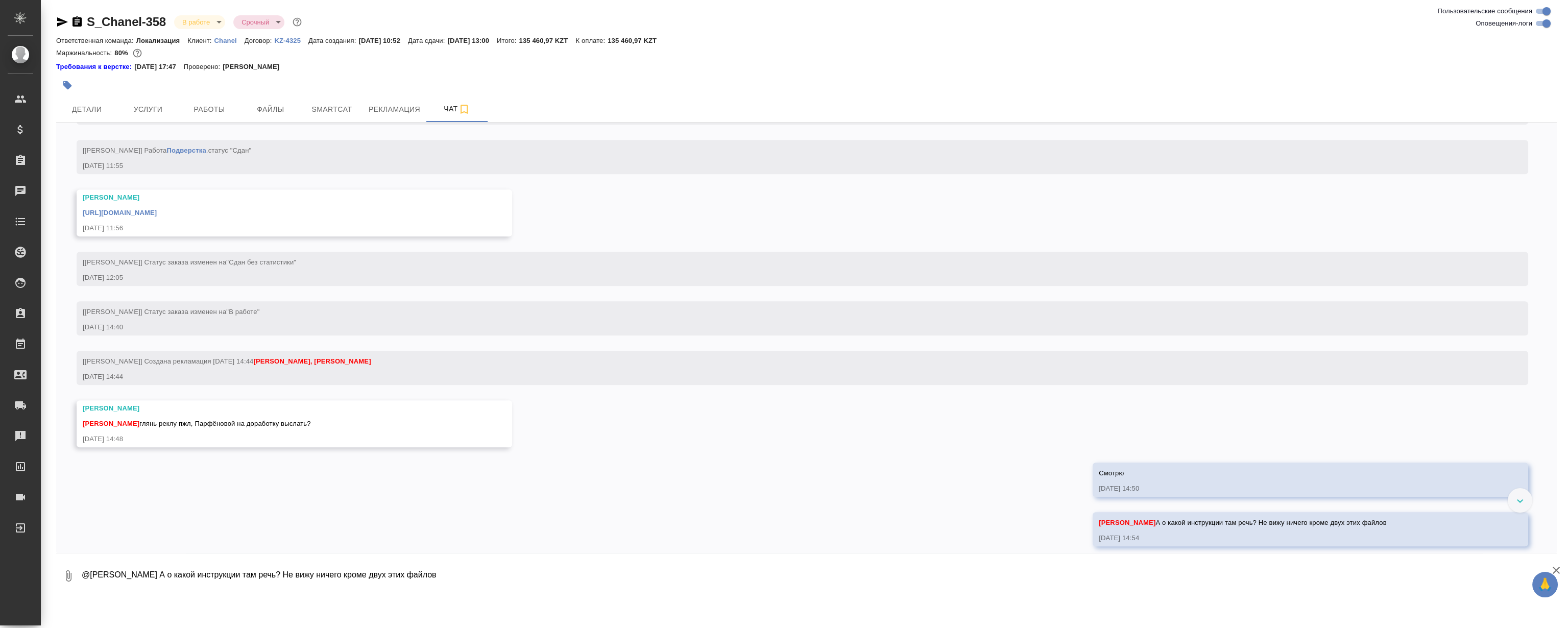
scroll to position [2511, 0]
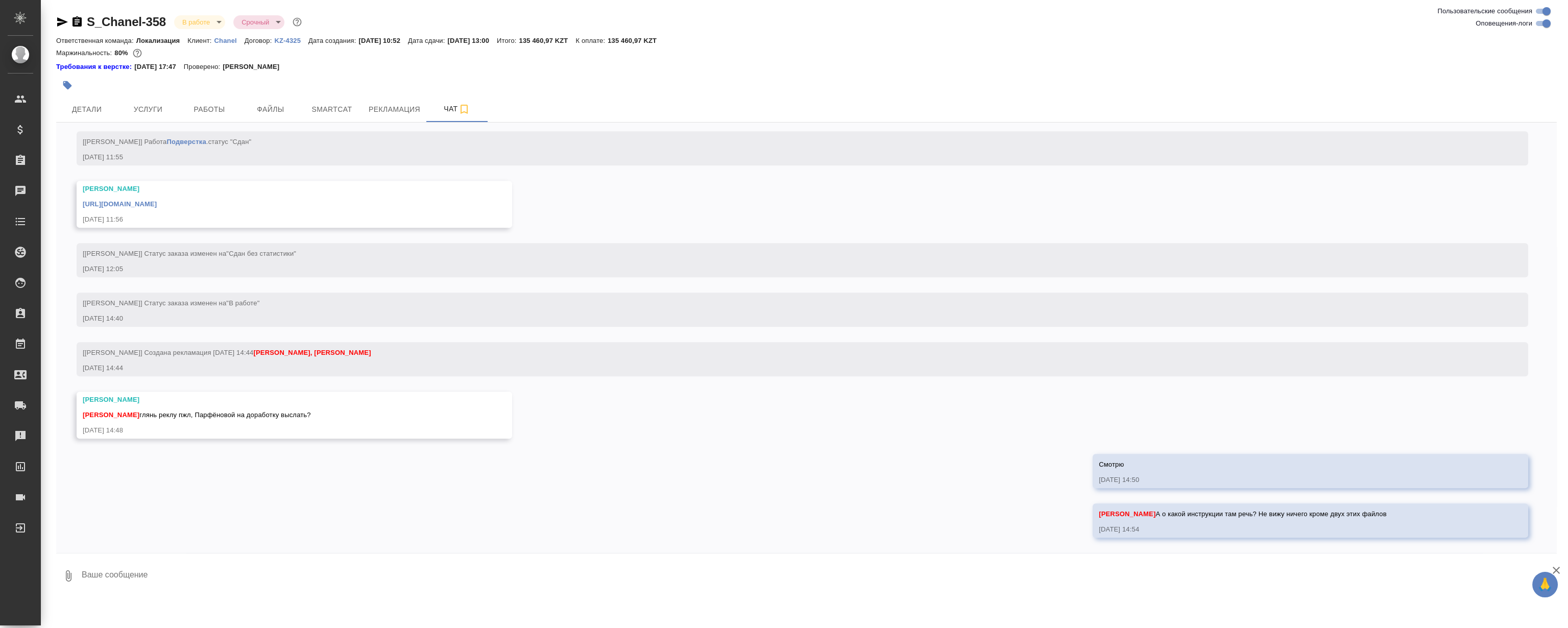
click at [866, 401] on div "18.08, понедельник [Валяева Анна] Создана работа Постредактура машинного перево…" at bounding box center [806, 338] width 1501 height 431
click at [393, 107] on span "Рекламация" at bounding box center [394, 110] width 52 height 13
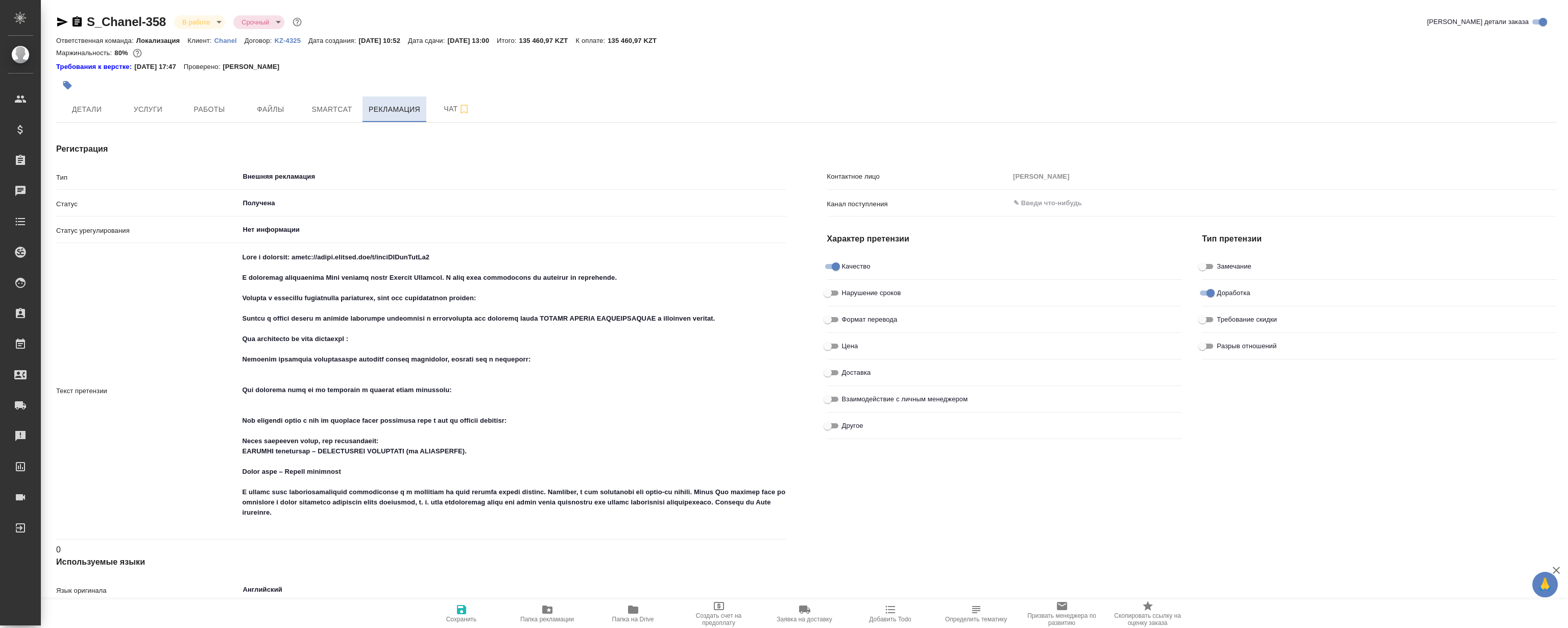
type textarea "x"
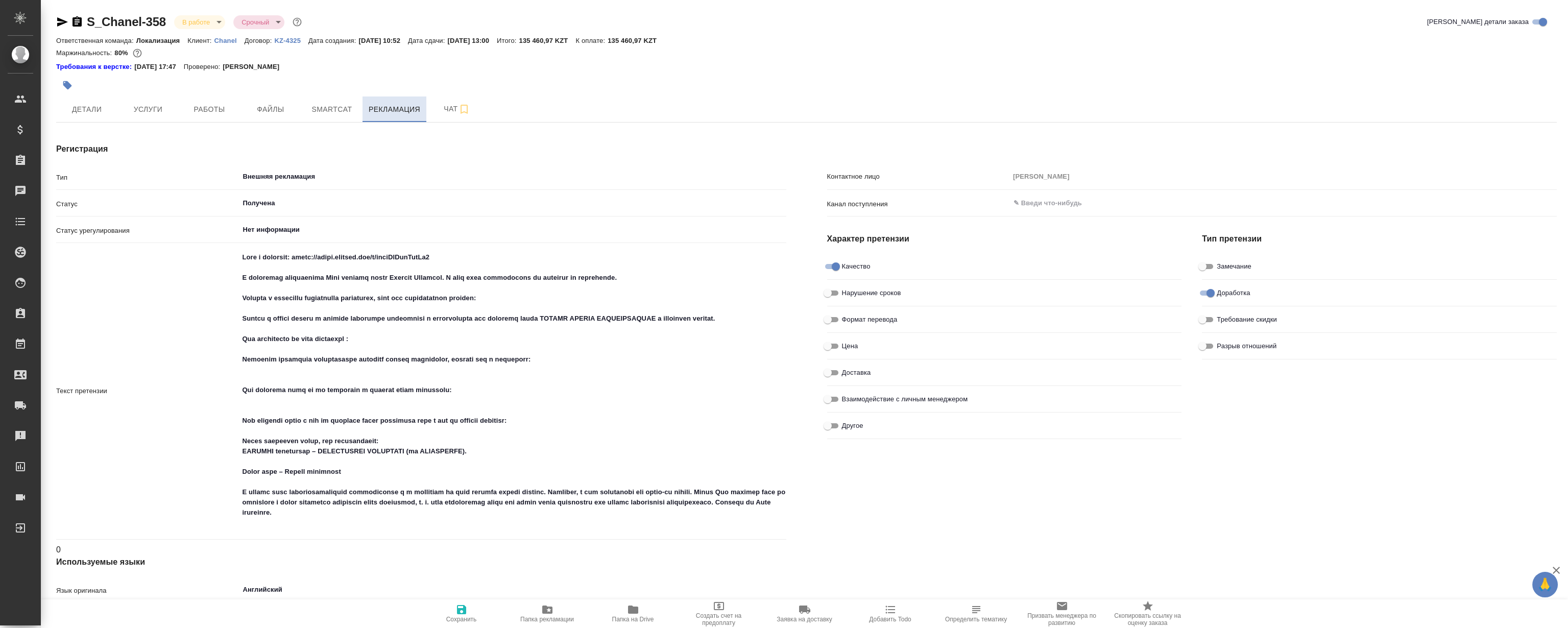
type textarea "x"
click at [445, 104] on span "Чат" at bounding box center [457, 109] width 49 height 13
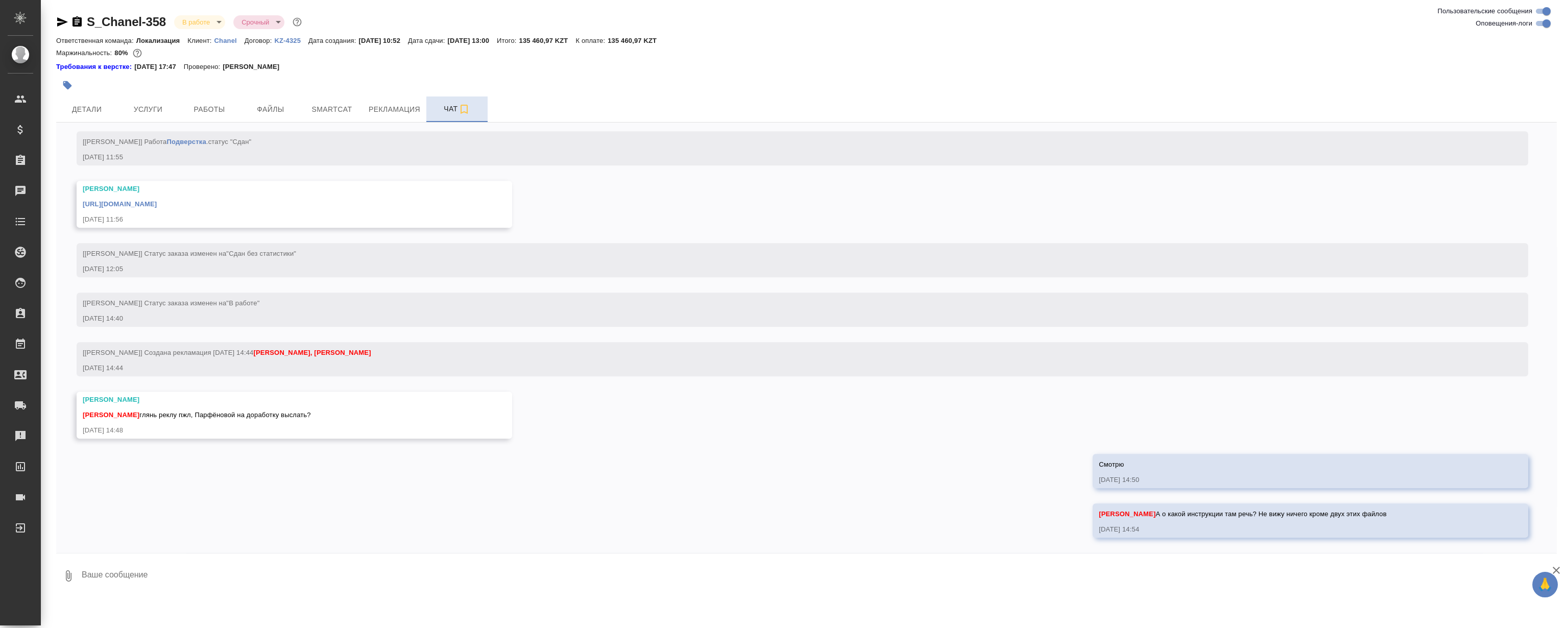
scroll to position [2511, 0]
click at [872, 467] on div "18.08, понедельник [Валяева Анна] Создана работа Постредактура машинного перево…" at bounding box center [806, 338] width 1501 height 431
click at [784, 408] on div "18.08, понедельник [Валяева Анна] Создана работа Постредактура машинного перево…" at bounding box center [806, 338] width 1501 height 431
click at [719, 430] on div "18.08, понедельник [Валяева Анна] Создана работа Постредактура машинного перево…" at bounding box center [806, 338] width 1501 height 431
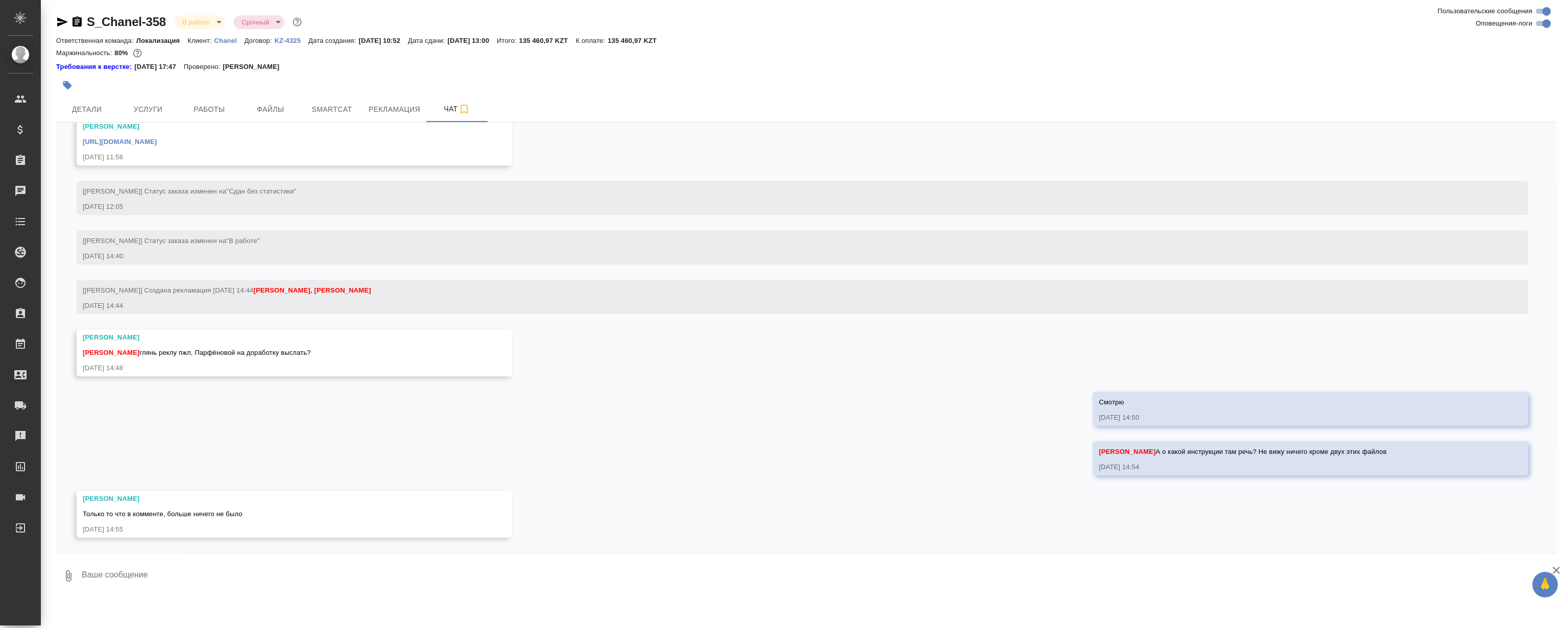
scroll to position [2573, 0]
click at [489, 382] on div "18.08, понедельник [Валяева Анна] Создана работа Постредактура машинного перево…" at bounding box center [806, 338] width 1501 height 431
click at [416, 101] on button "Рекламация" at bounding box center [395, 109] width 64 height 25
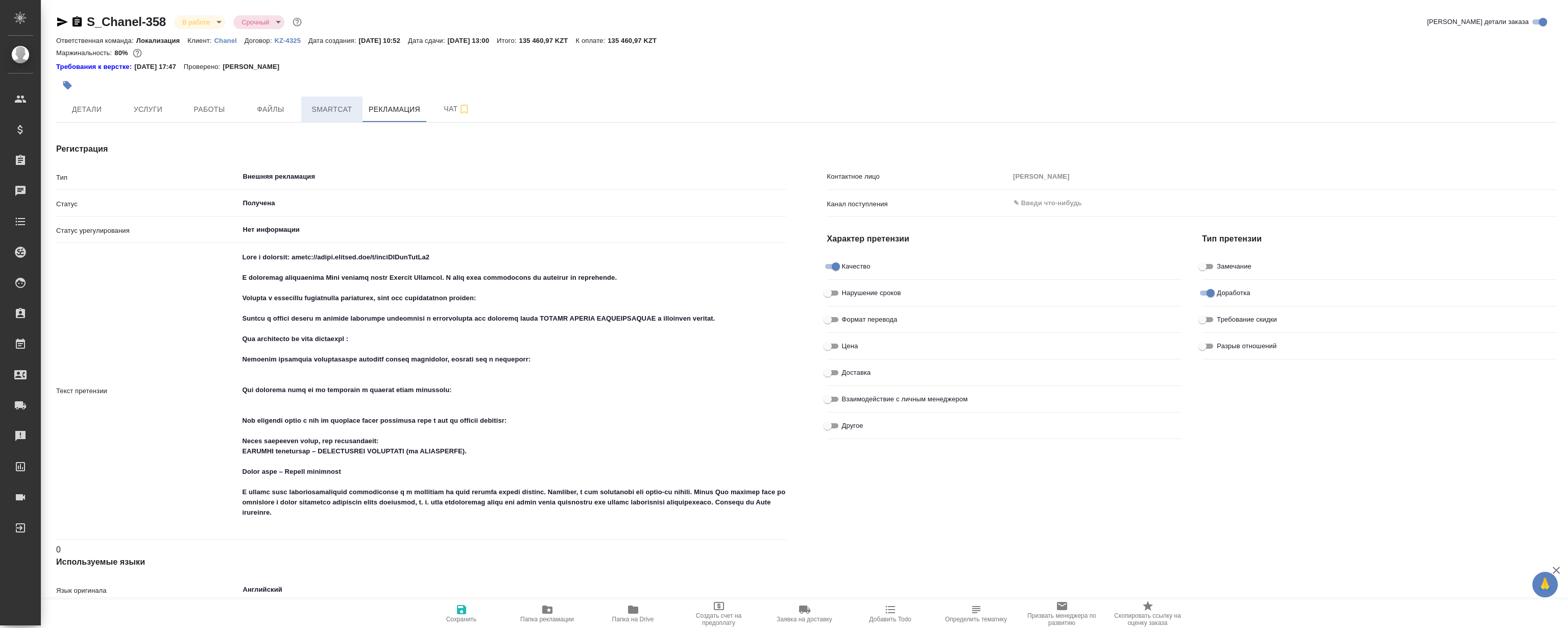
click at [351, 108] on span "Smartcat" at bounding box center [331, 110] width 49 height 13
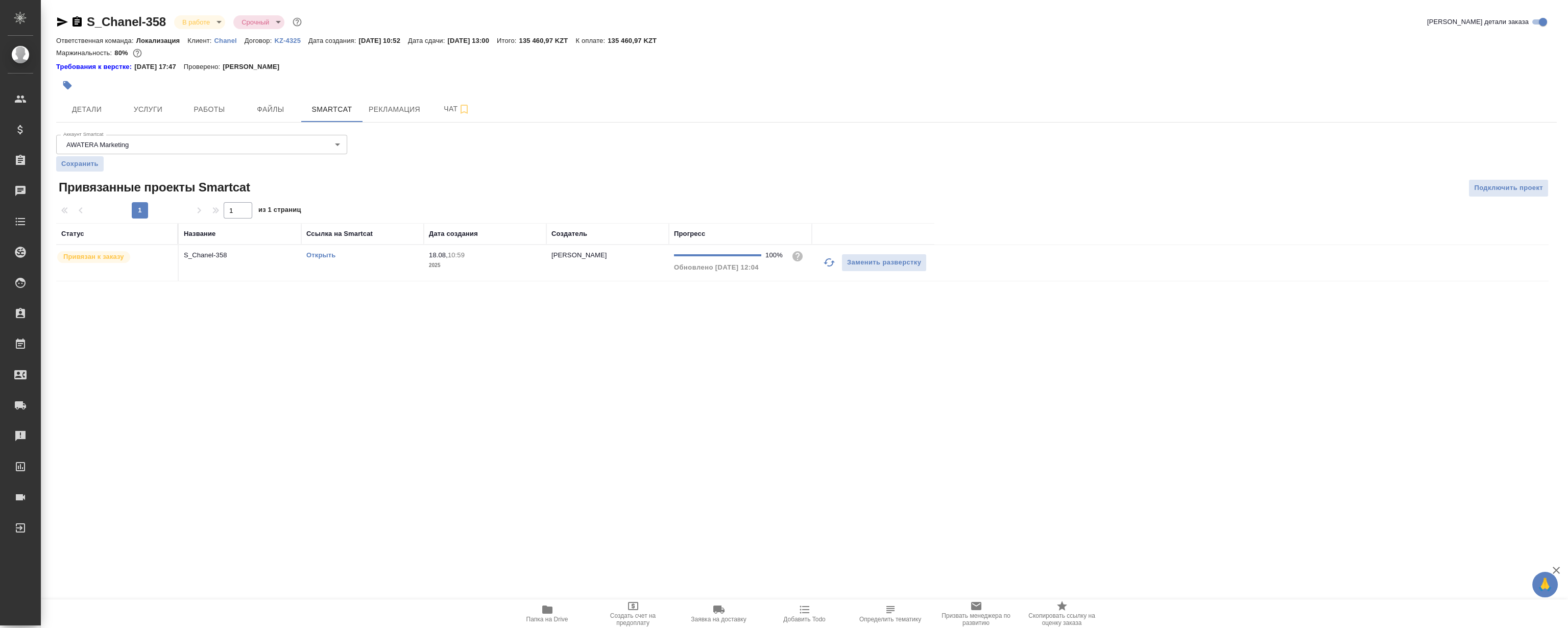
click at [321, 254] on link "Открыть" at bounding box center [321, 255] width 29 height 8
click at [424, 107] on button "Рекламация" at bounding box center [395, 109] width 64 height 25
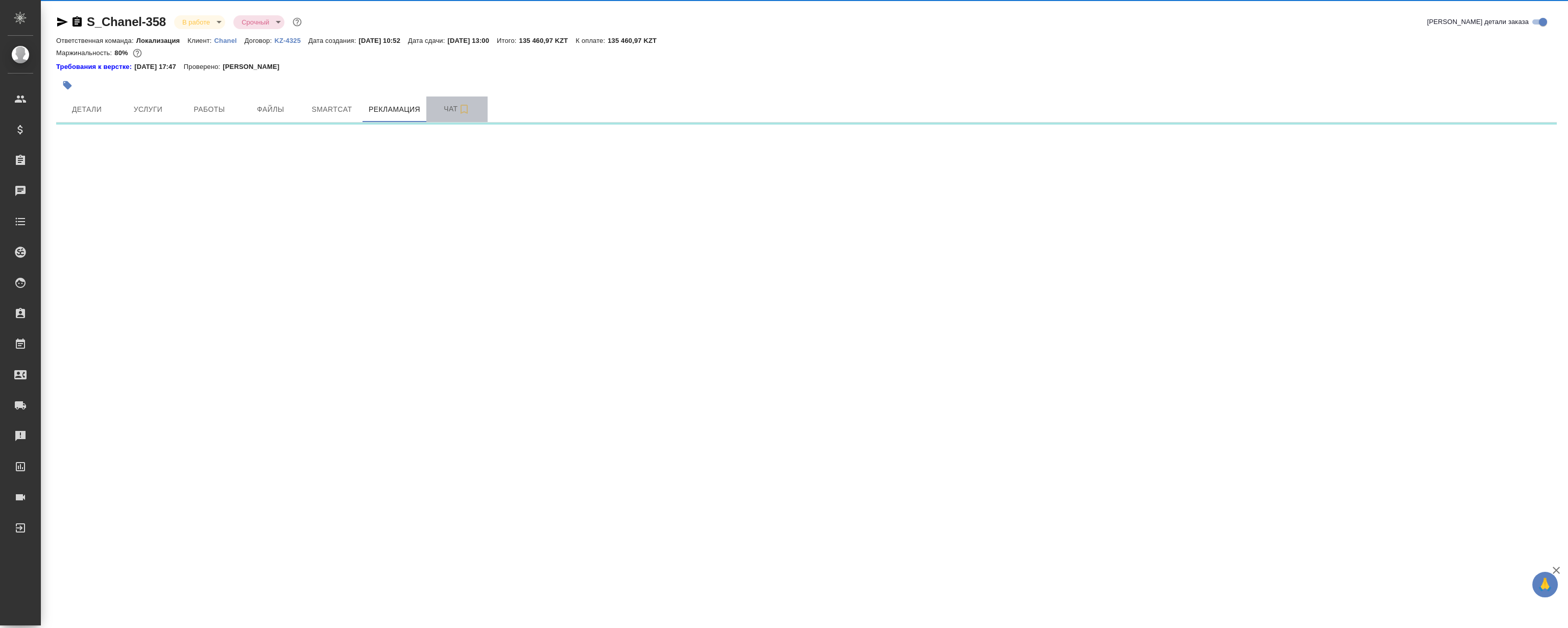
click at [438, 105] on span "Чат" at bounding box center [457, 109] width 49 height 13
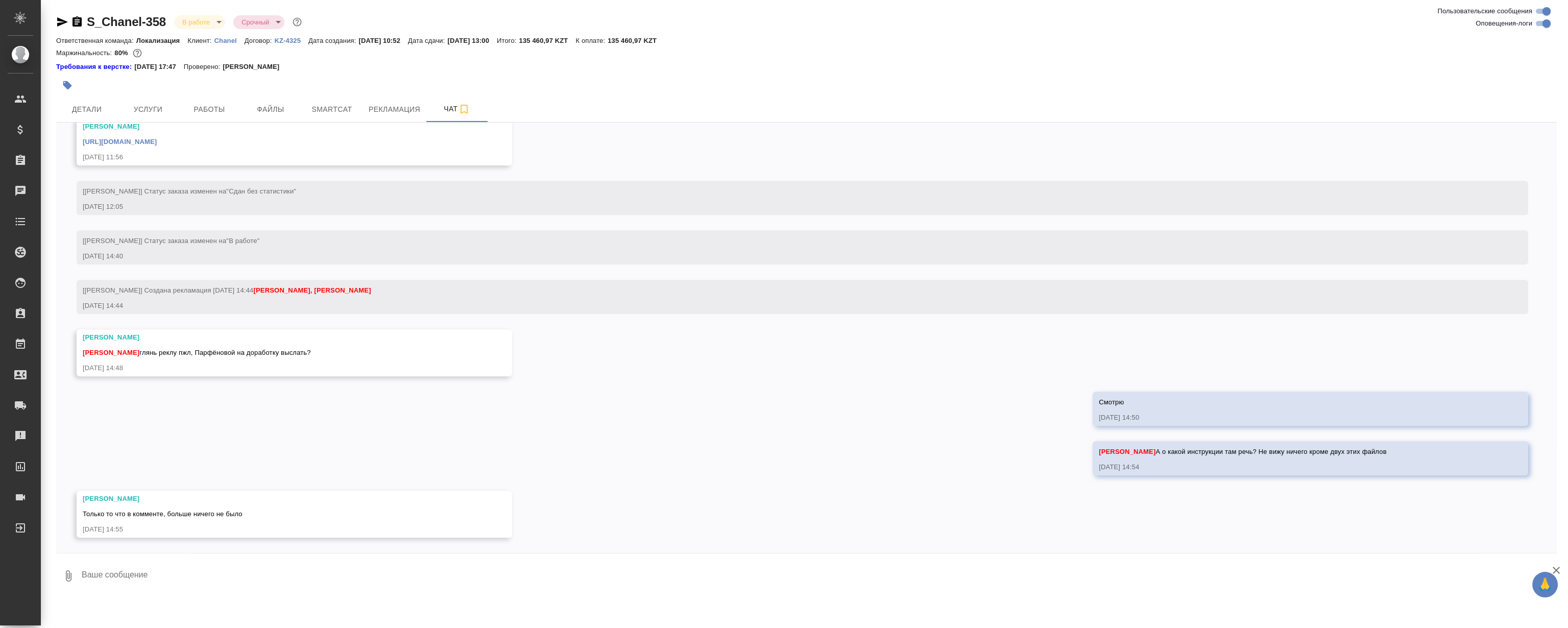
scroll to position [2573, 0]
click at [395, 113] on span "Рекламация" at bounding box center [394, 110] width 52 height 13
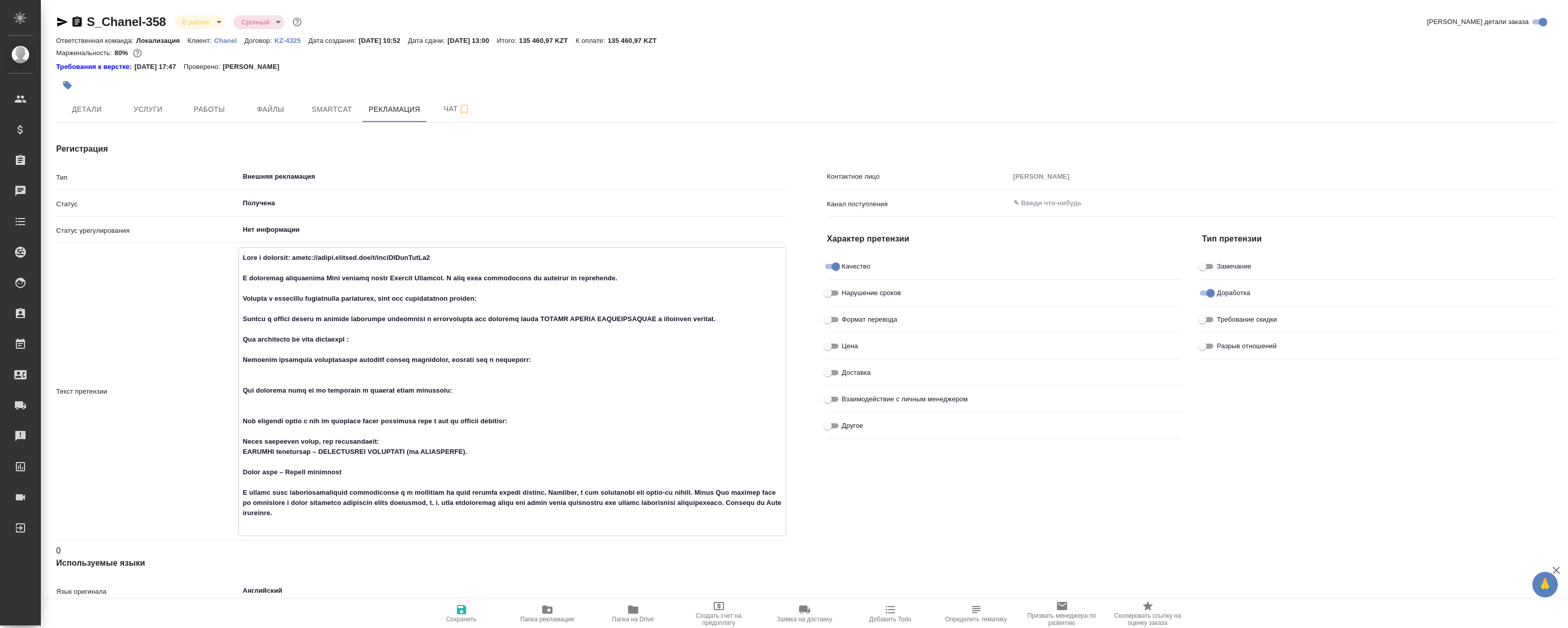
drag, startPoint x: 500, startPoint y: 361, endPoint x: 234, endPoint y: 355, distance: 266.1
click at [234, 355] on div "Текст претензии x" at bounding box center [421, 391] width 730 height 289
click at [480, 352] on textarea at bounding box center [512, 390] width 546 height 283
click at [490, 361] on textarea at bounding box center [512, 390] width 546 height 283
type textarea "x"
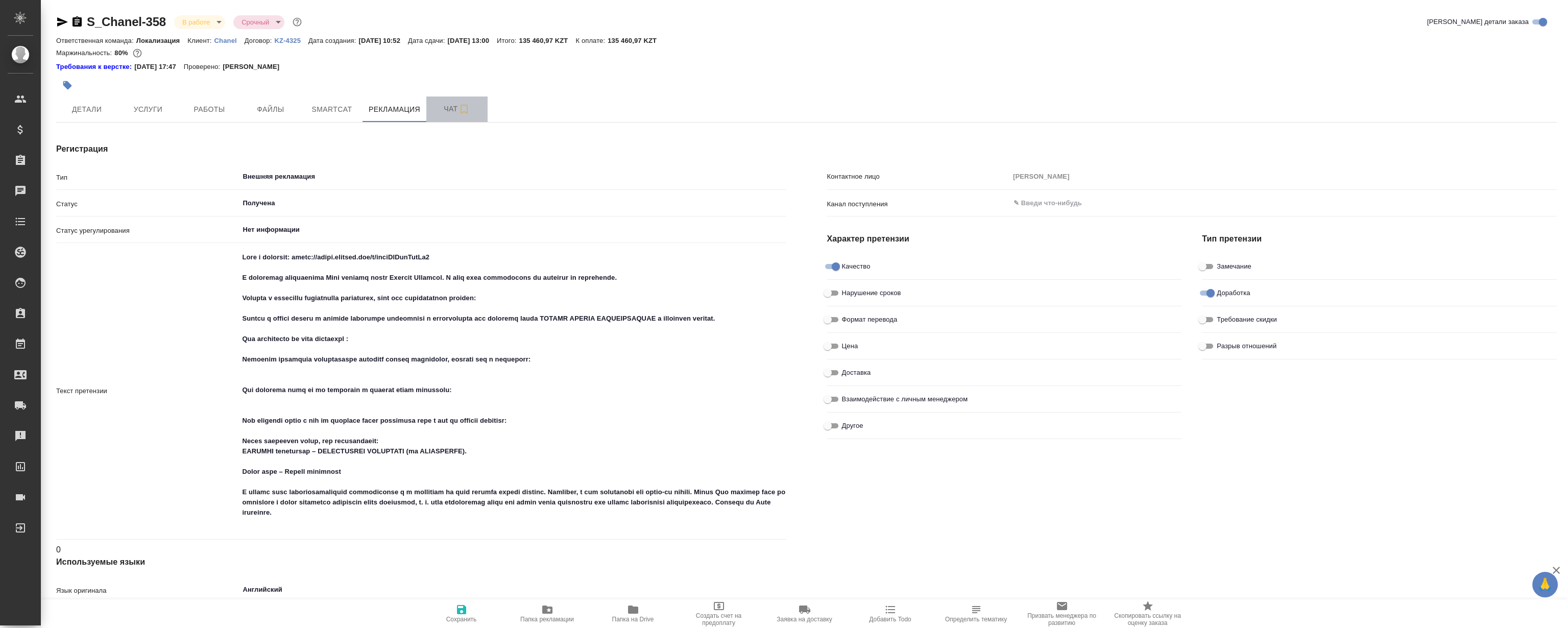
click at [445, 98] on button "Чат" at bounding box center [457, 109] width 61 height 25
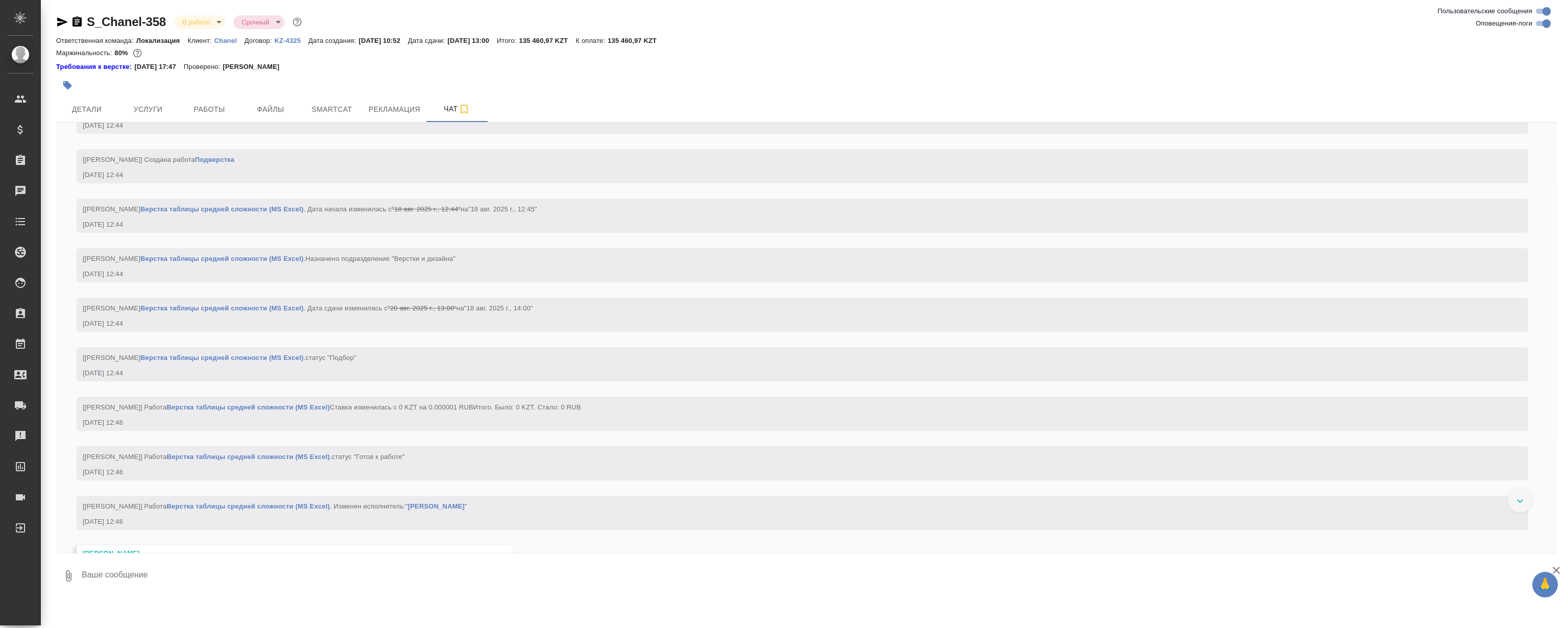
drag, startPoint x: 368, startPoint y: 573, endPoint x: 399, endPoint y: 538, distance: 46.8
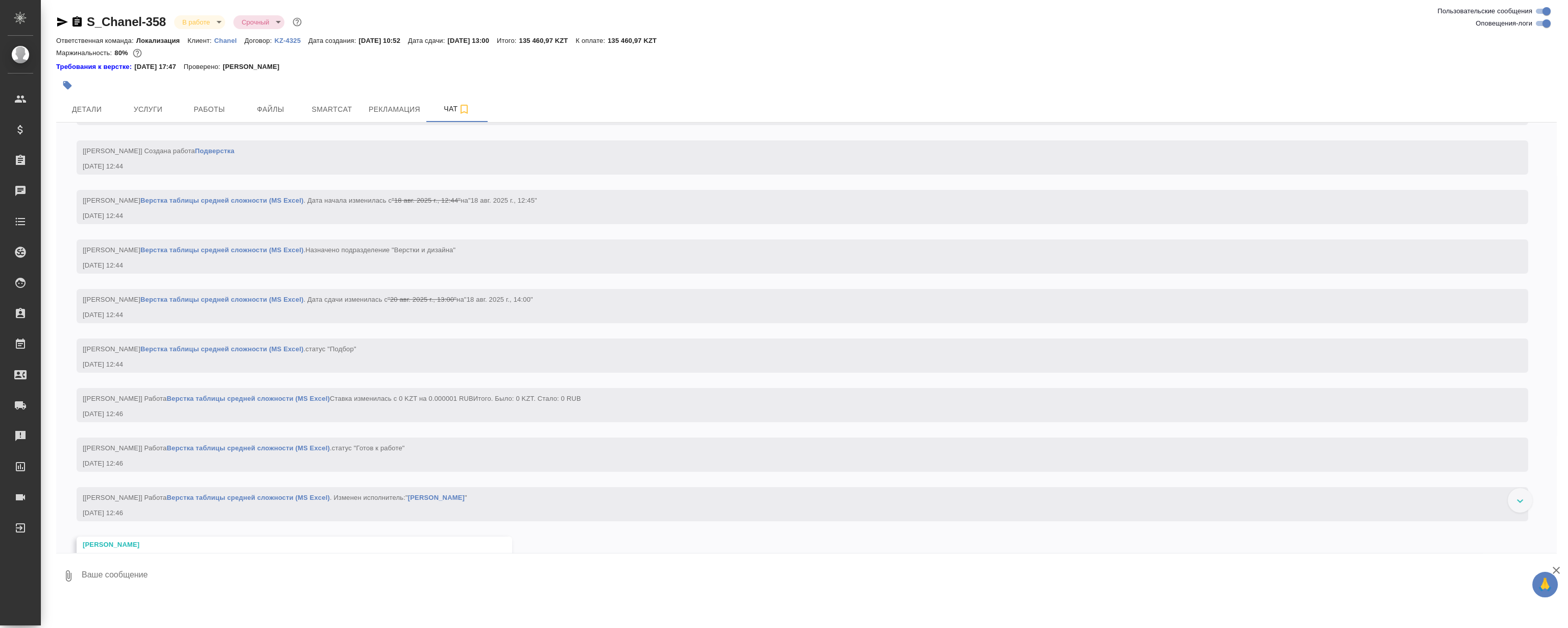
click at [368, 570] on textarea at bounding box center [818, 576] width 1476 height 35
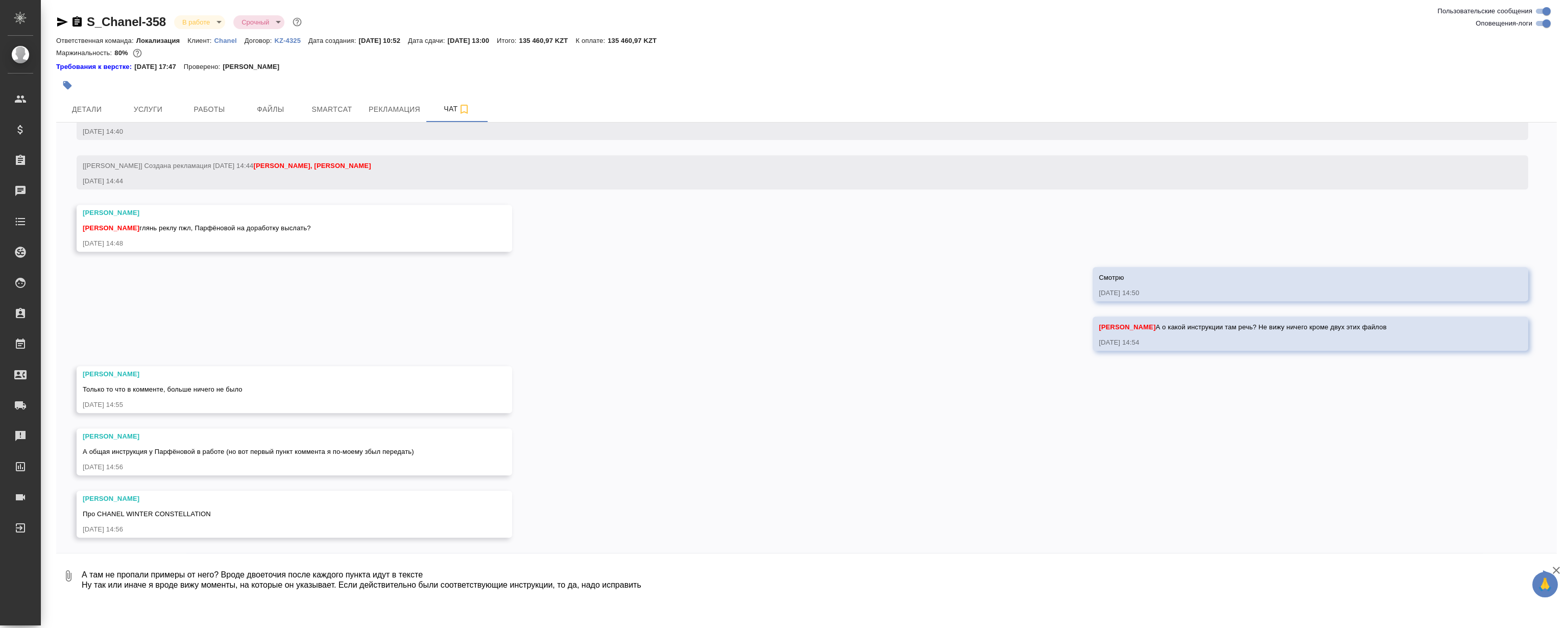
scroll to position [7, 0]
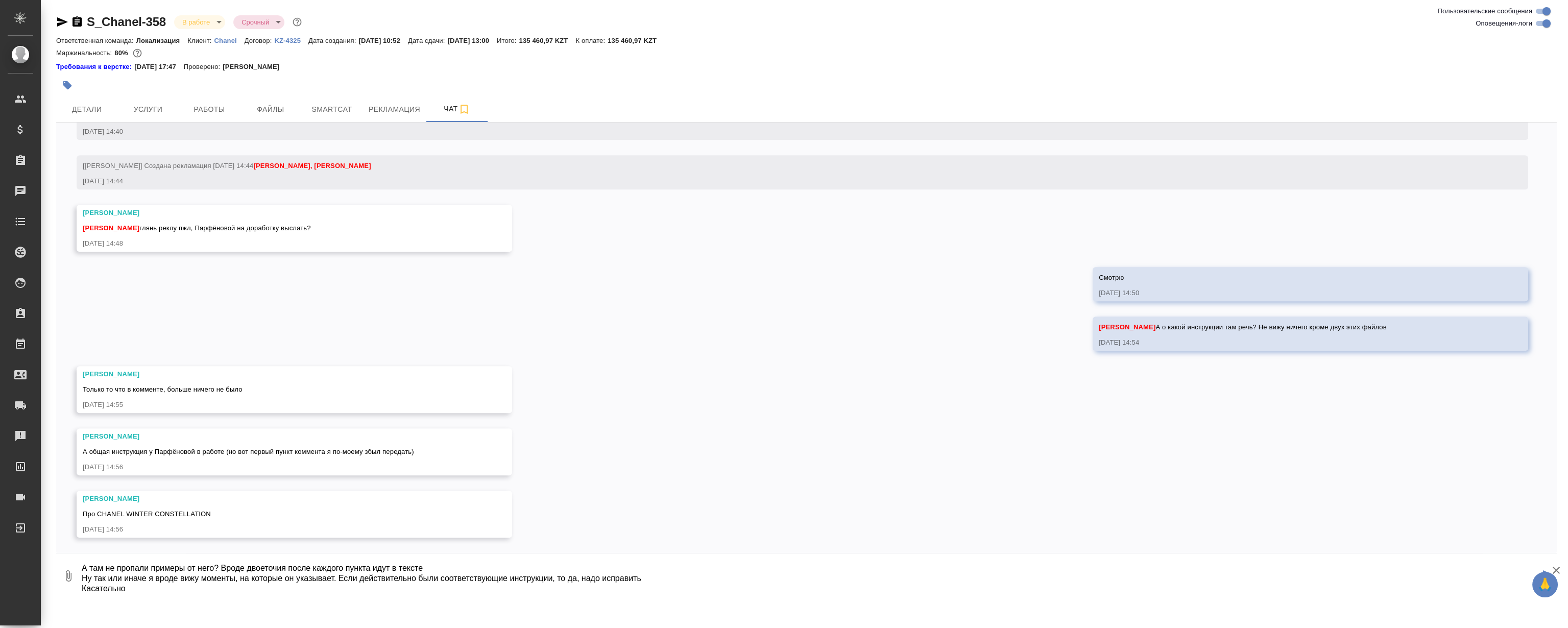
paste textarea "Переводы некоторых наименований содержат лишнюю информацию, которой нет в исход…"
click at [128, 588] on textarea "А там не пропали примеры от него? Вроде двоеточия после каждого пункта идут в т…" at bounding box center [809, 576] width 1459 height 35
click at [529, 589] on textarea "А там не пропали примеры от него? Вроде двоеточия после каждого пункта идут в т…" at bounding box center [809, 576] width 1459 height 35
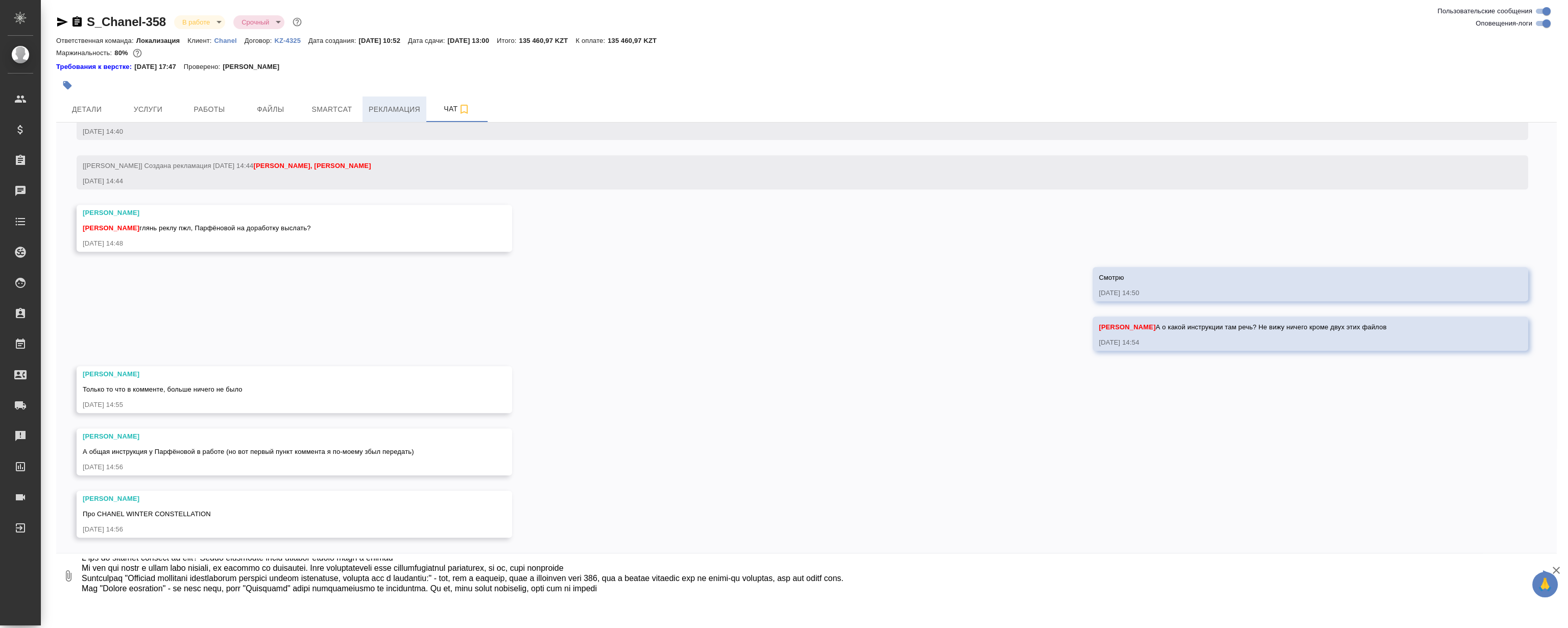
type textarea "А там не пропали примеры от него? Вроде двоеточия после каждого пункта идут в т…"
click at [382, 107] on span "Рекламация" at bounding box center [394, 110] width 52 height 13
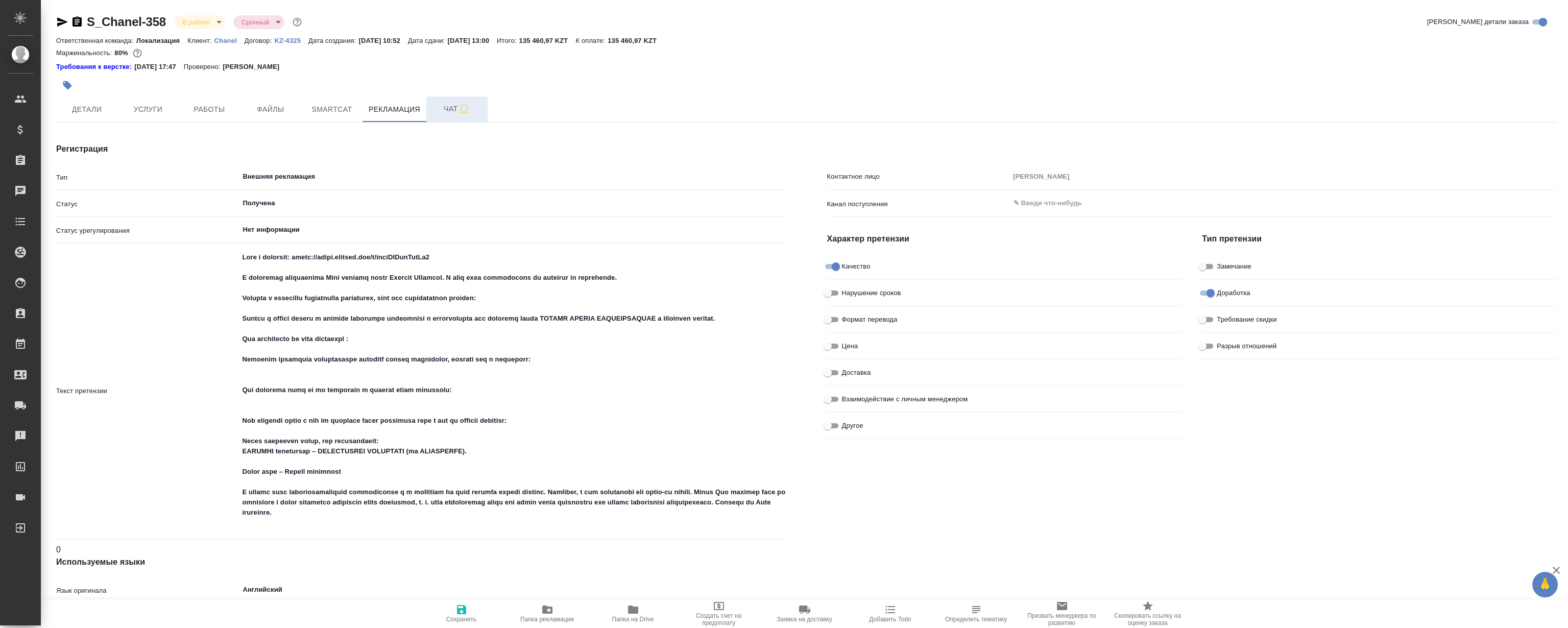
click at [451, 103] on span "Чат" at bounding box center [457, 109] width 49 height 13
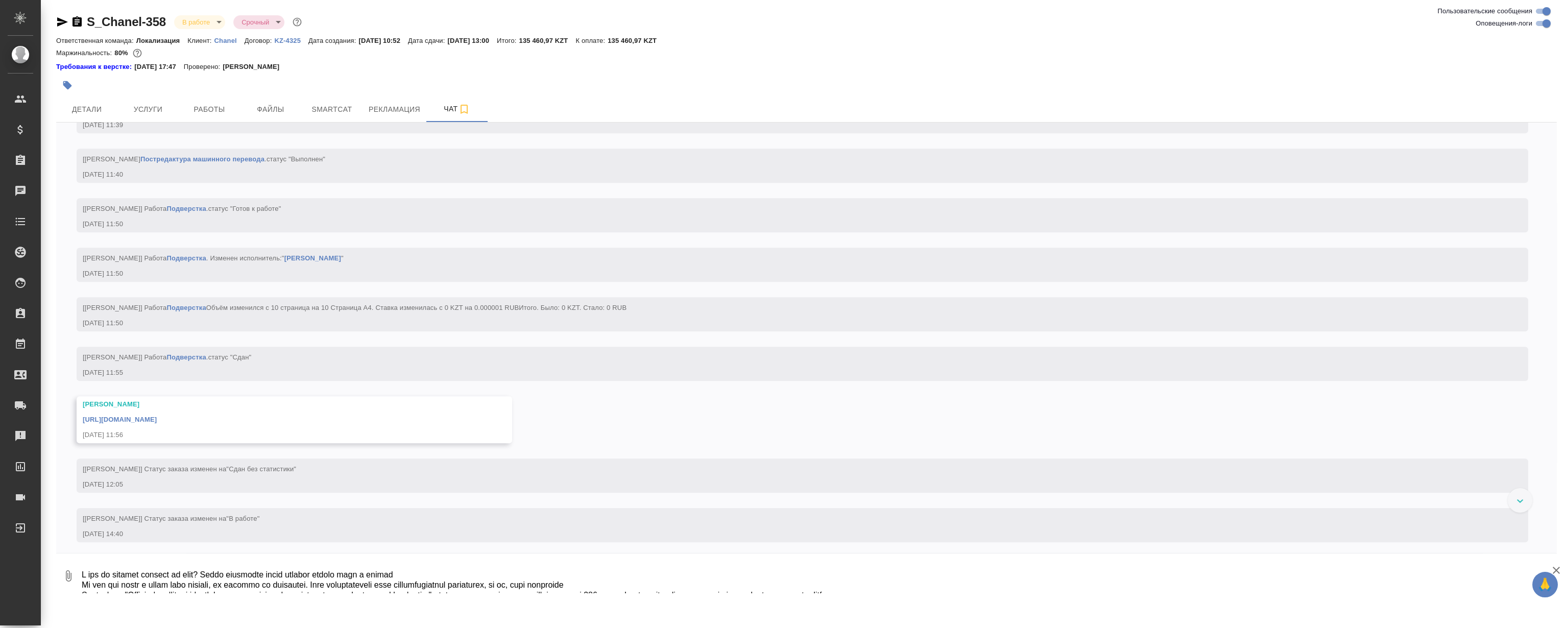
click at [444, 572] on textarea at bounding box center [818, 576] width 1476 height 35
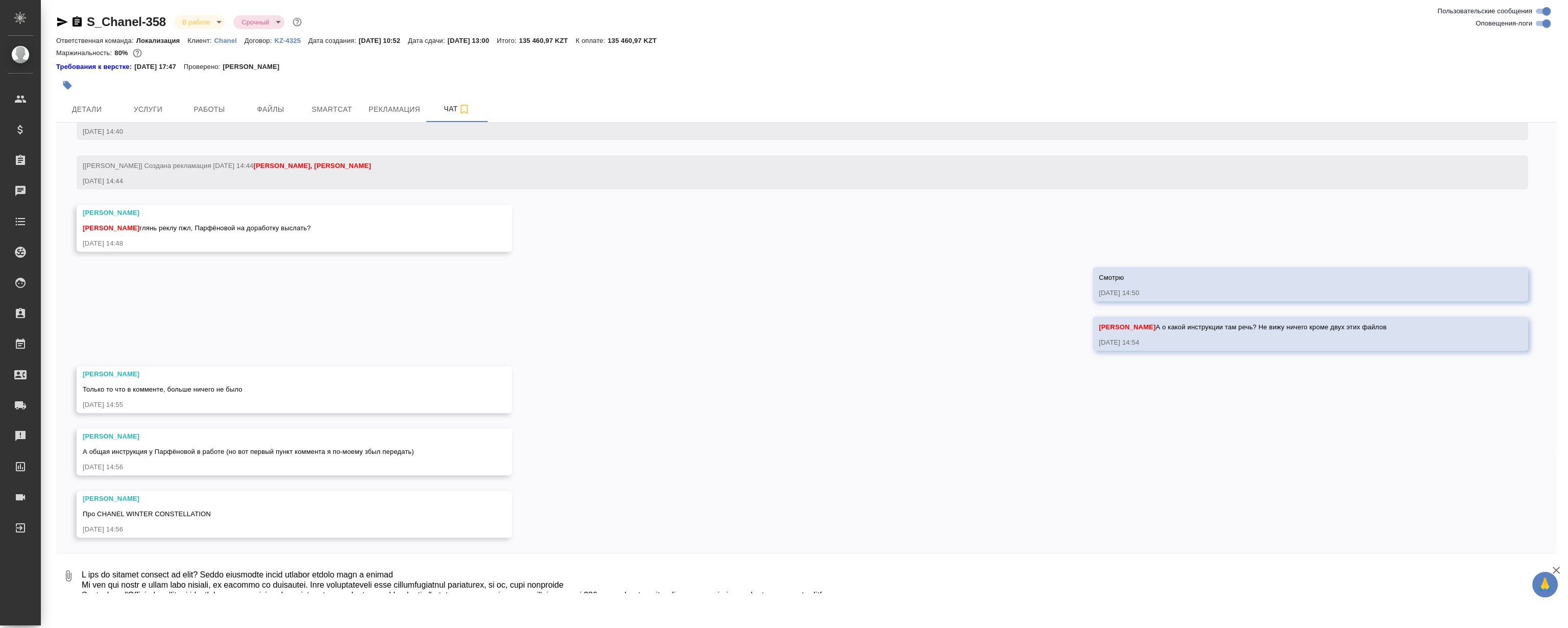
scroll to position [2697, 0]
click at [672, 588] on textarea at bounding box center [818, 576] width 1476 height 35
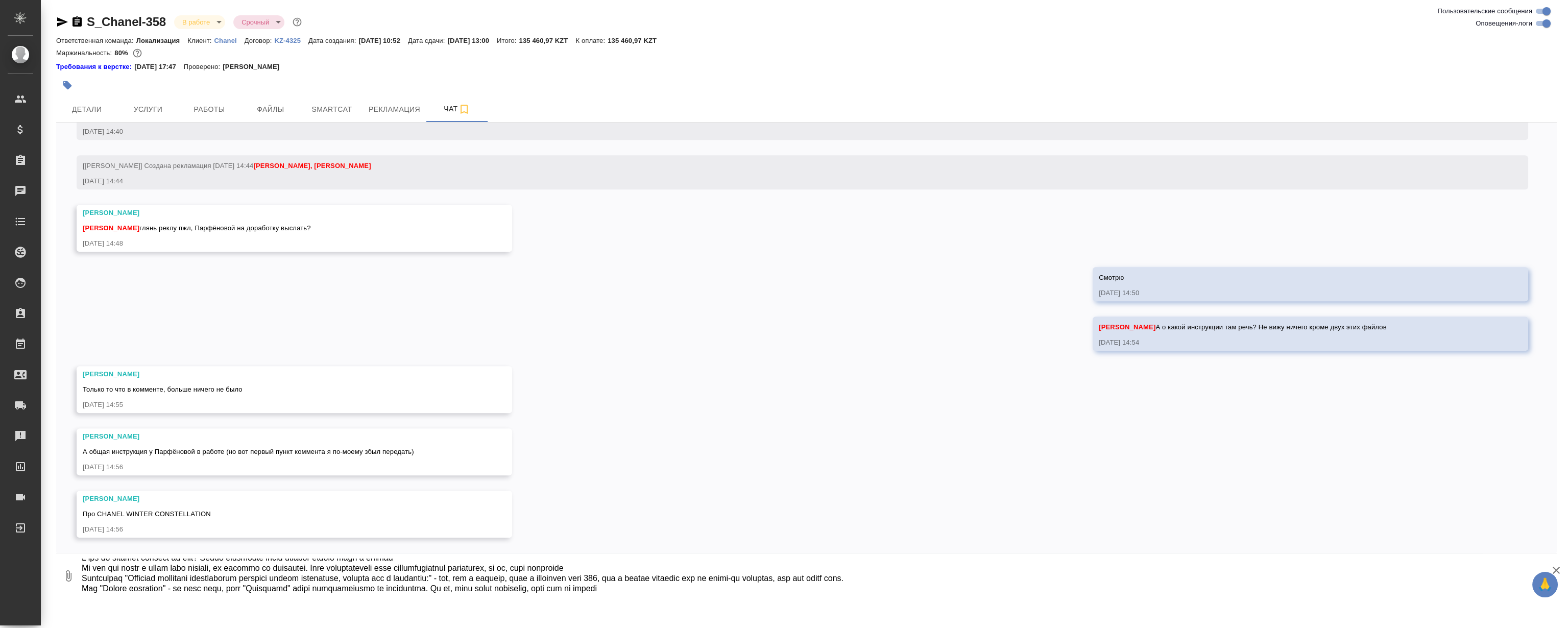
click at [651, 564] on textarea at bounding box center [818, 576] width 1476 height 35
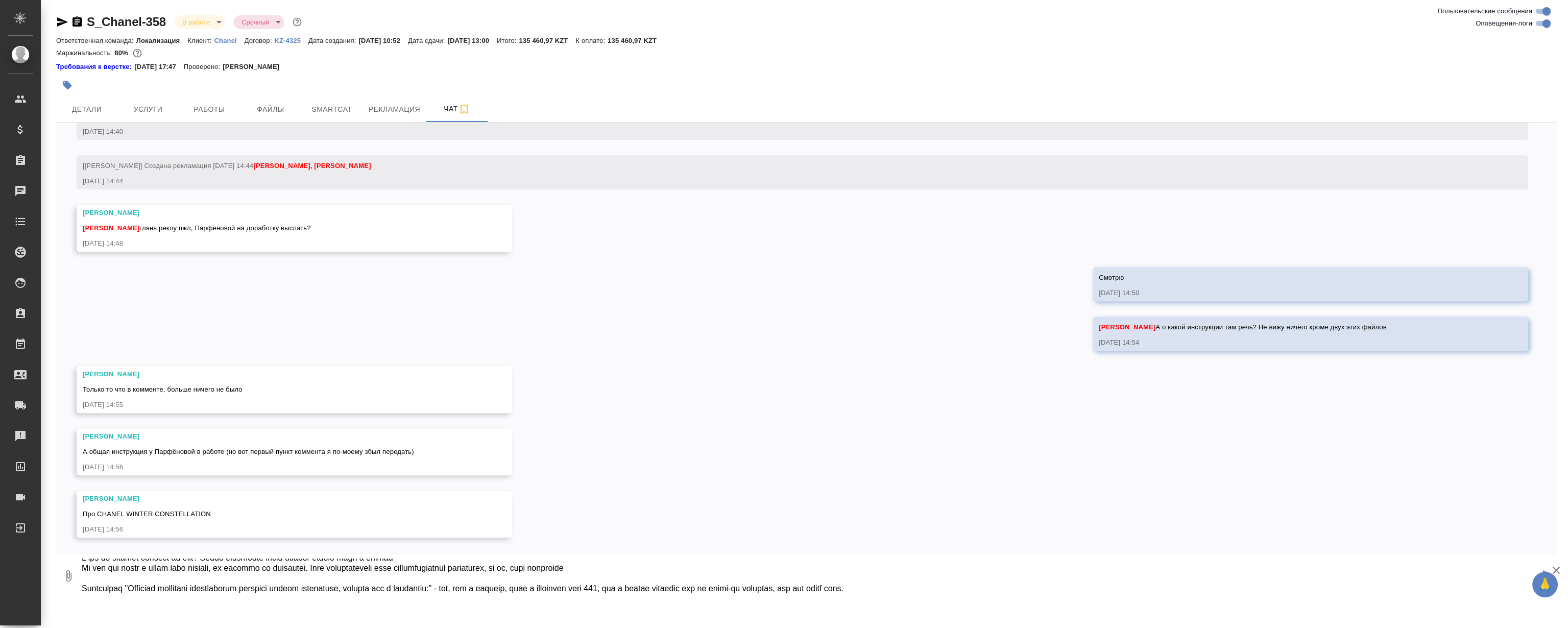
click at [702, 592] on textarea at bounding box center [809, 576] width 1459 height 35
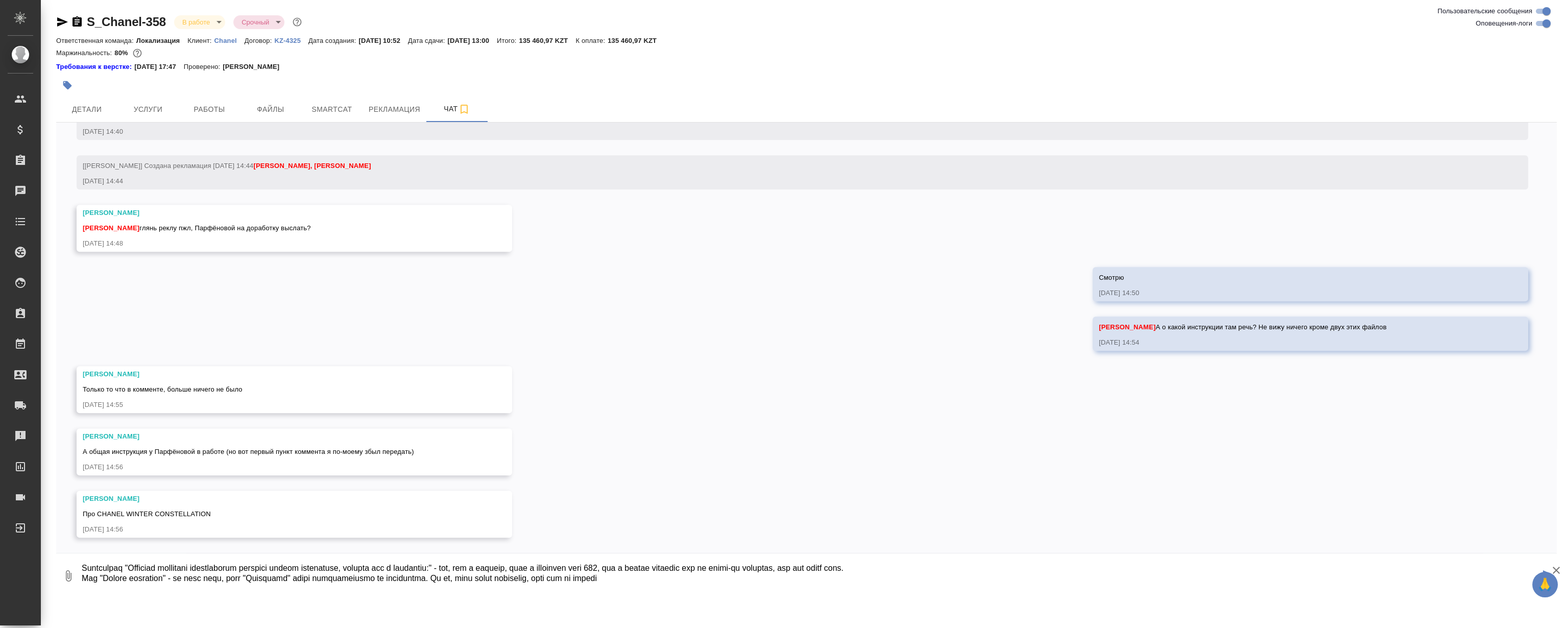
scroll to position [48, 0]
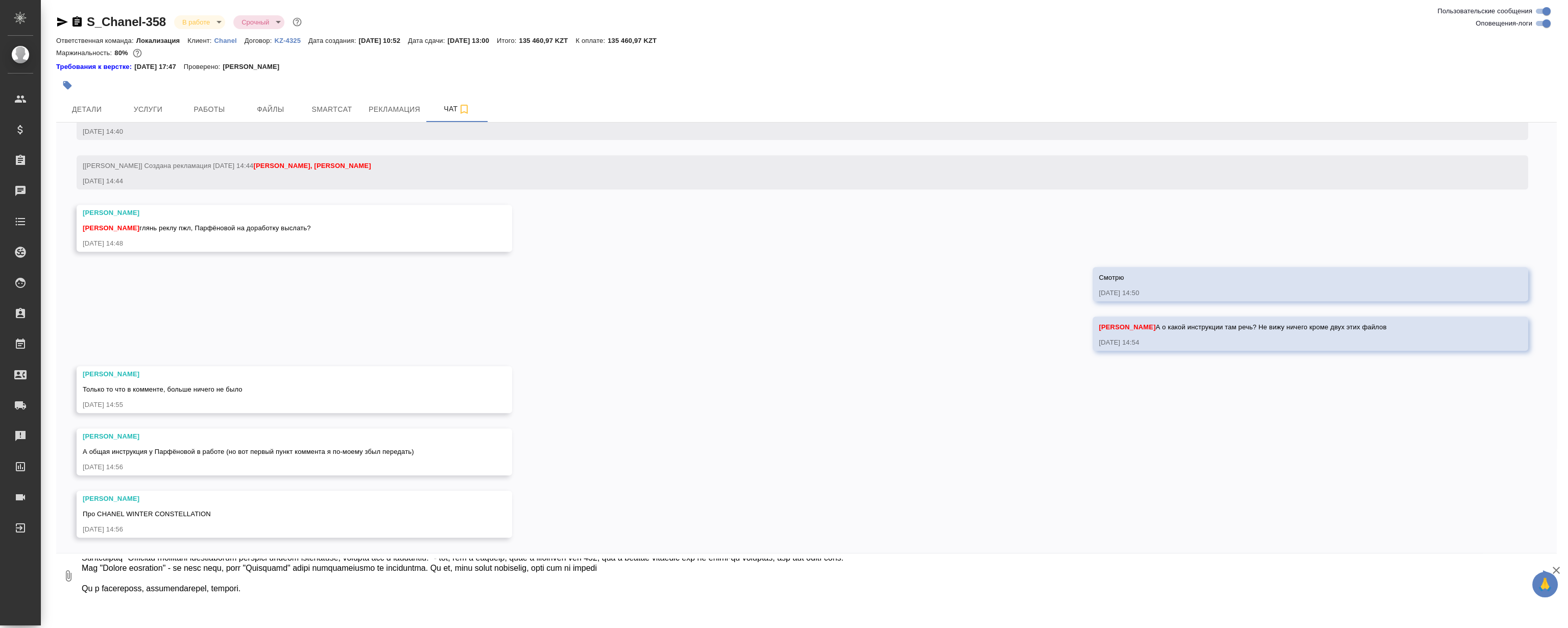
click at [376, 589] on textarea at bounding box center [809, 576] width 1459 height 35
type textarea "А там не пропали примеры от него? Вроде двоеточия после каждого пункта идут в т…"
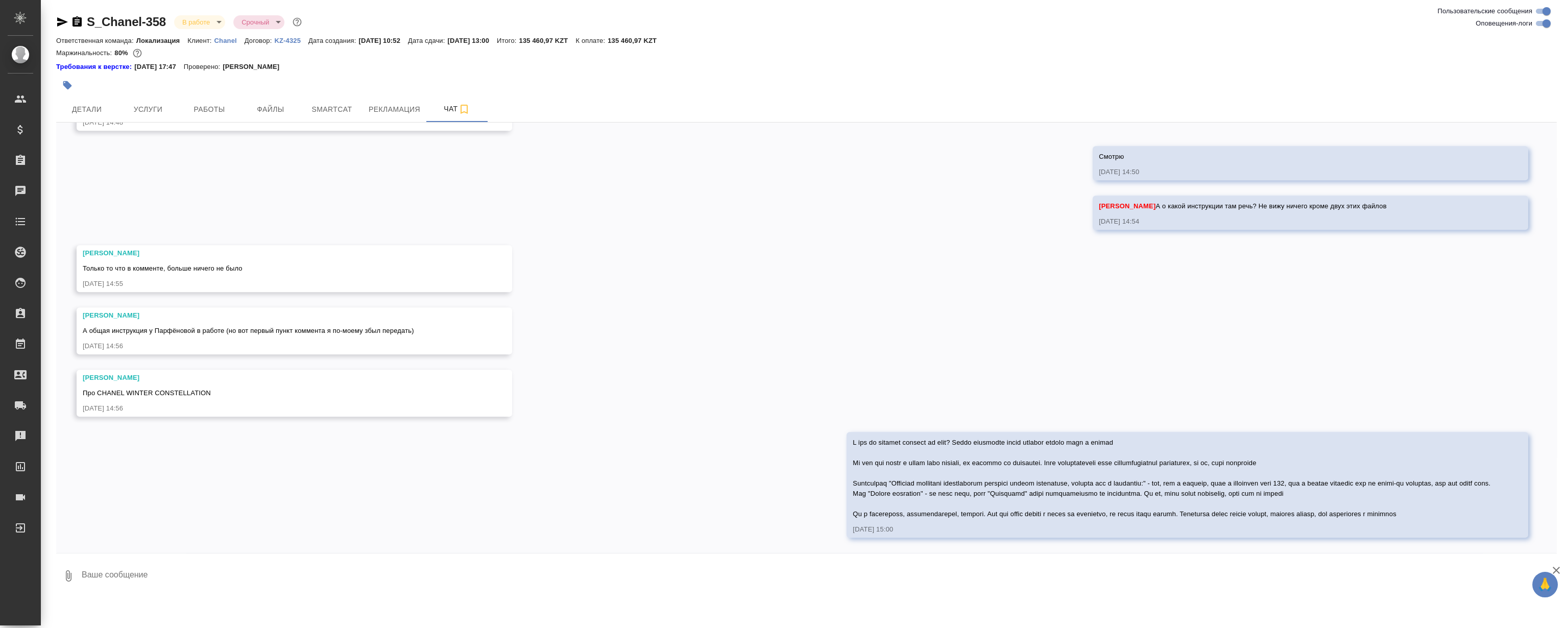
scroll to position [2818, 0]
click at [627, 242] on div "18.08, понедельник [Валяева Анна] Создана работа Постредактура машинного перево…" at bounding box center [806, 338] width 1501 height 431
click at [627, 237] on div "18.08, понедельник [Валяева Анна] Создана работа Постредактура машинного перево…" at bounding box center [806, 338] width 1501 height 431
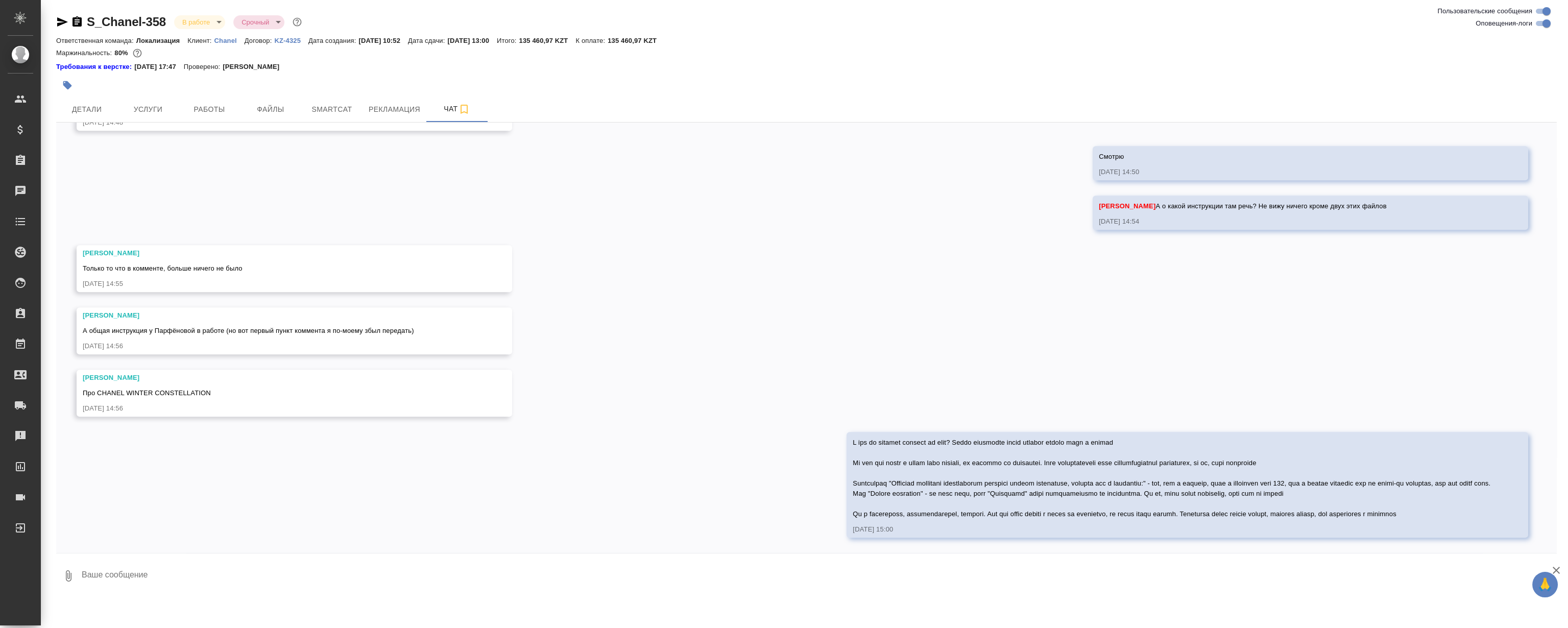
click at [627, 237] on div "18.08, понедельник [Валяева Анна] Создана работа Постредактура машинного перево…" at bounding box center [806, 338] width 1501 height 431
click at [629, 244] on div "18.08, понедельник [Валяева Анна] Создана работа Постредактура машинного перево…" at bounding box center [806, 338] width 1501 height 431
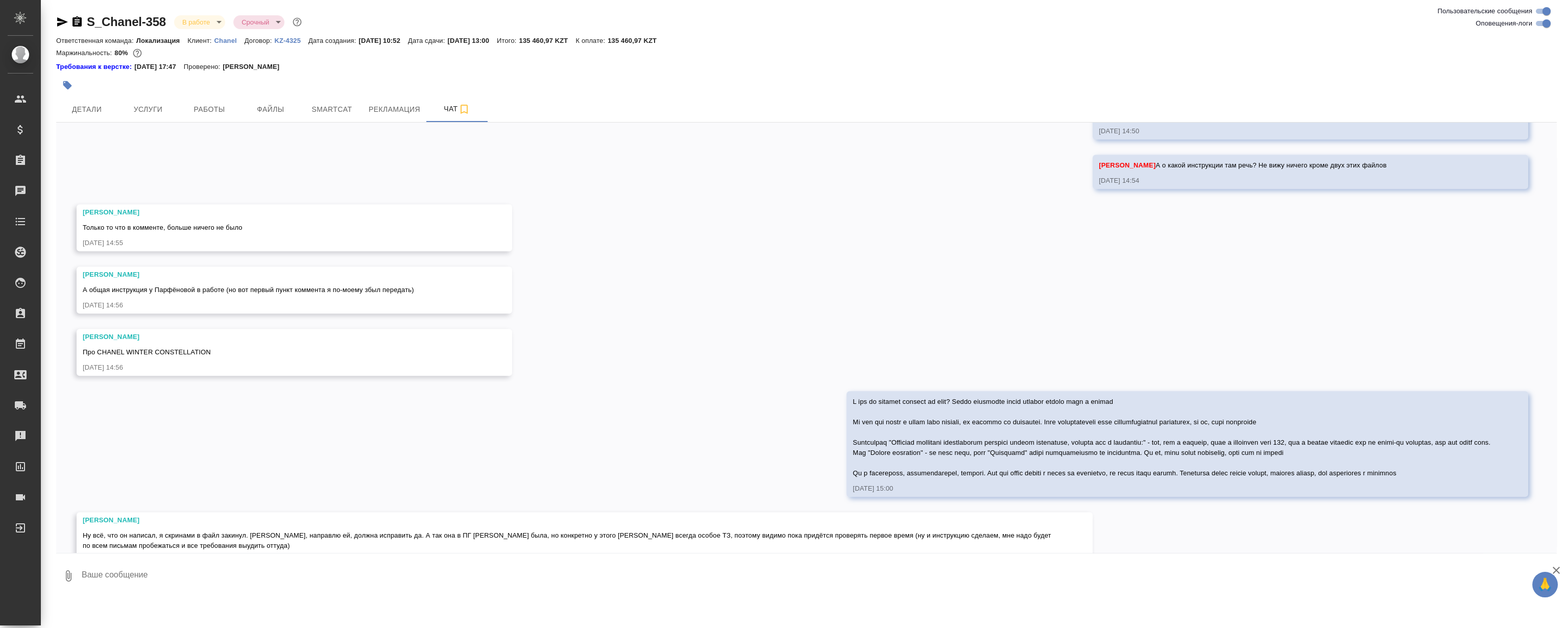
scroll to position [2891, 0]
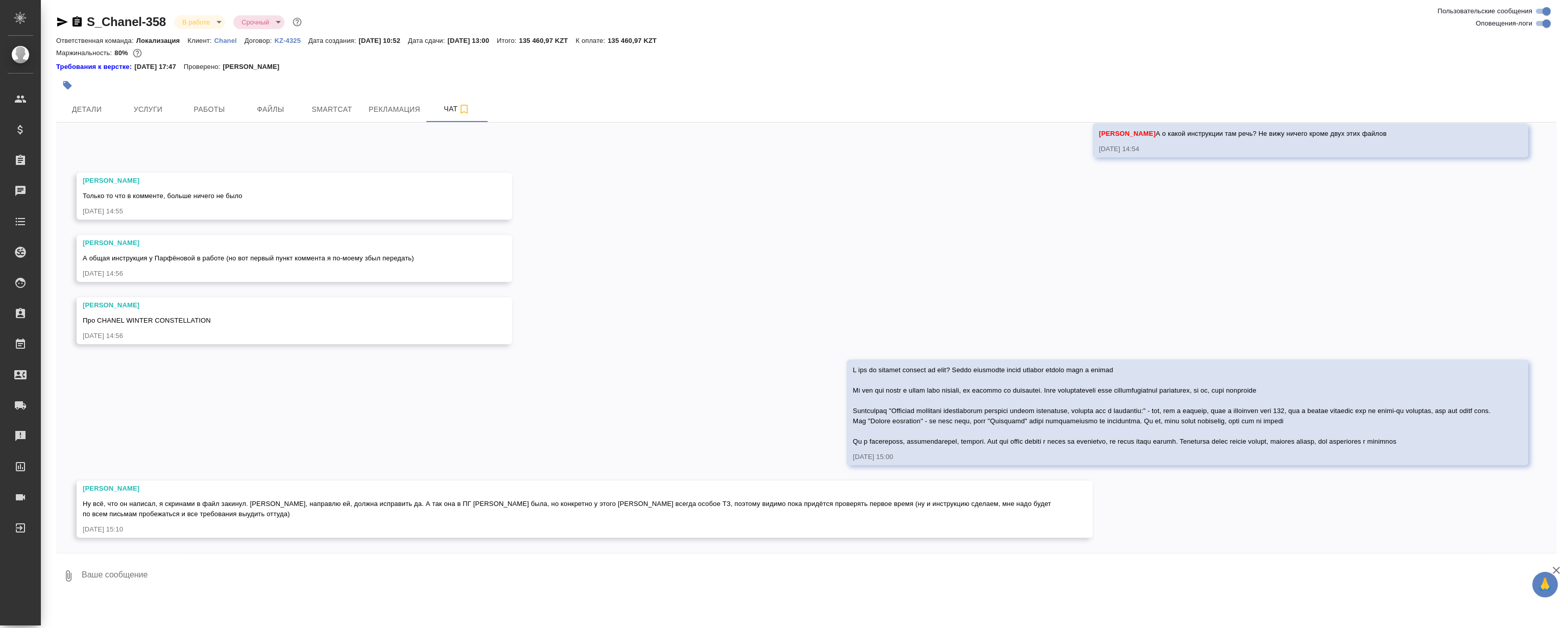
click at [648, 353] on div "18.08, понедельник [Валяева Анна] Создана работа Постредактура машинного перево…" at bounding box center [806, 338] width 1501 height 431
click at [720, 229] on div "18.08, понедельник [Валяева Анна] Создана работа Постредактура машинного перево…" at bounding box center [806, 338] width 1501 height 431
click at [711, 246] on div "18.08, понедельник [Валяева Анна] Создана работа Постредактура машинного перево…" at bounding box center [806, 338] width 1501 height 431
click at [704, 248] on div "18.08, понедельник [Валяева Анна] Создана работа Постредактура машинного перево…" at bounding box center [806, 338] width 1501 height 431
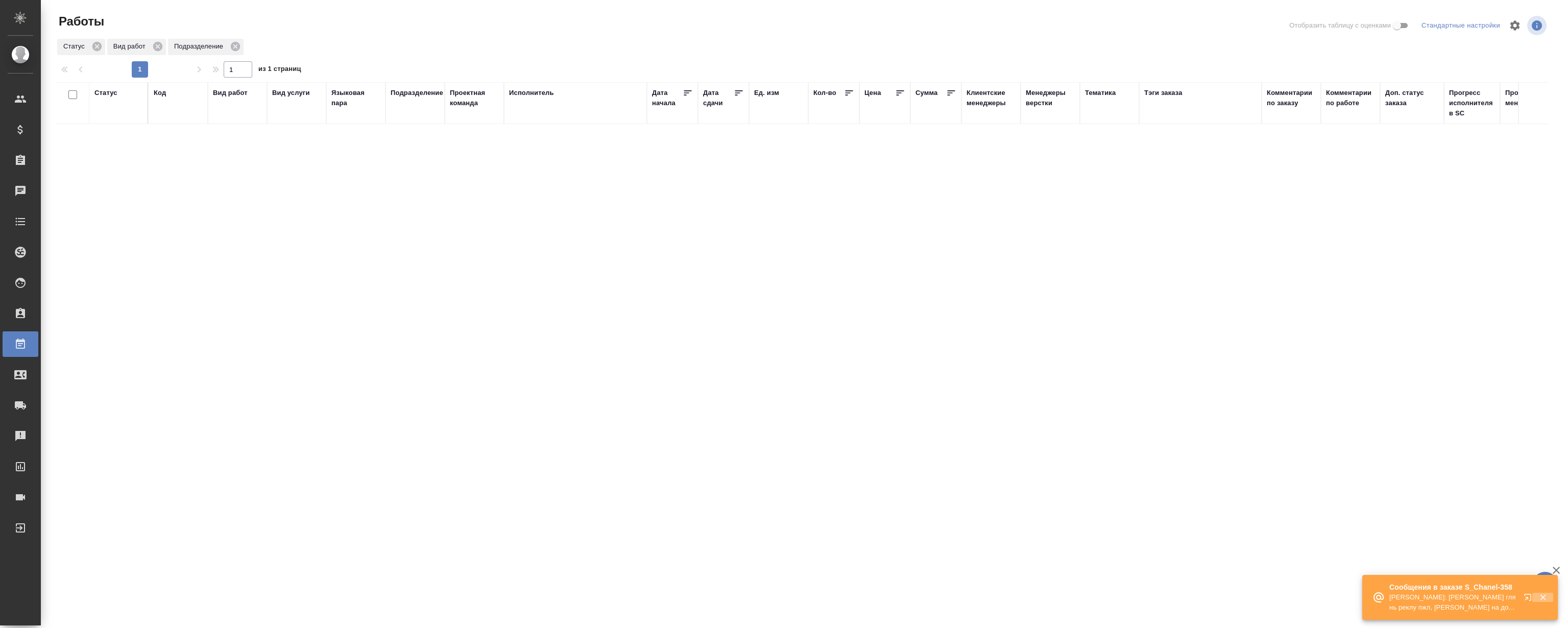
click at [1541, 598] on icon "button" at bounding box center [1543, 597] width 6 height 6
